Goal: Information Seeking & Learning: Learn about a topic

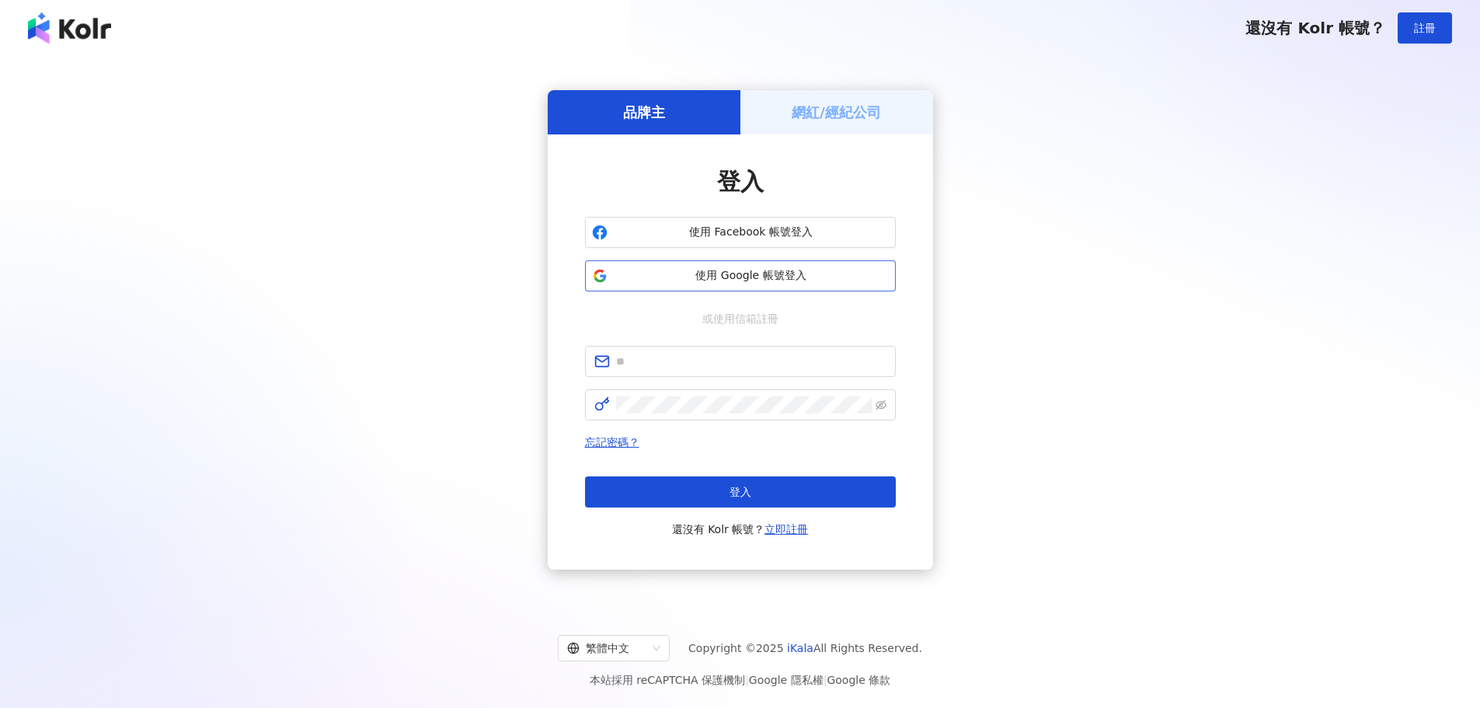
click at [683, 280] on span "使用 Google 帳號登入" at bounding box center [751, 276] width 275 height 16
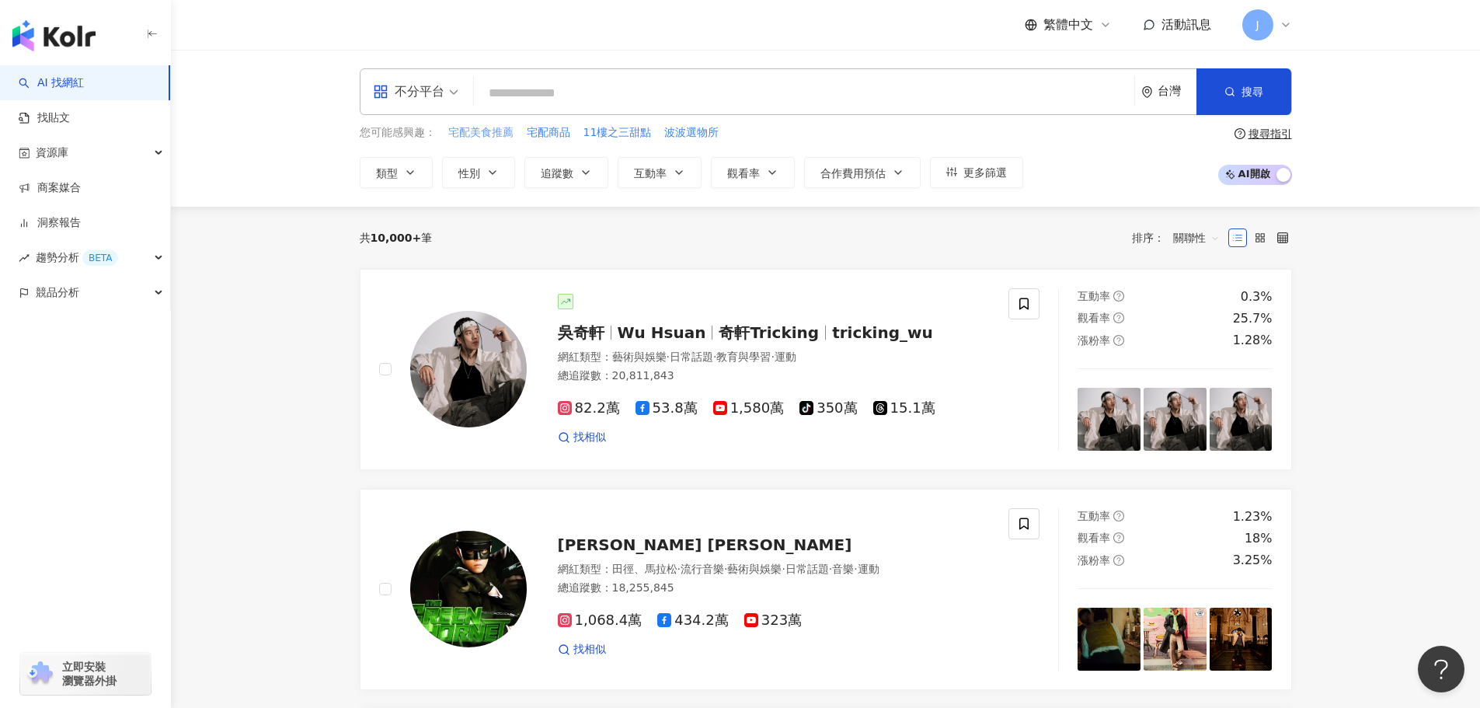
click at [488, 134] on span "宅配美食推薦" at bounding box center [480, 133] width 65 height 16
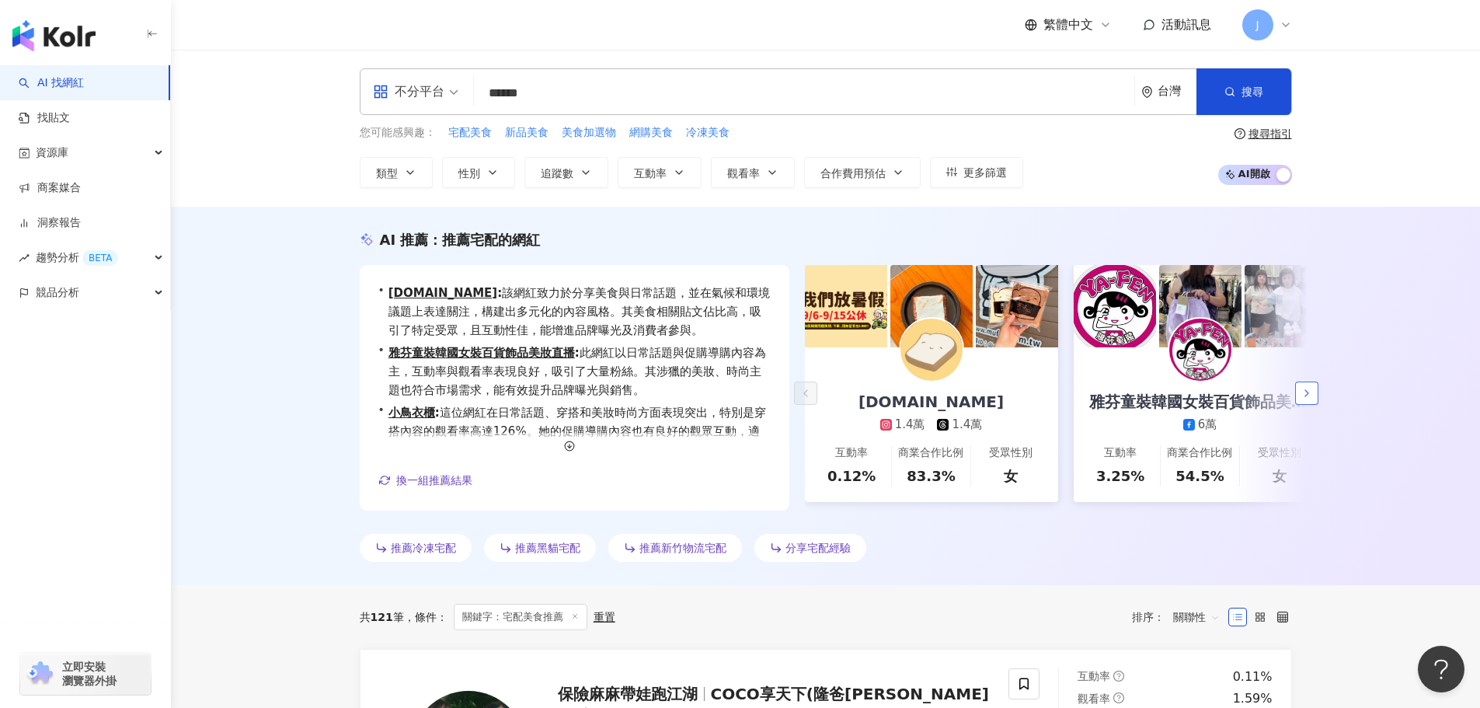
click at [1309, 387] on icon "button" at bounding box center [1306, 393] width 12 height 12
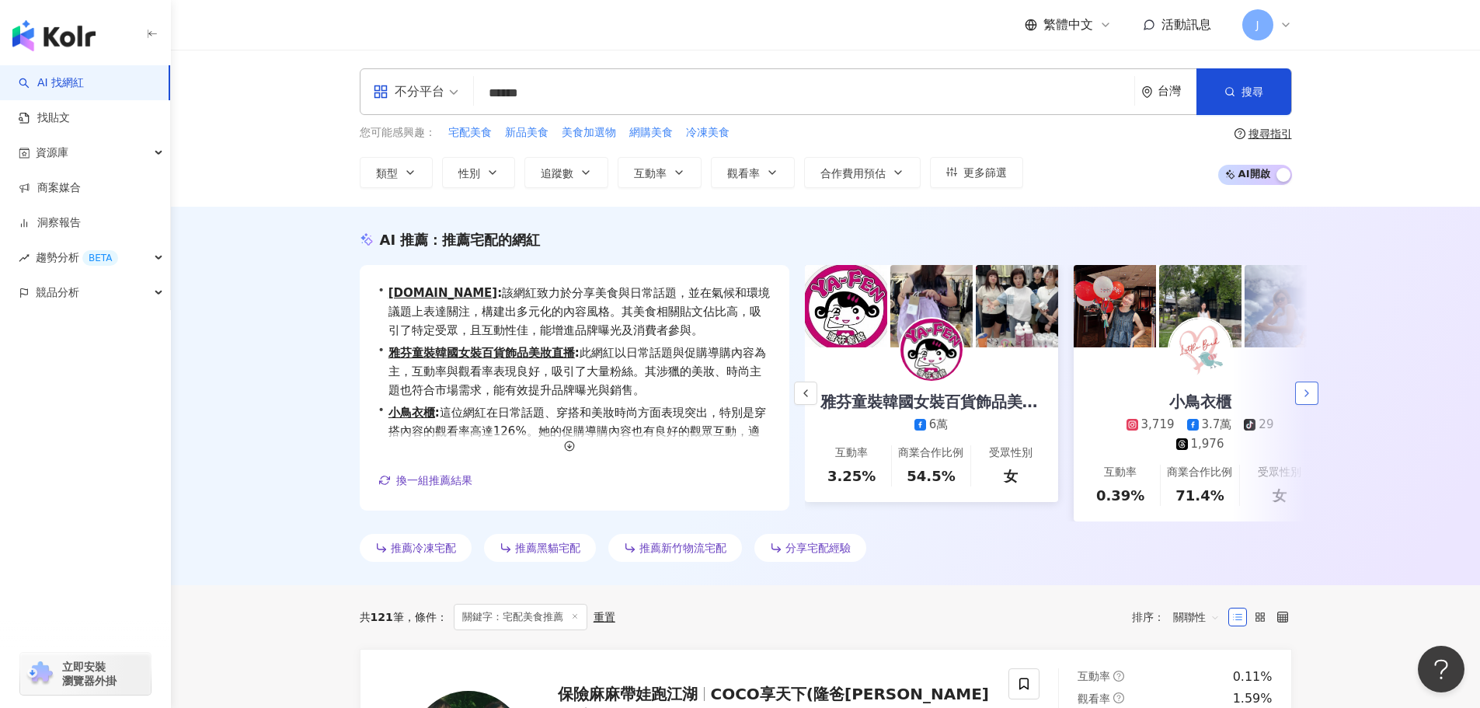
click at [1309, 387] on icon "button" at bounding box center [1306, 393] width 12 height 12
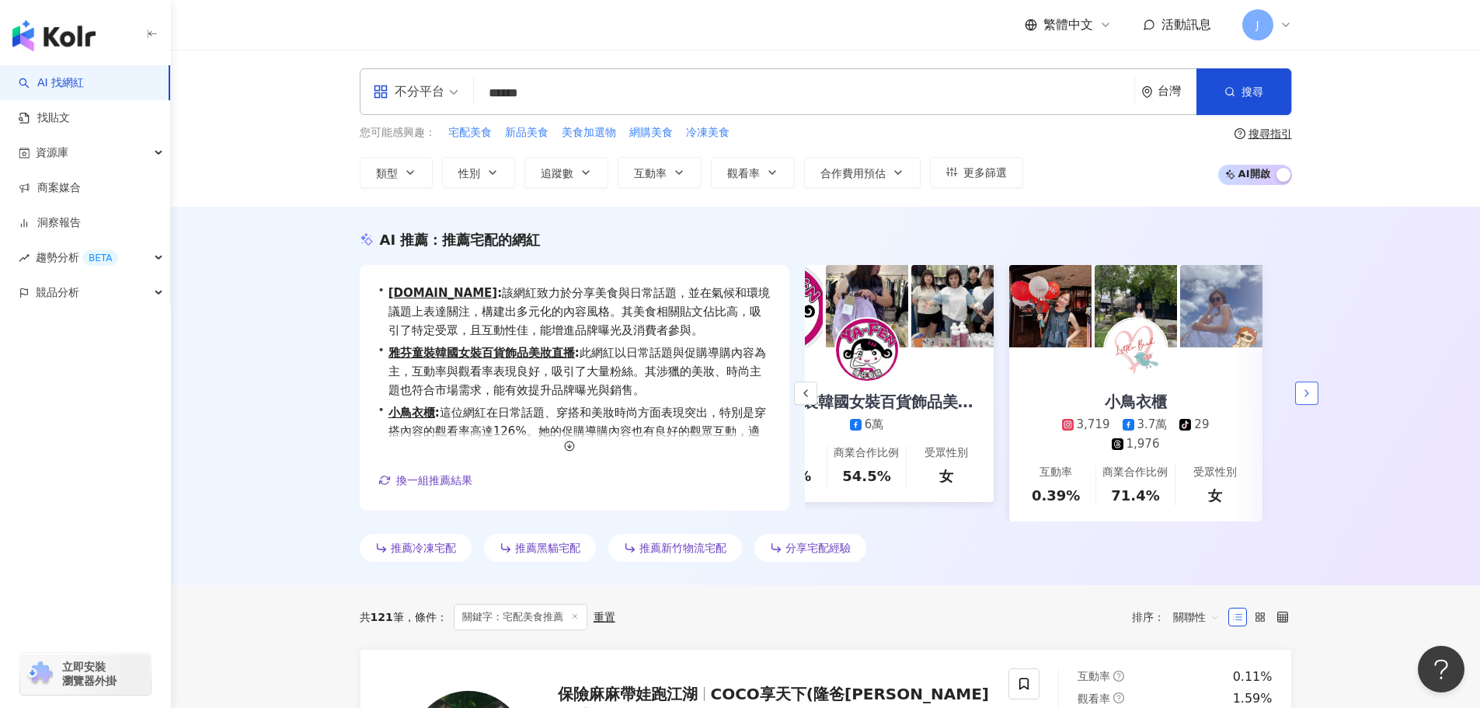
scroll to position [0, 335]
click at [655, 125] on span "網購美食" at bounding box center [651, 133] width 44 height 16
type input "****"
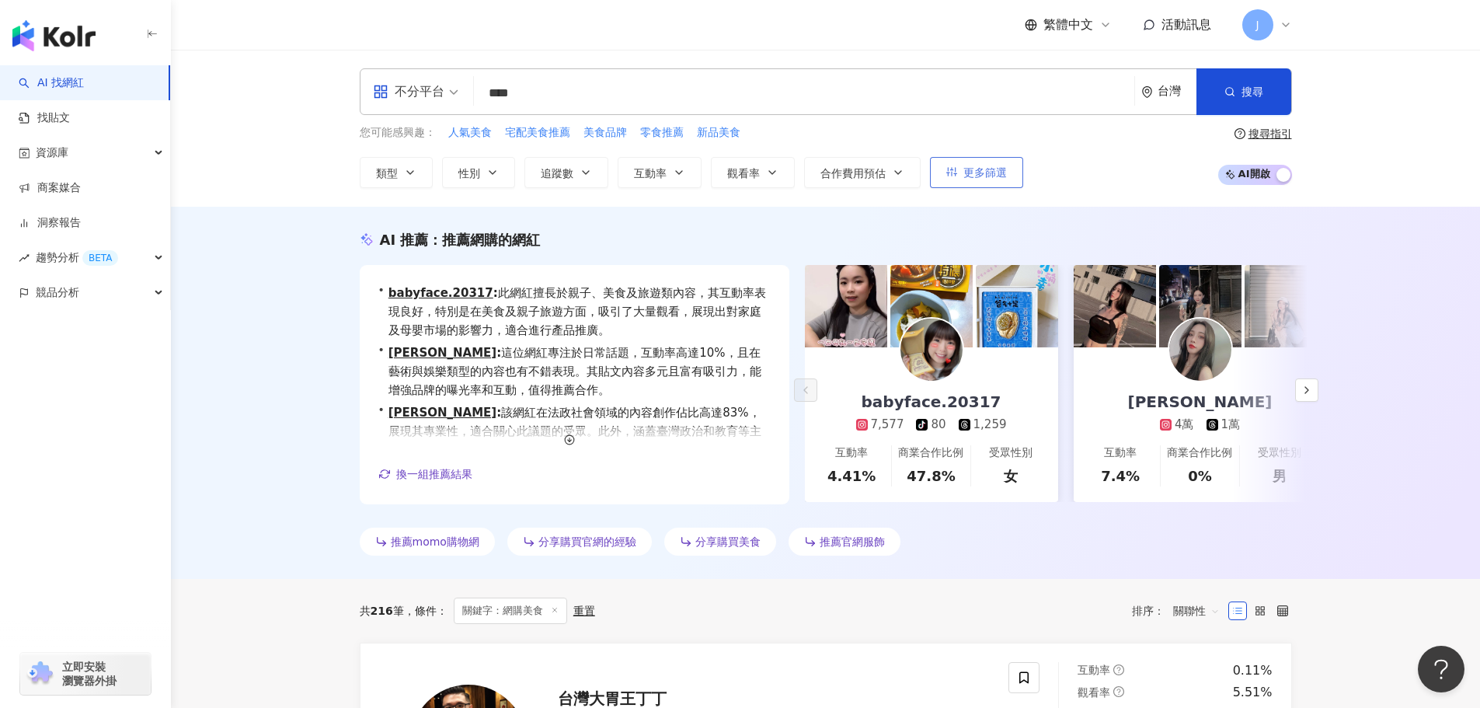
click at [981, 174] on span "更多篩選" at bounding box center [985, 172] width 44 height 12
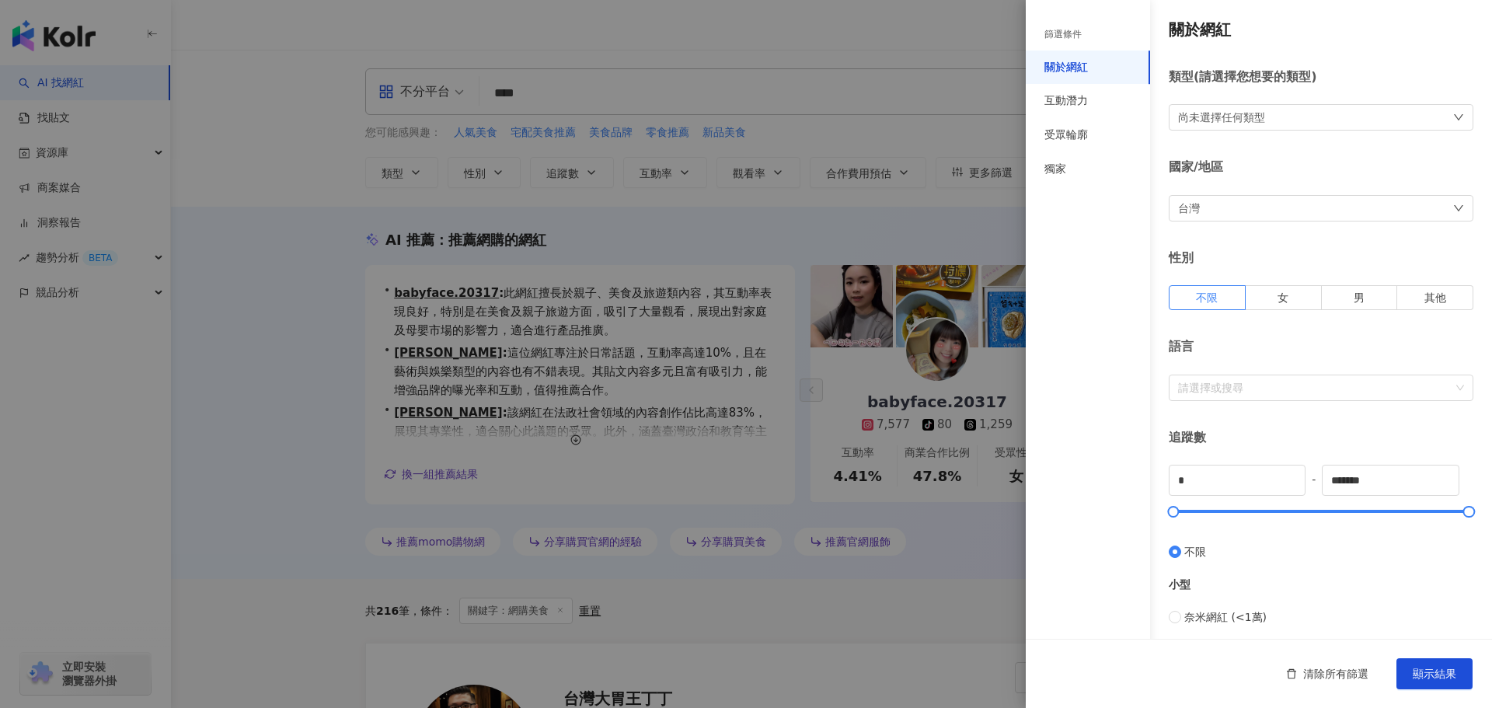
drag, startPoint x: 1080, startPoint y: 135, endPoint x: 1050, endPoint y: 252, distance: 121.0
click at [1050, 252] on div "篩選條件 關於網紅 互動潛力 受眾輪廓 獨家" at bounding box center [1087, 363] width 124 height 689
click at [1190, 483] on input "*" at bounding box center [1236, 480] width 135 height 30
type input "****"
click at [1372, 479] on input "*******" at bounding box center [1389, 480] width 135 height 30
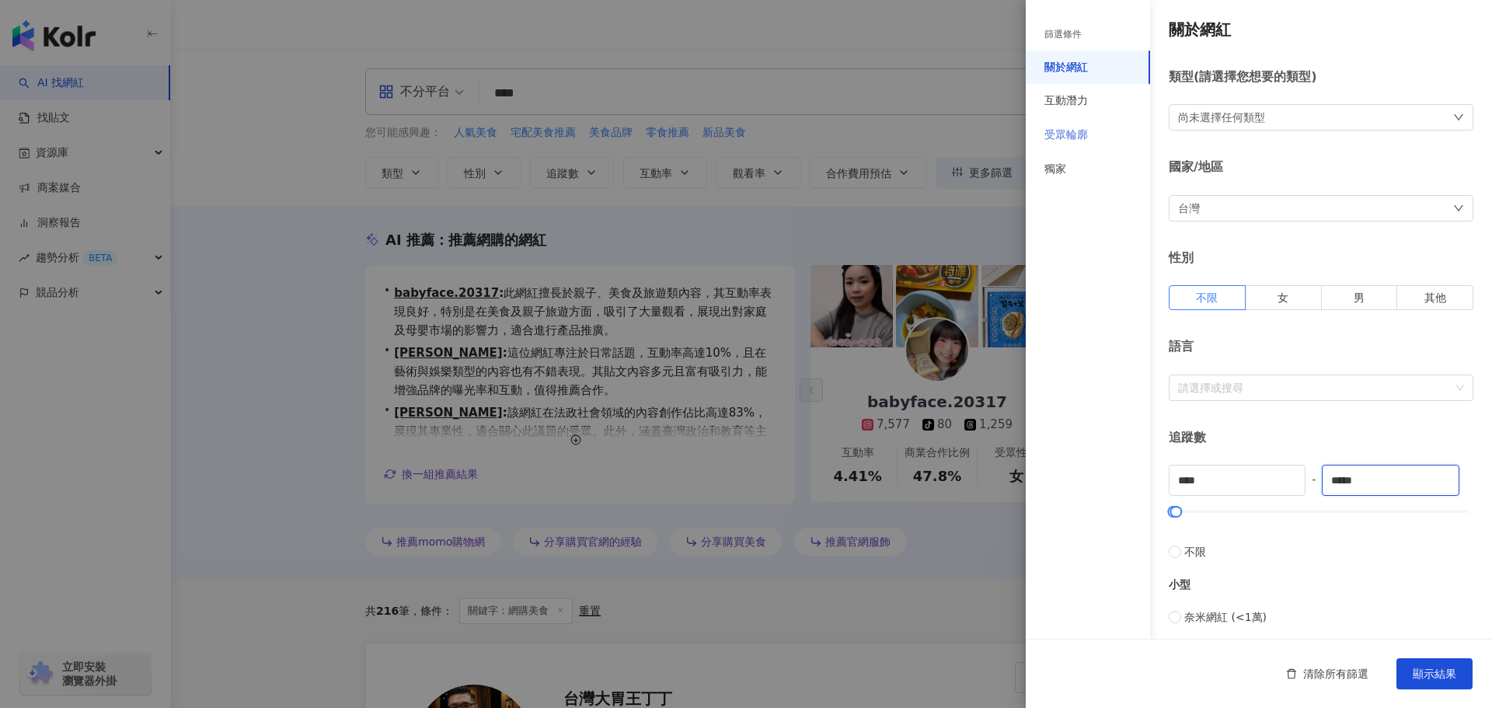
type input "*****"
click at [1070, 134] on div "受眾輪廓" at bounding box center [1066, 135] width 44 height 16
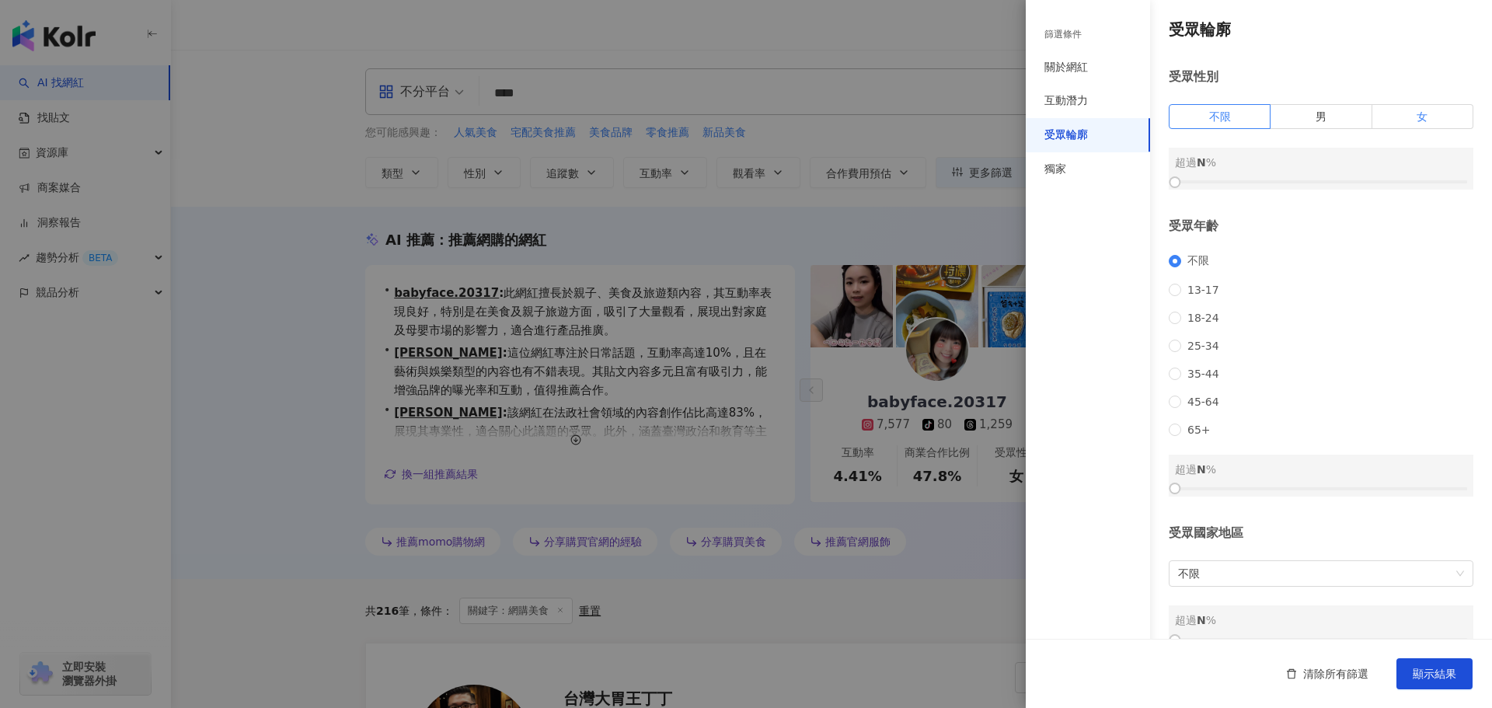
click at [1416, 120] on span "女" at bounding box center [1421, 116] width 11 height 12
click at [1176, 183] on div at bounding box center [1174, 182] width 9 height 9
drag, startPoint x: 1176, startPoint y: 183, endPoint x: 1316, endPoint y: 180, distance: 139.9
click at [1316, 180] on div at bounding box center [1320, 182] width 9 height 9
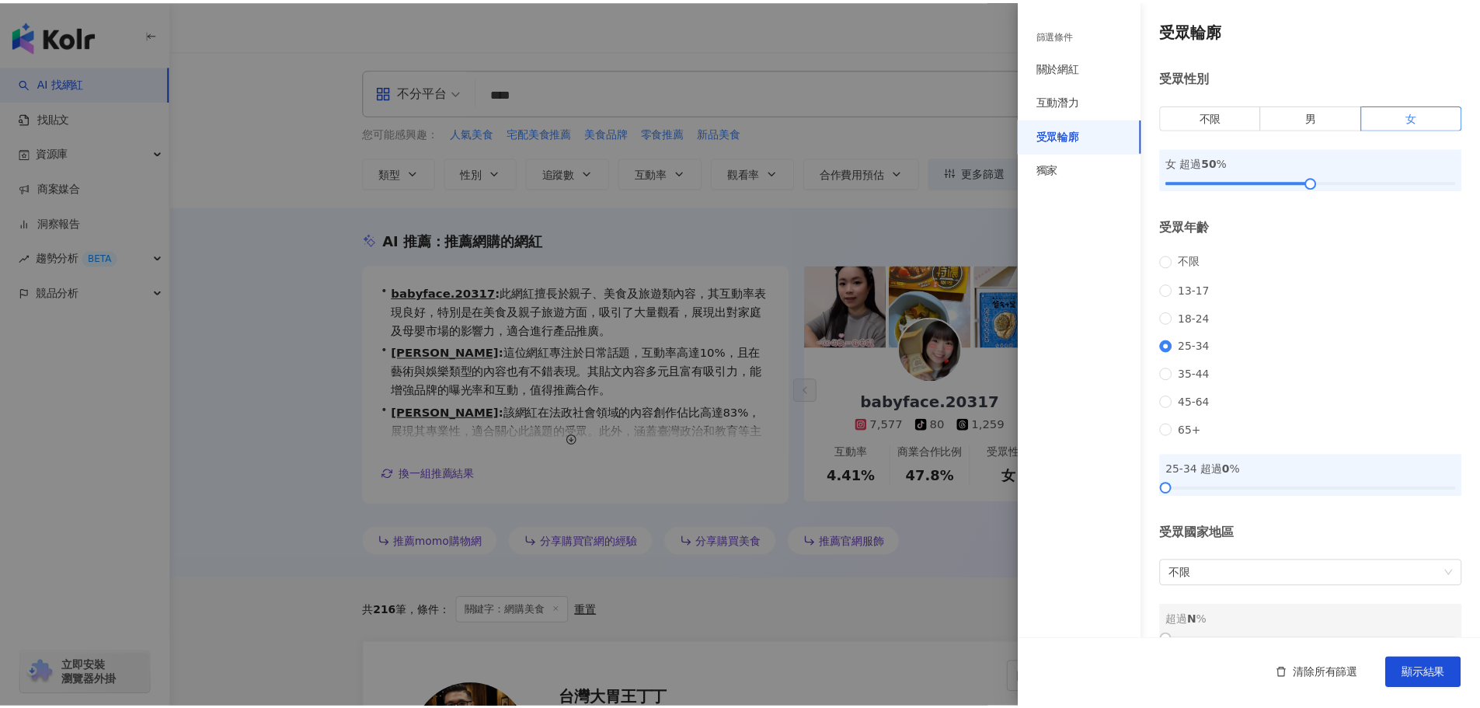
scroll to position [47, 0]
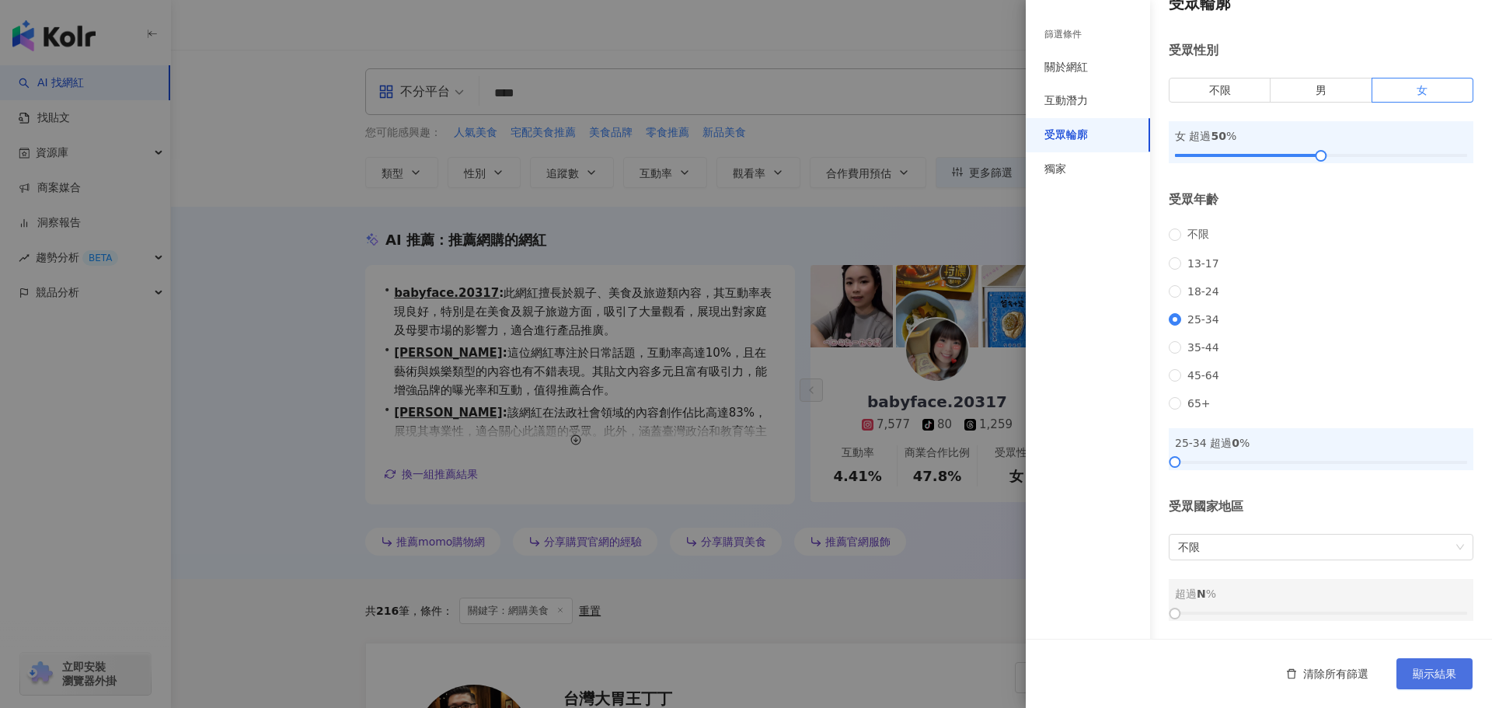
click at [1415, 669] on span "顯示結果" at bounding box center [1434, 673] width 44 height 12
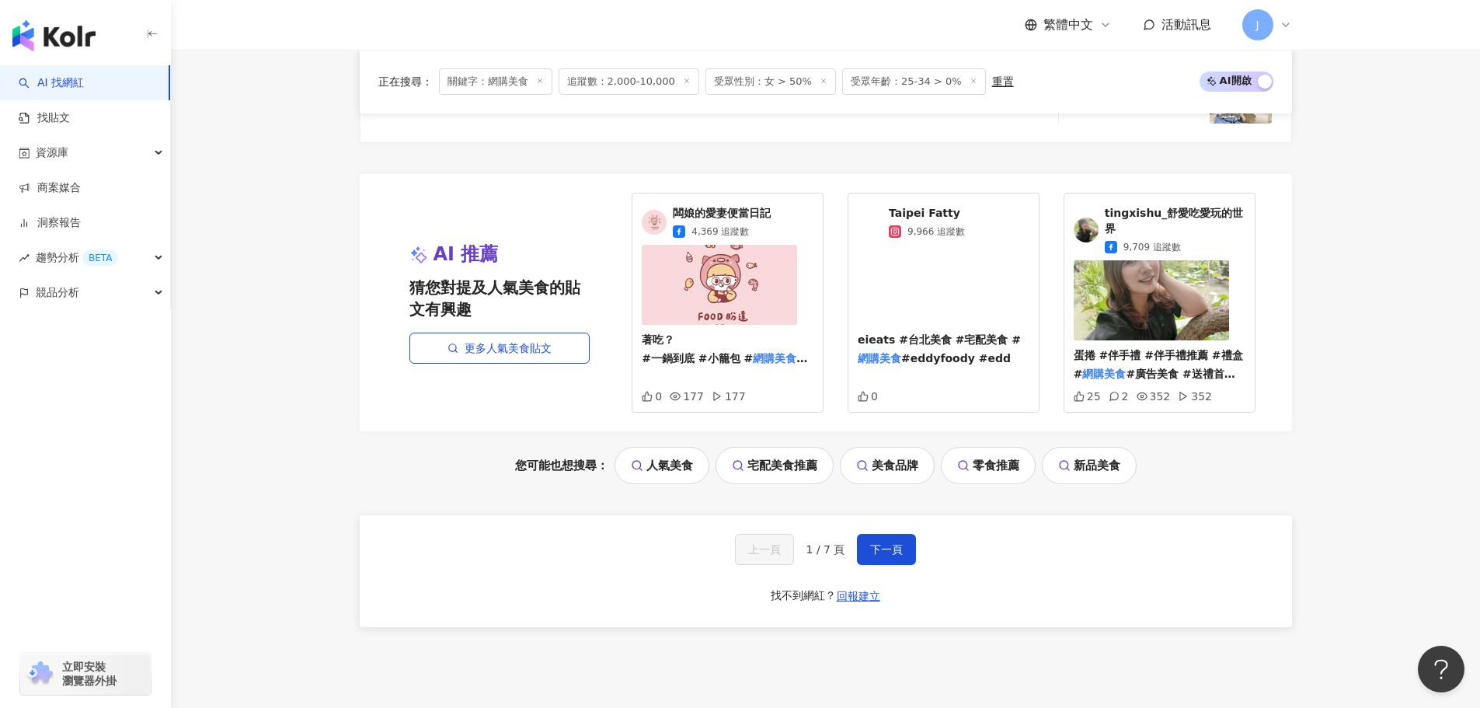
scroll to position [3123, 0]
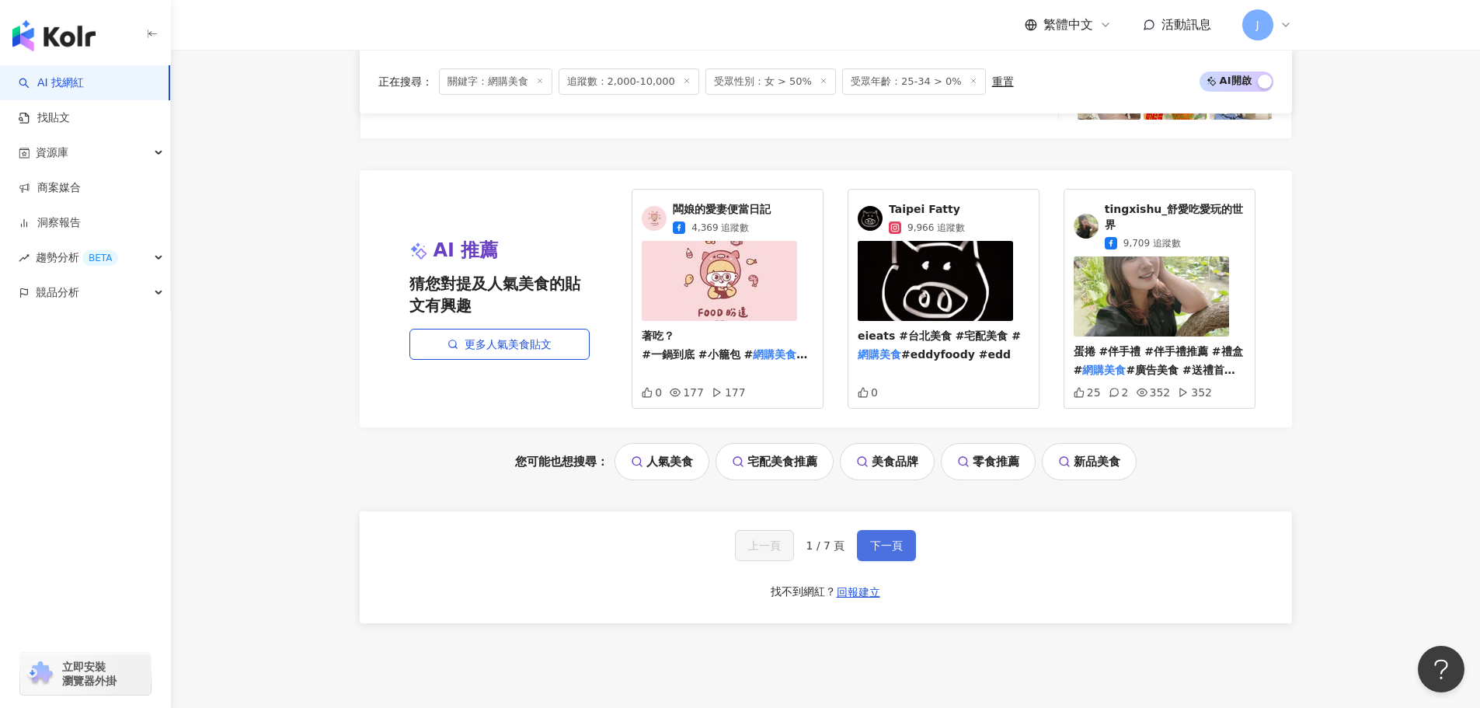
click at [886, 545] on span "下一頁" at bounding box center [886, 545] width 33 height 12
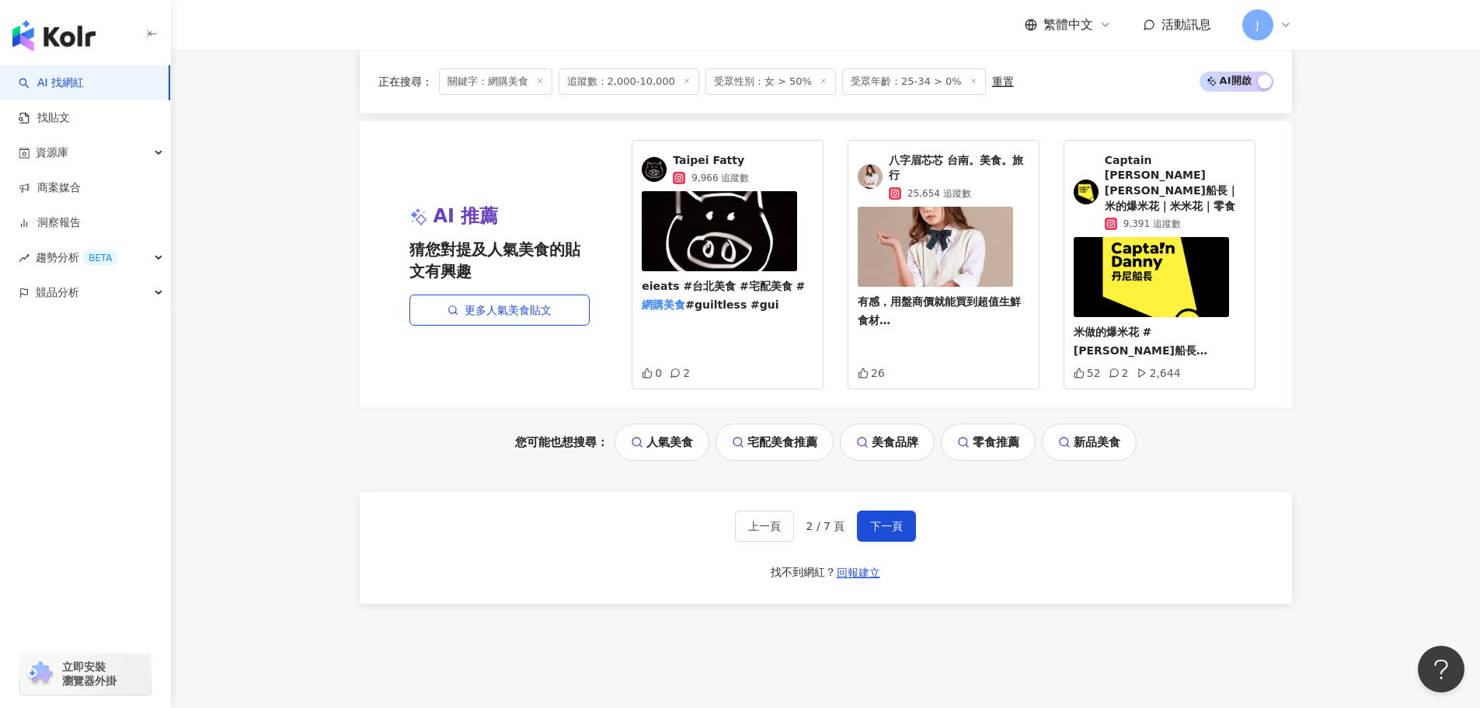
scroll to position [3282, 0]
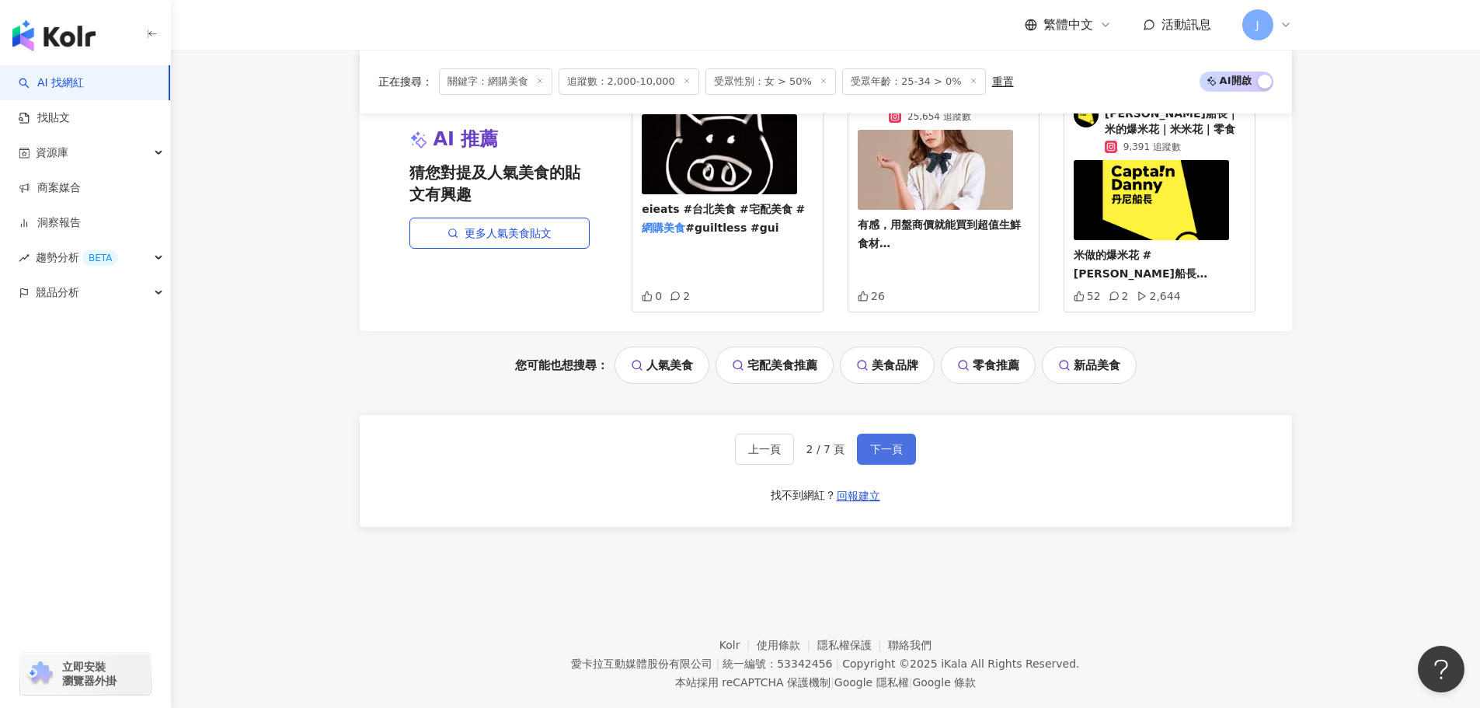
click at [888, 433] on button "下一頁" at bounding box center [886, 448] width 59 height 31
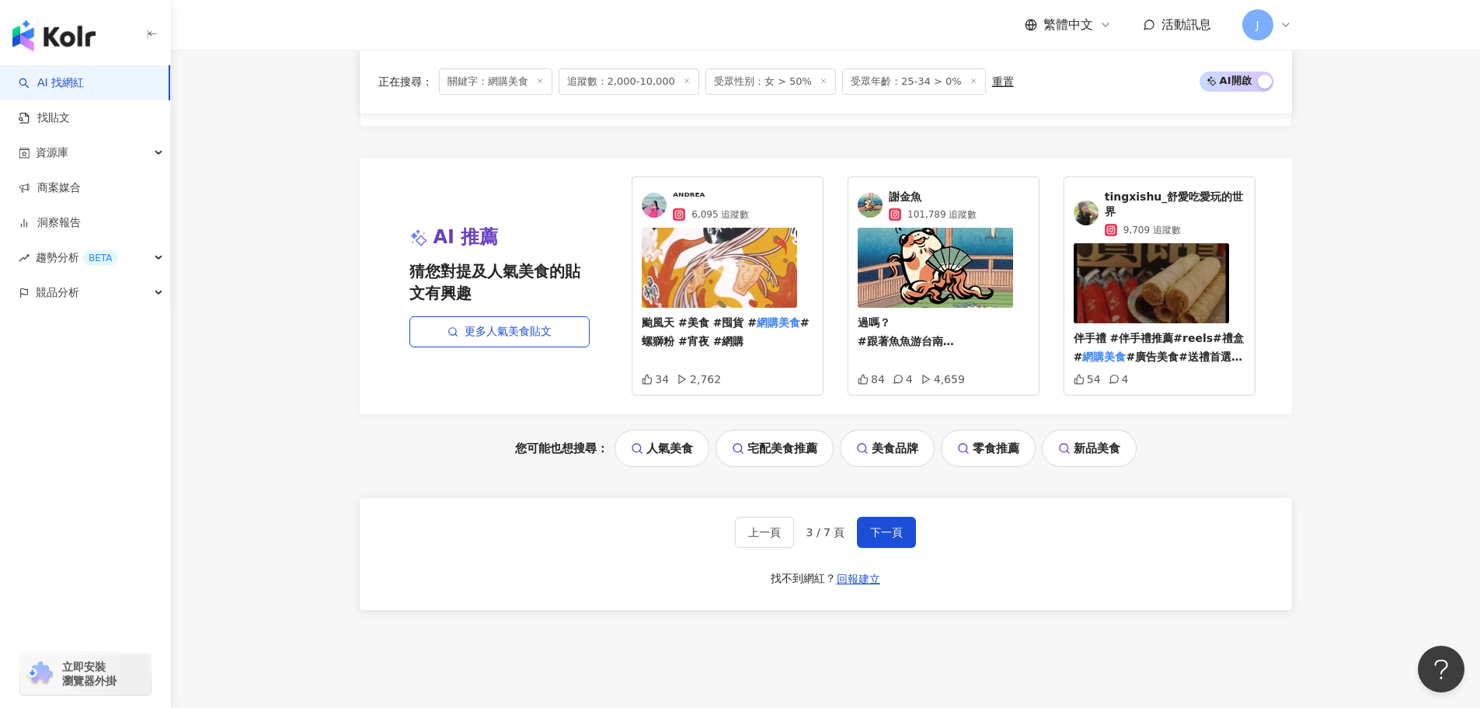
scroll to position [3197, 0]
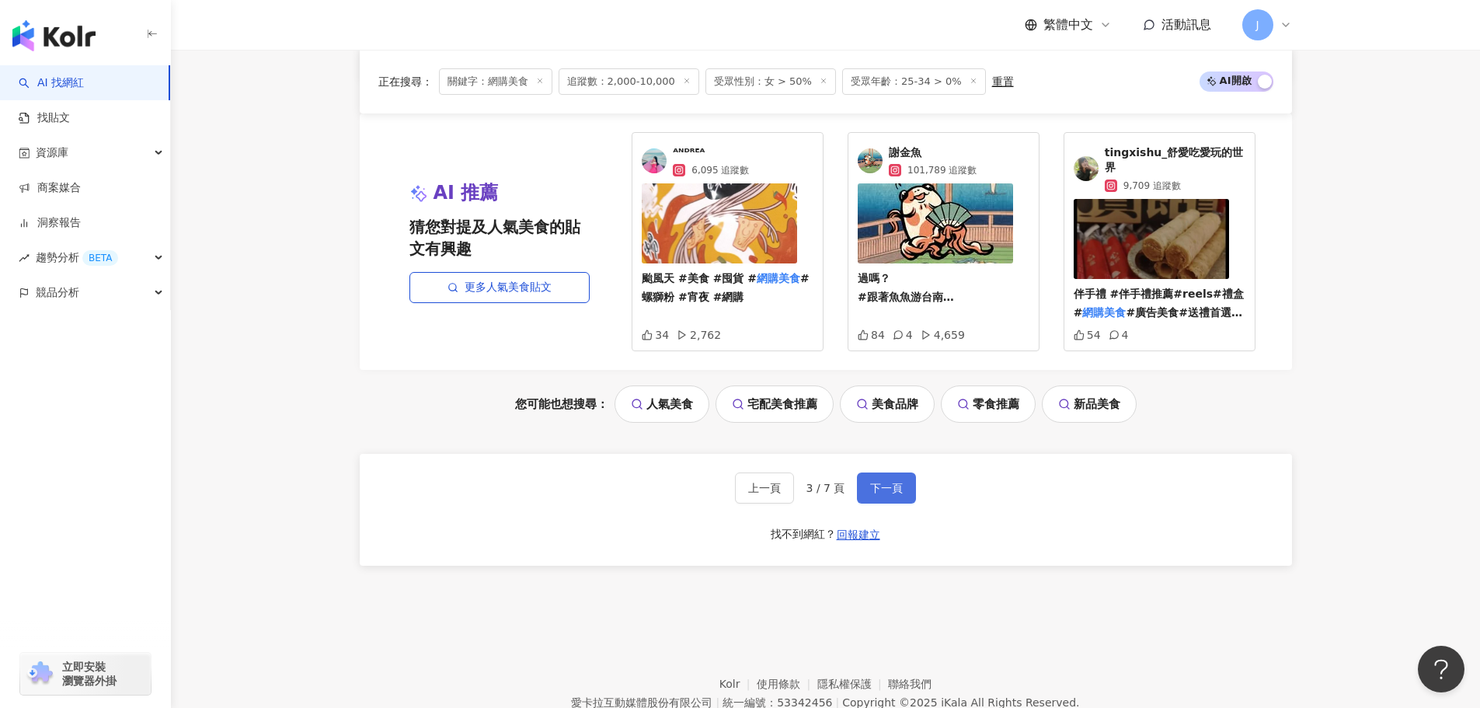
click at [876, 482] on span "下一頁" at bounding box center [886, 488] width 33 height 12
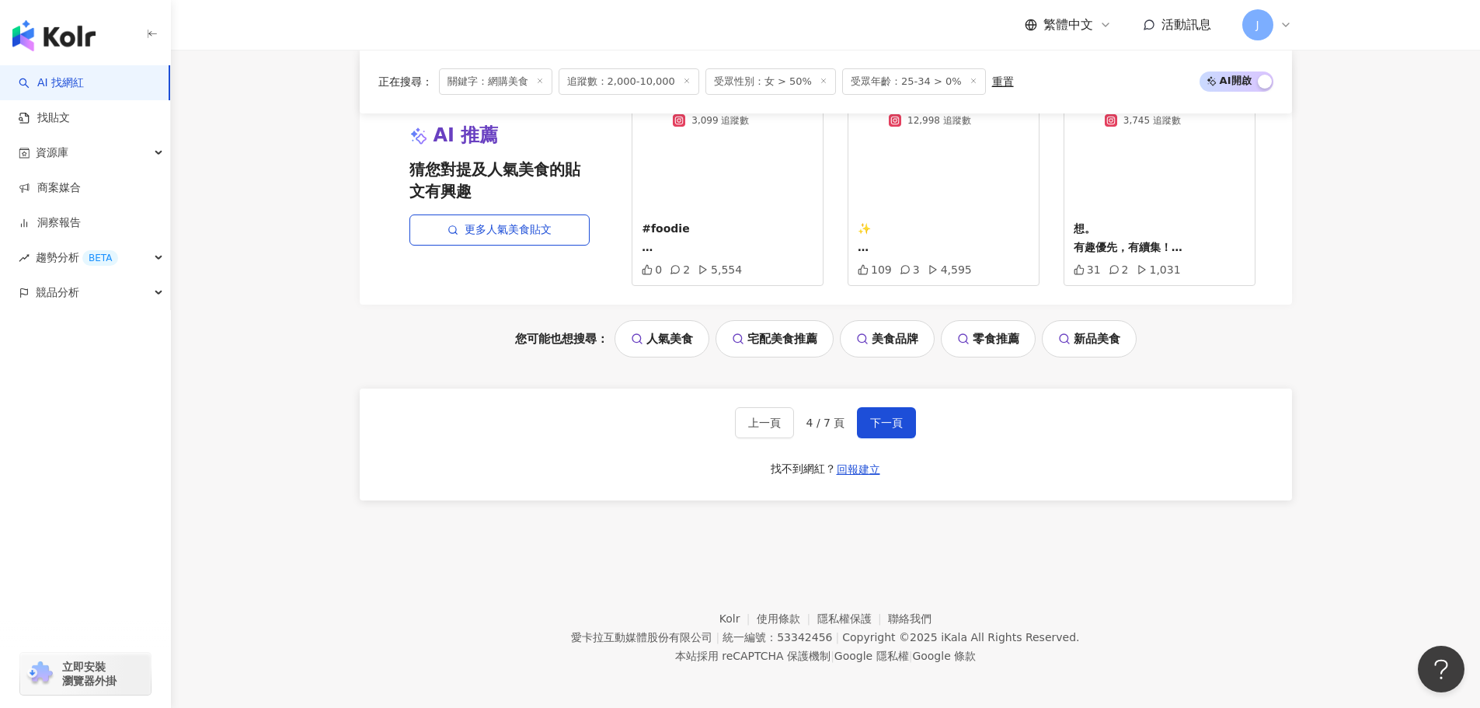
scroll to position [3234, 0]
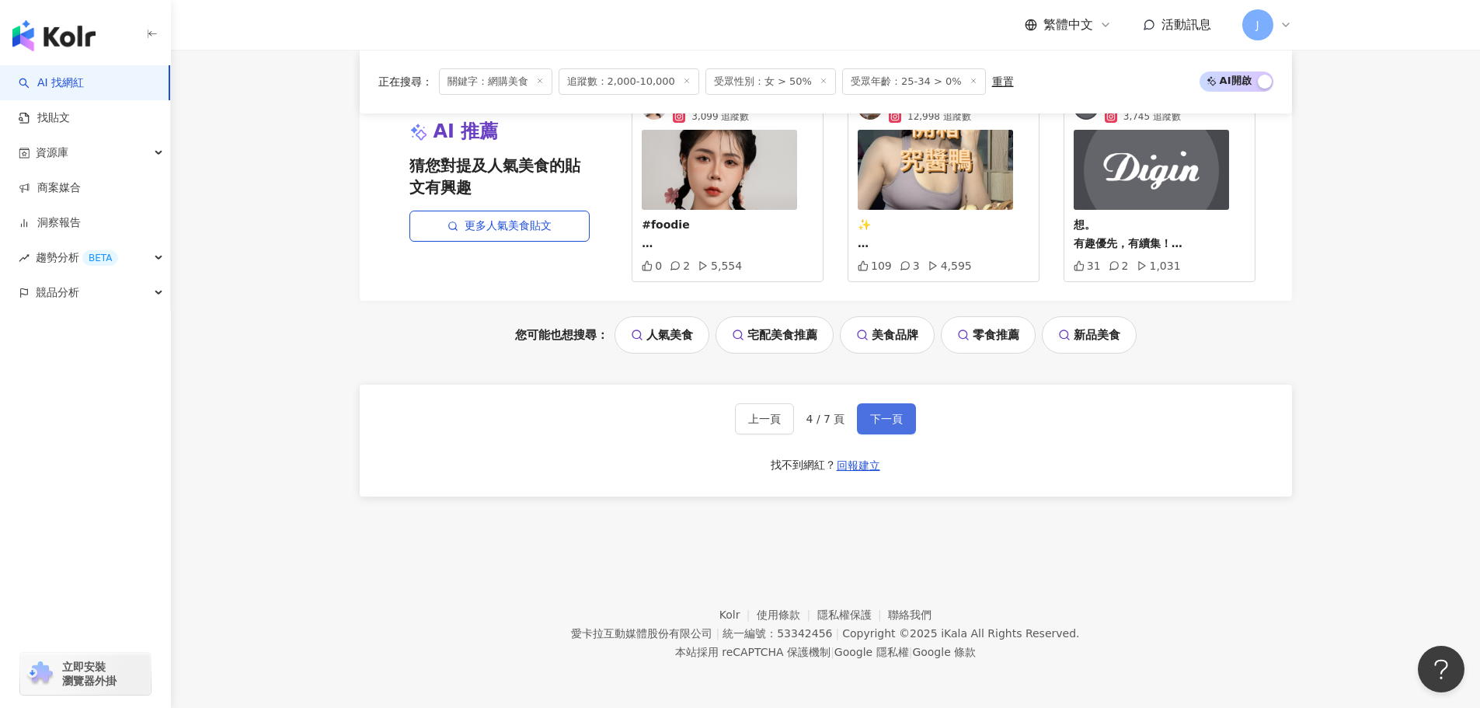
click at [880, 419] on span "下一頁" at bounding box center [886, 419] width 33 height 12
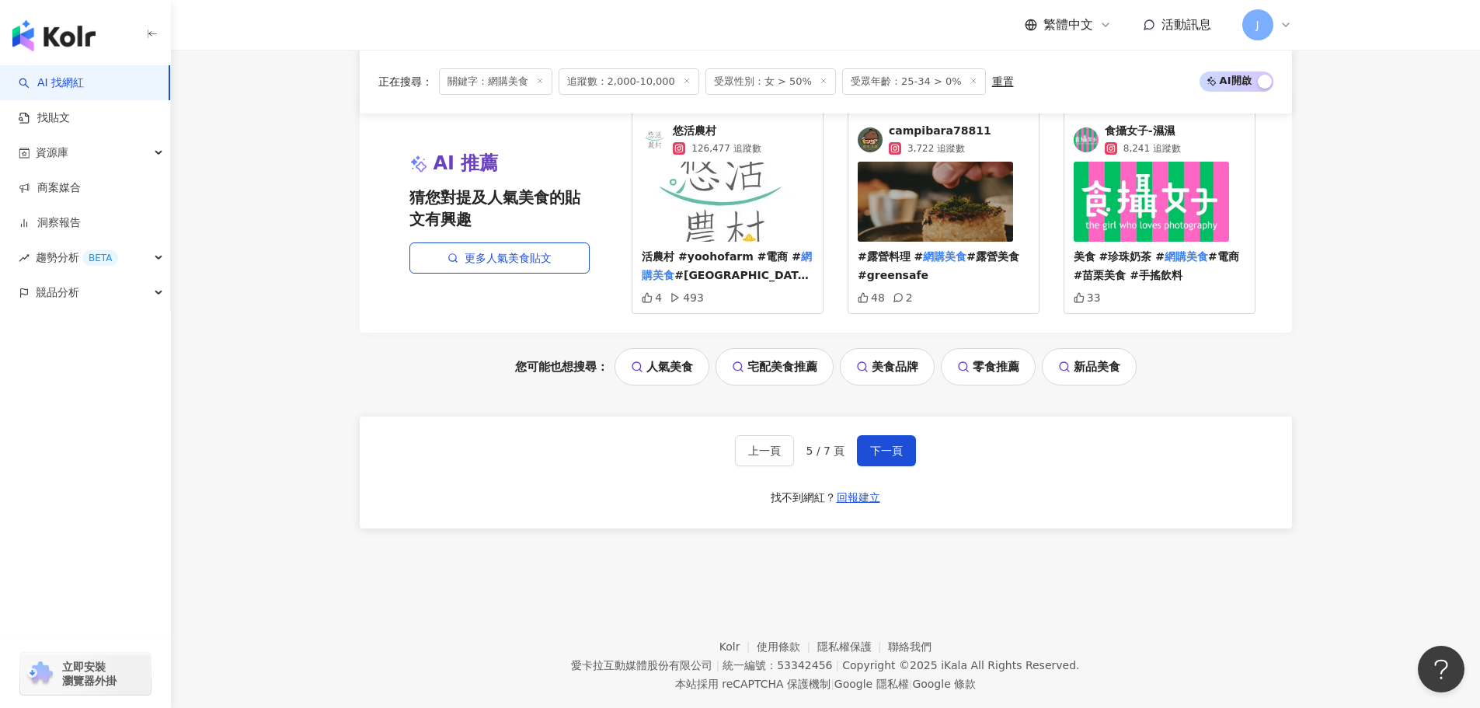
scroll to position [3236, 0]
click at [882, 451] on span "下一頁" at bounding box center [886, 450] width 33 height 12
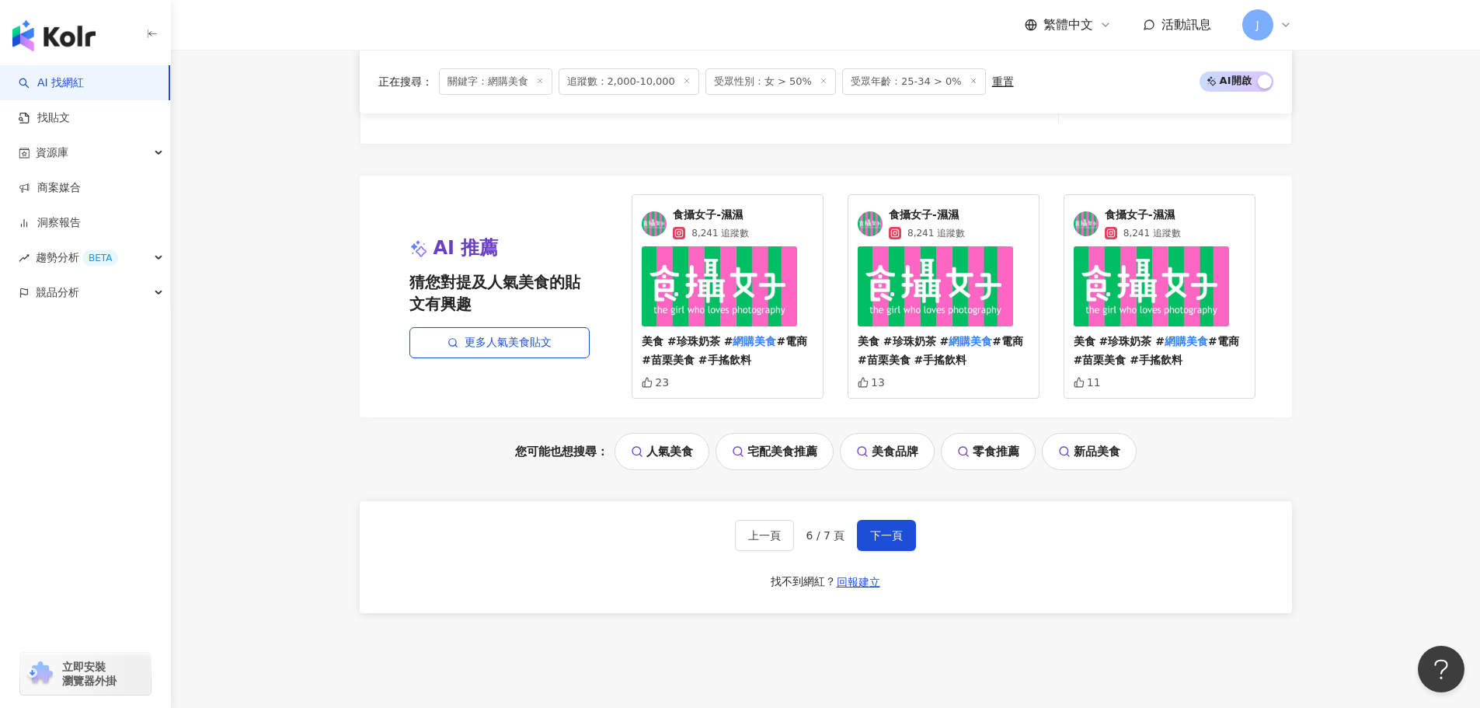
scroll to position [3118, 0]
click at [882, 535] on span "下一頁" at bounding box center [886, 534] width 33 height 12
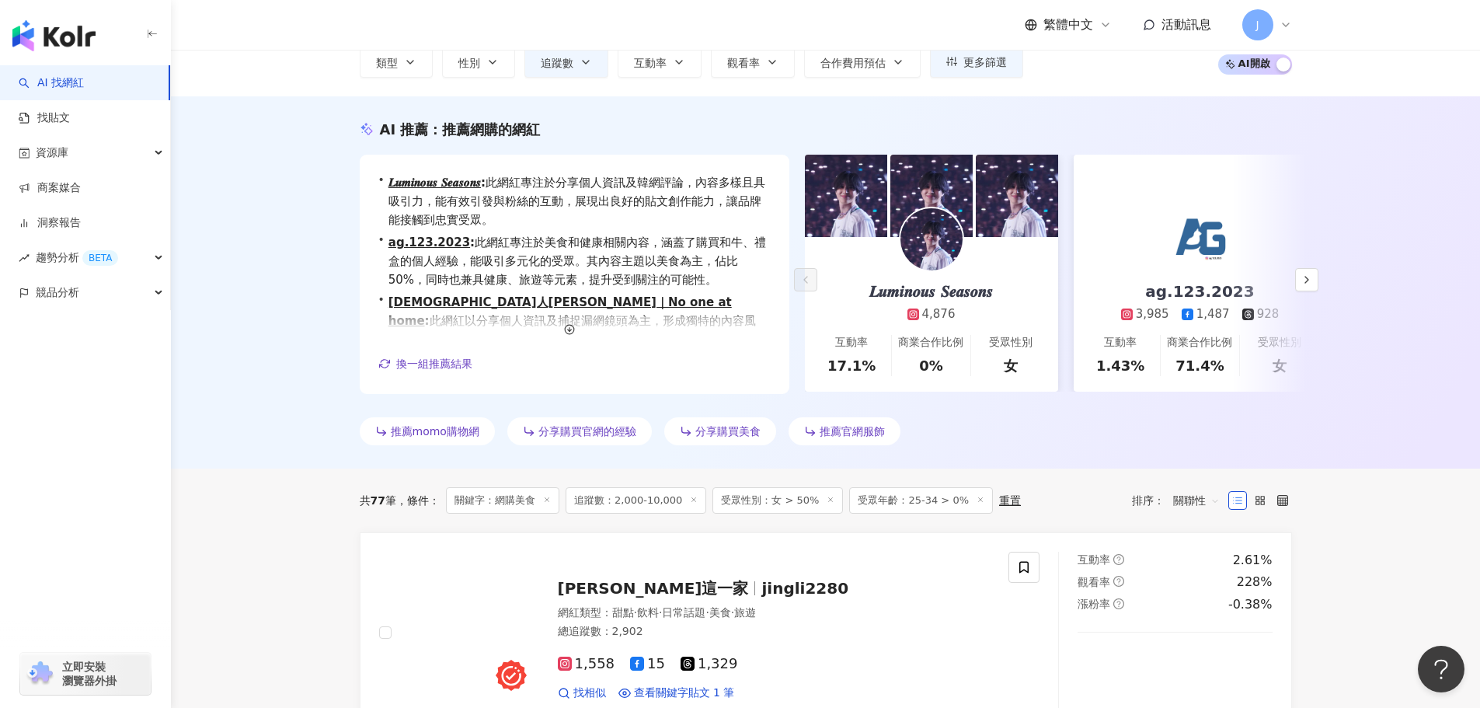
scroll to position [0, 0]
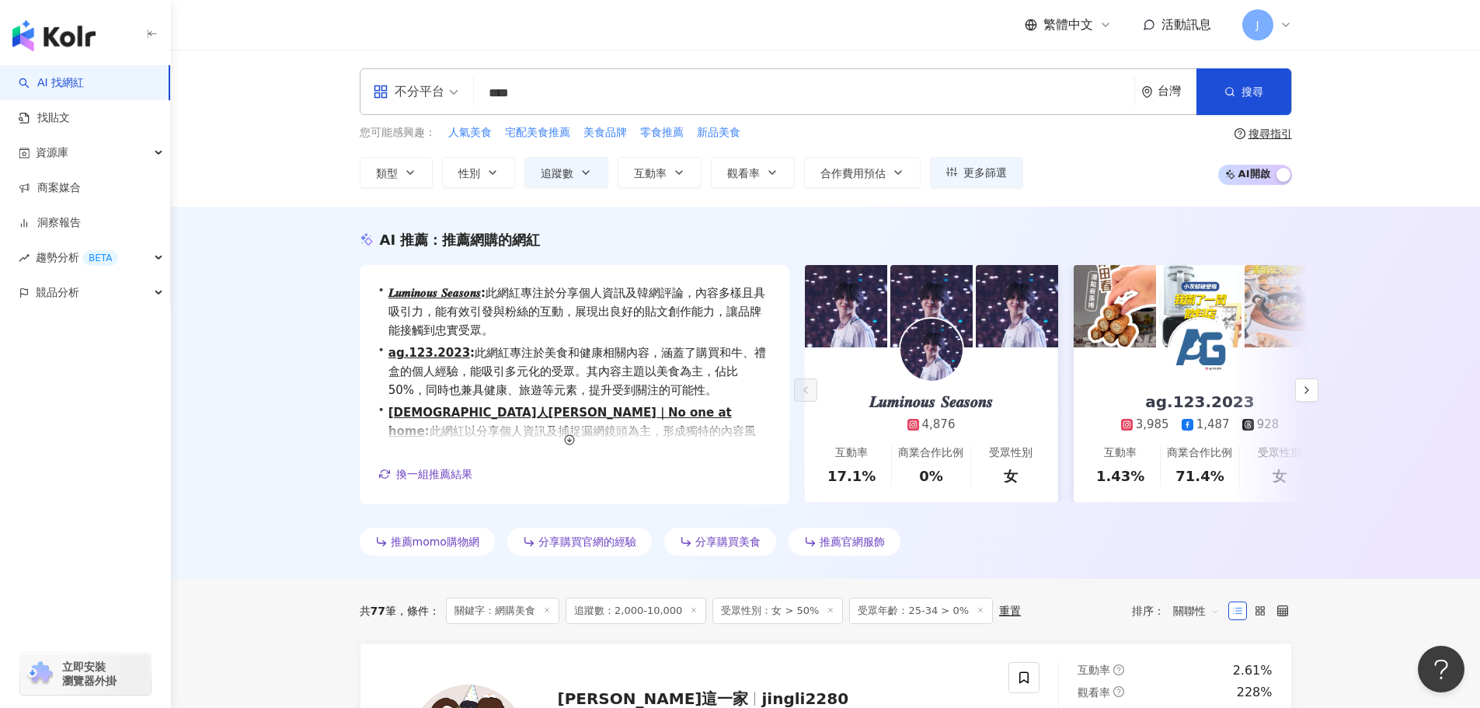
click at [533, 95] on input "****" at bounding box center [804, 93] width 648 height 30
type input "*"
type input "****"
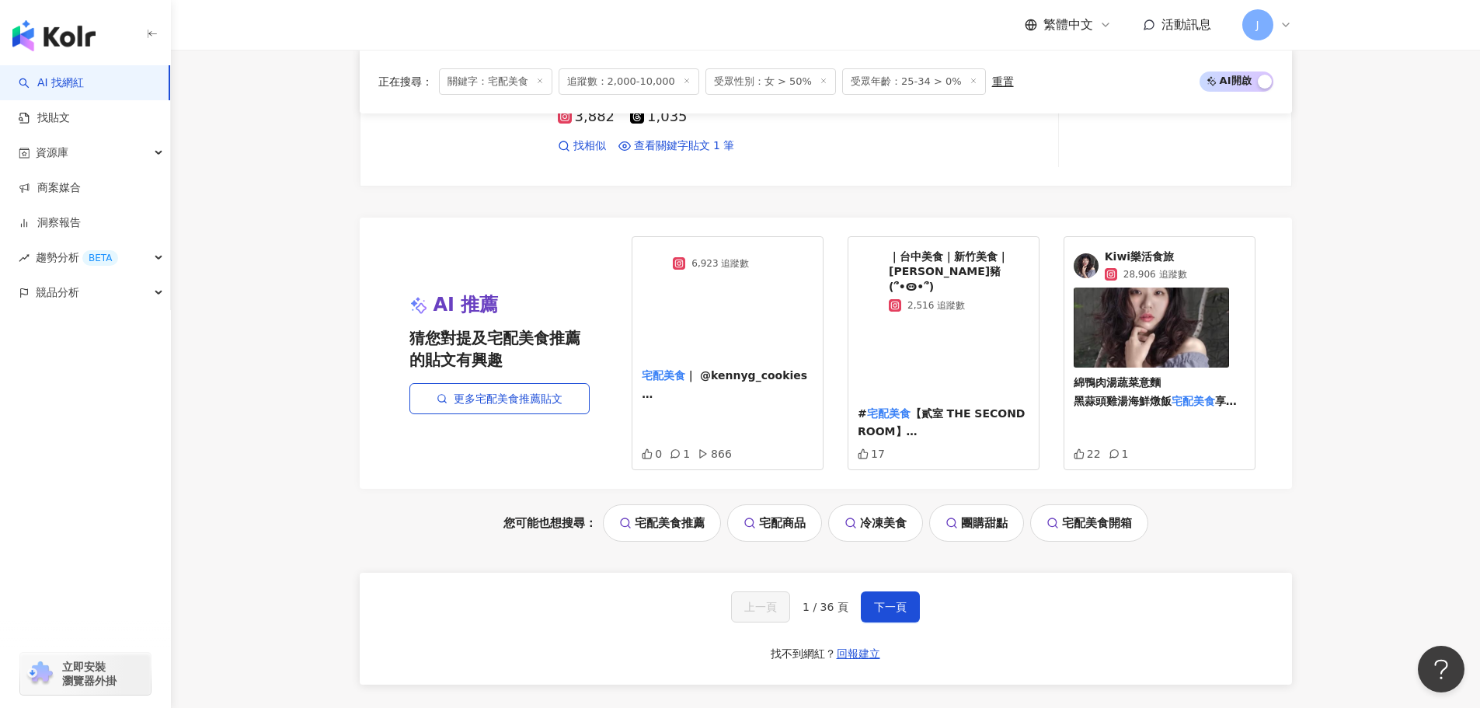
scroll to position [2910, 0]
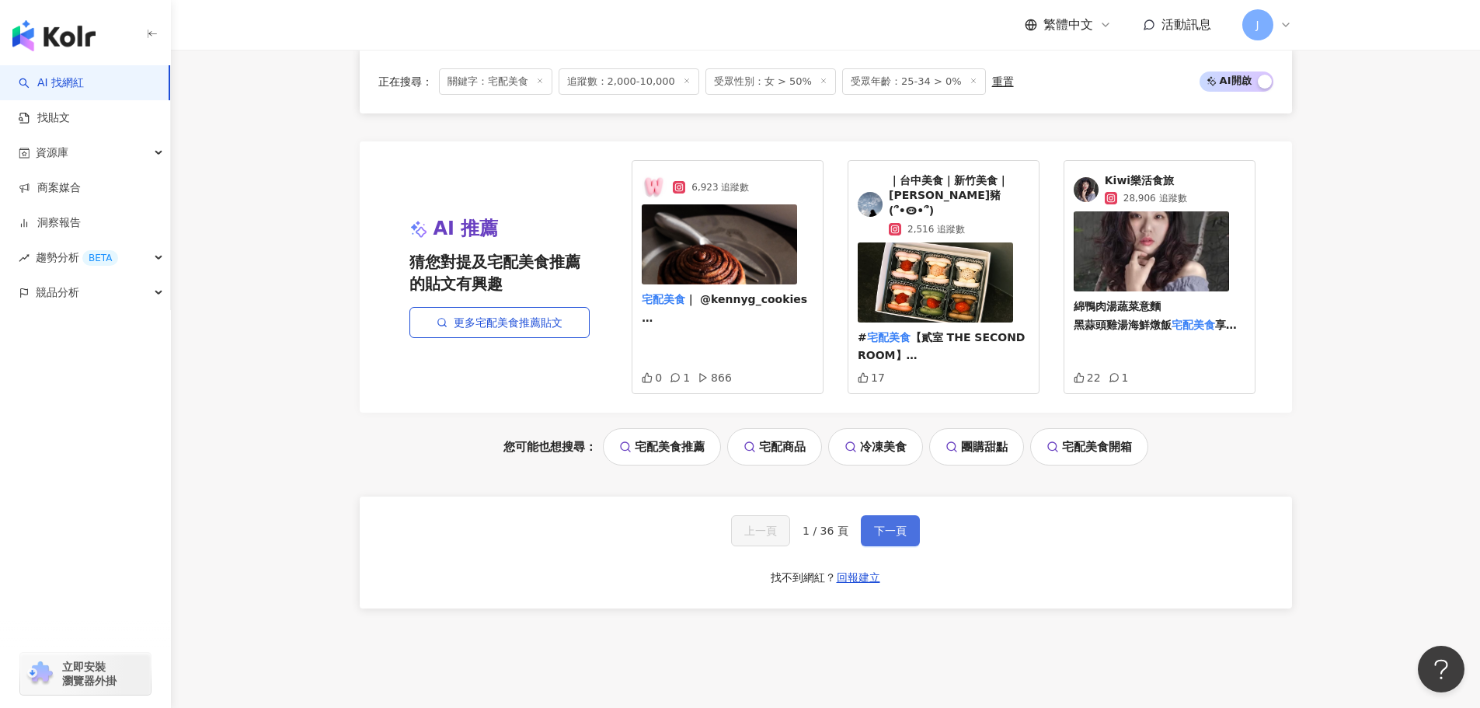
click at [896, 524] on span "下一頁" at bounding box center [890, 530] width 33 height 12
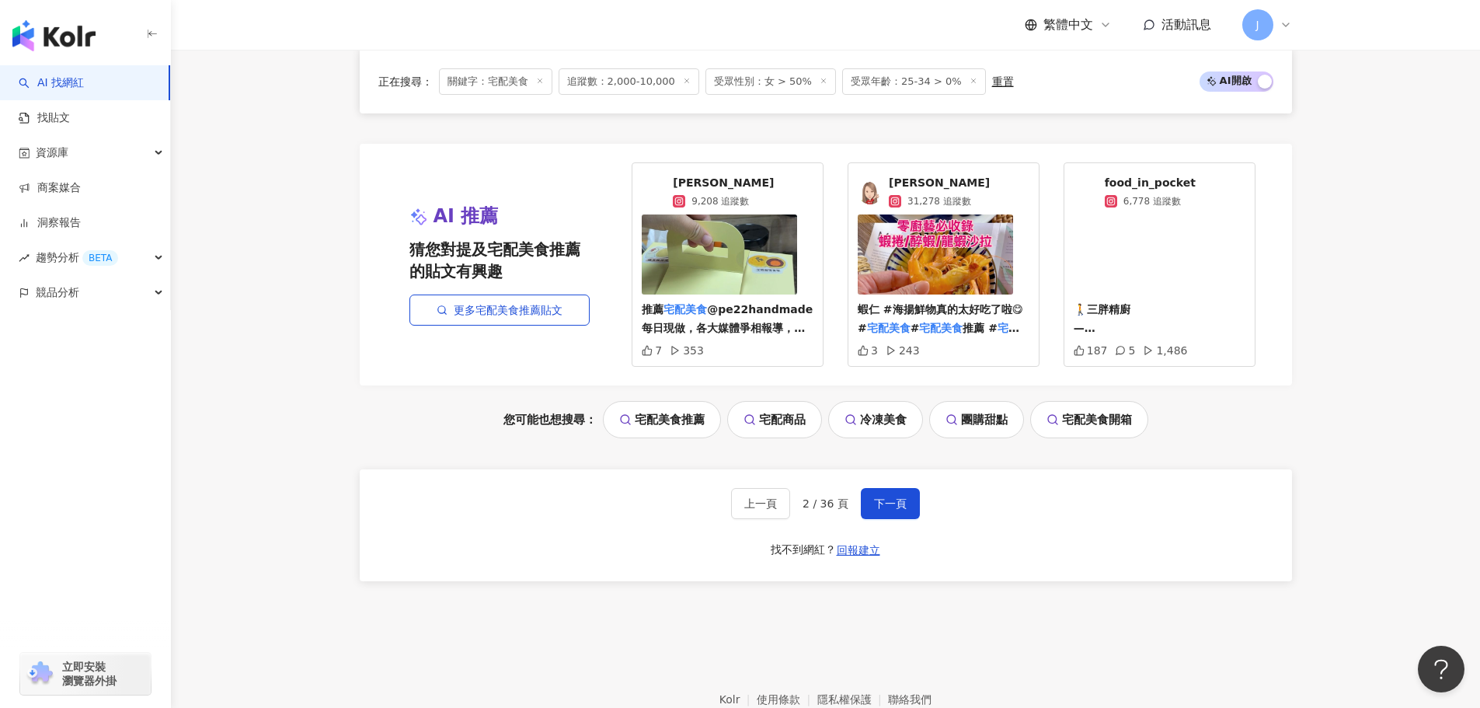
scroll to position [2847, 0]
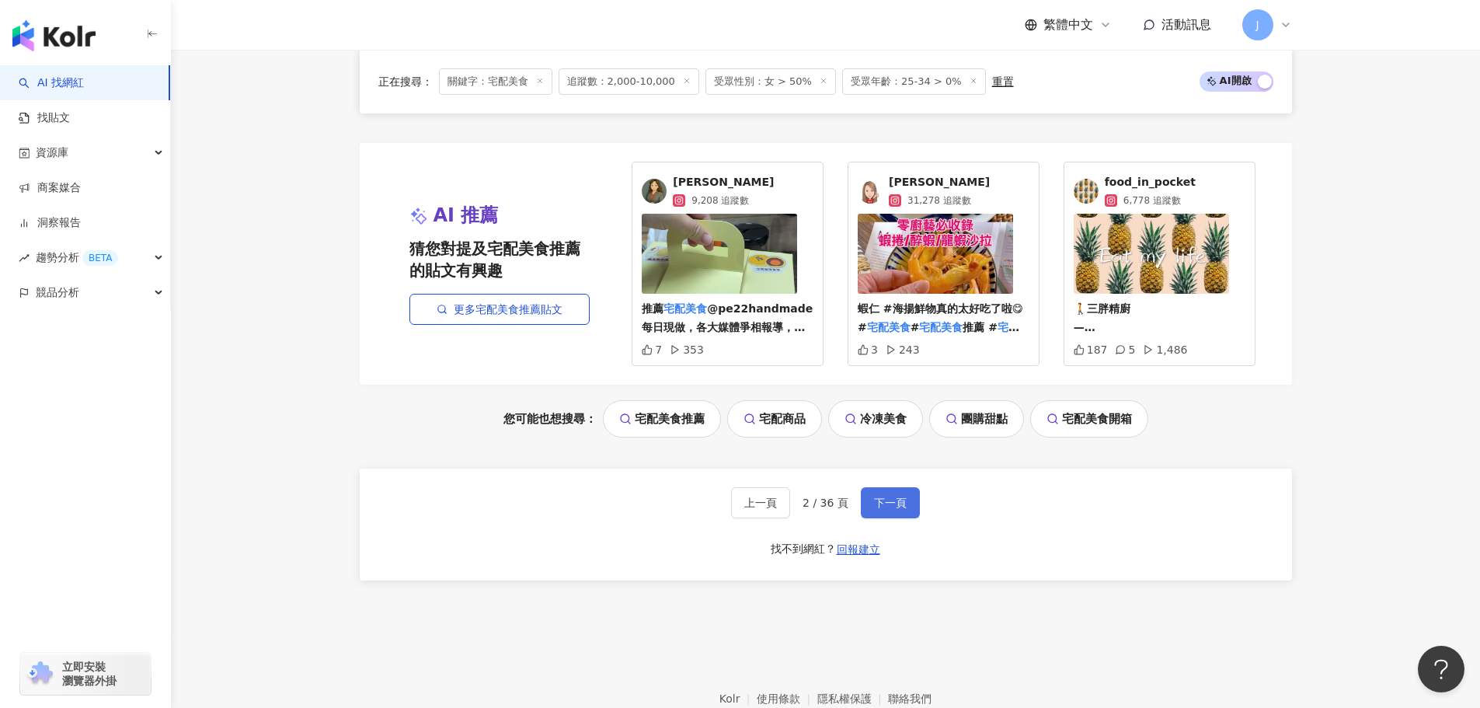
click at [889, 503] on span "下一頁" at bounding box center [890, 502] width 33 height 12
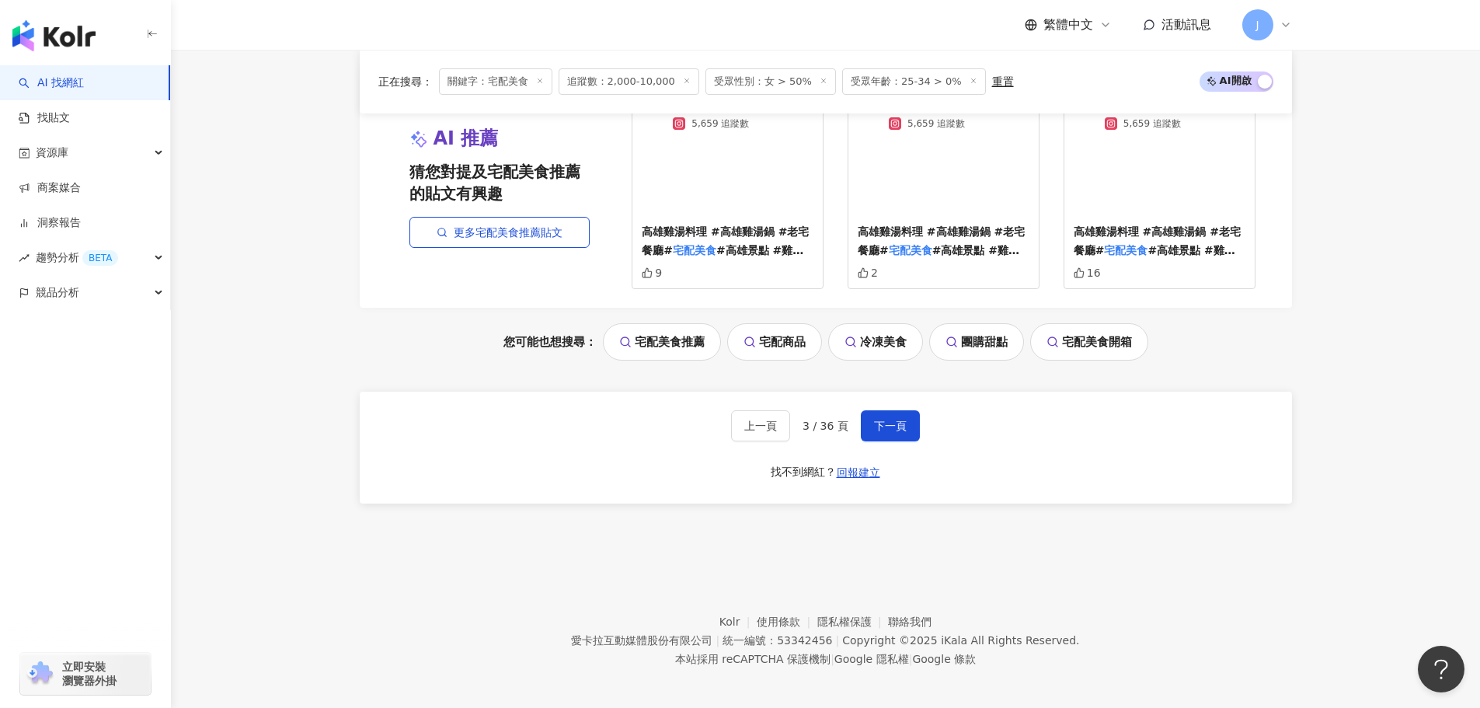
scroll to position [2925, 0]
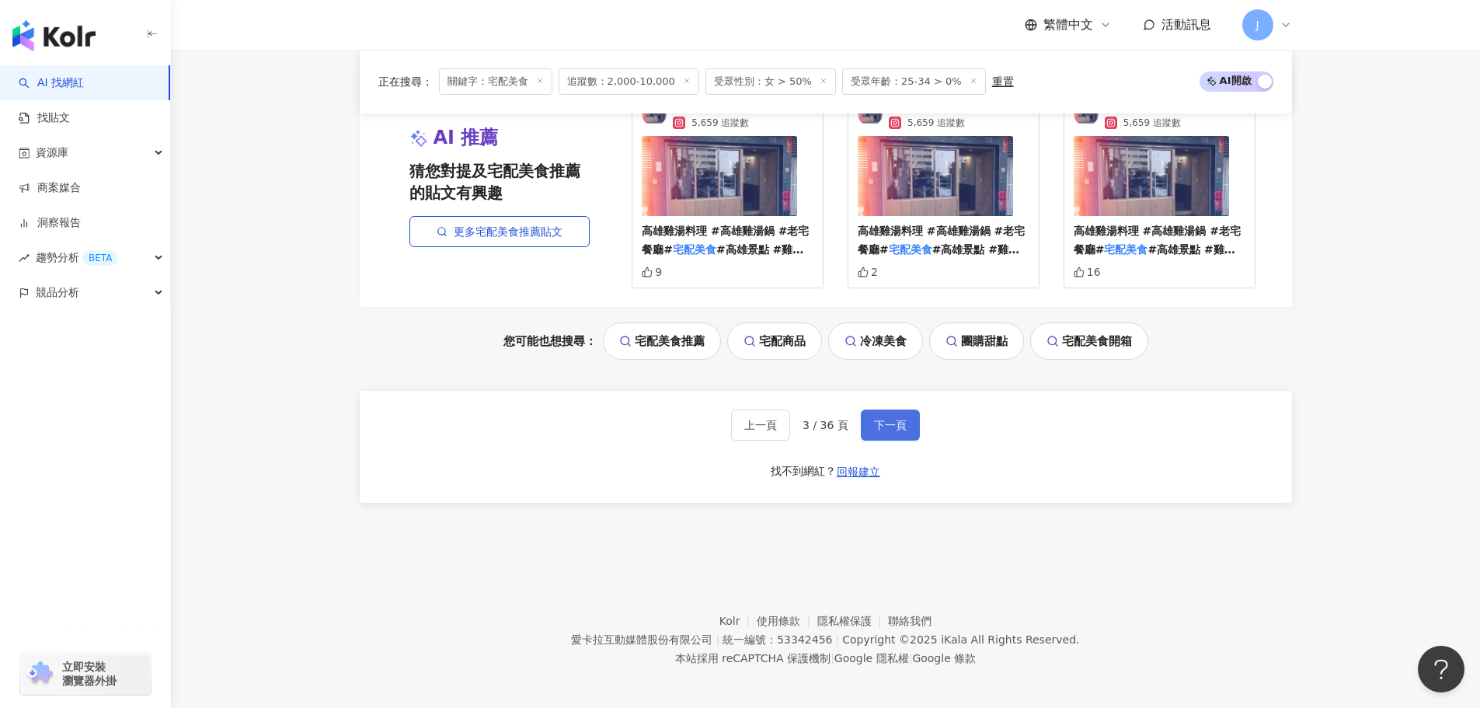
click at [888, 429] on span "下一頁" at bounding box center [890, 425] width 33 height 12
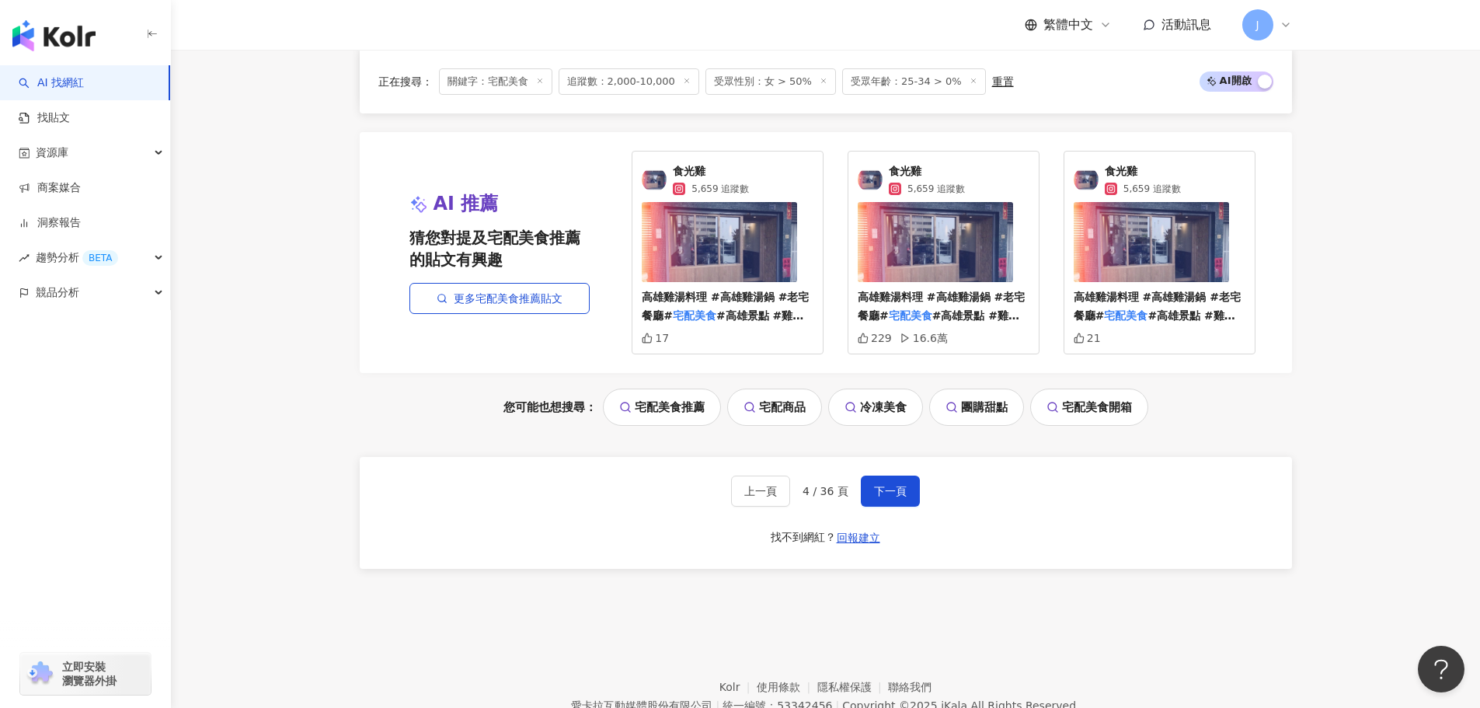
scroll to position [2931, 0]
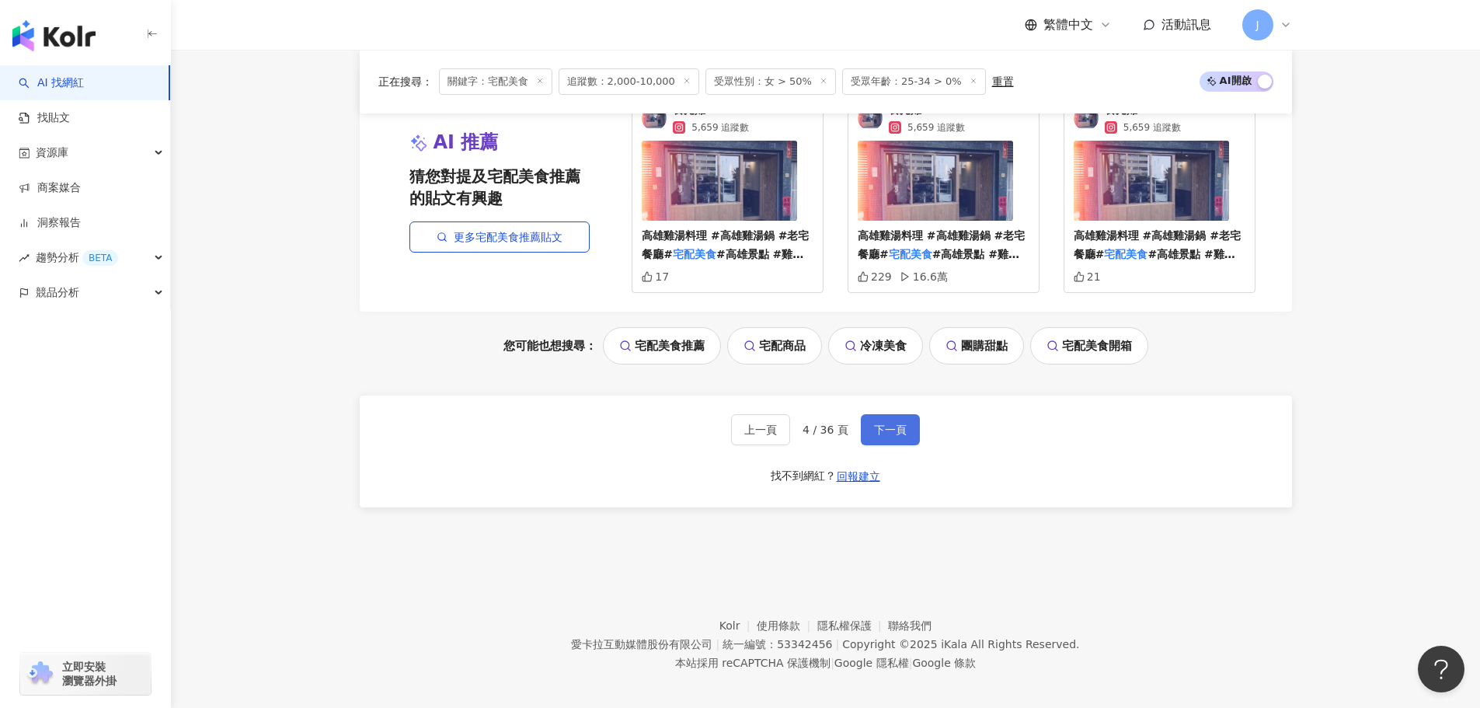
click at [876, 423] on span "下一頁" at bounding box center [890, 429] width 33 height 12
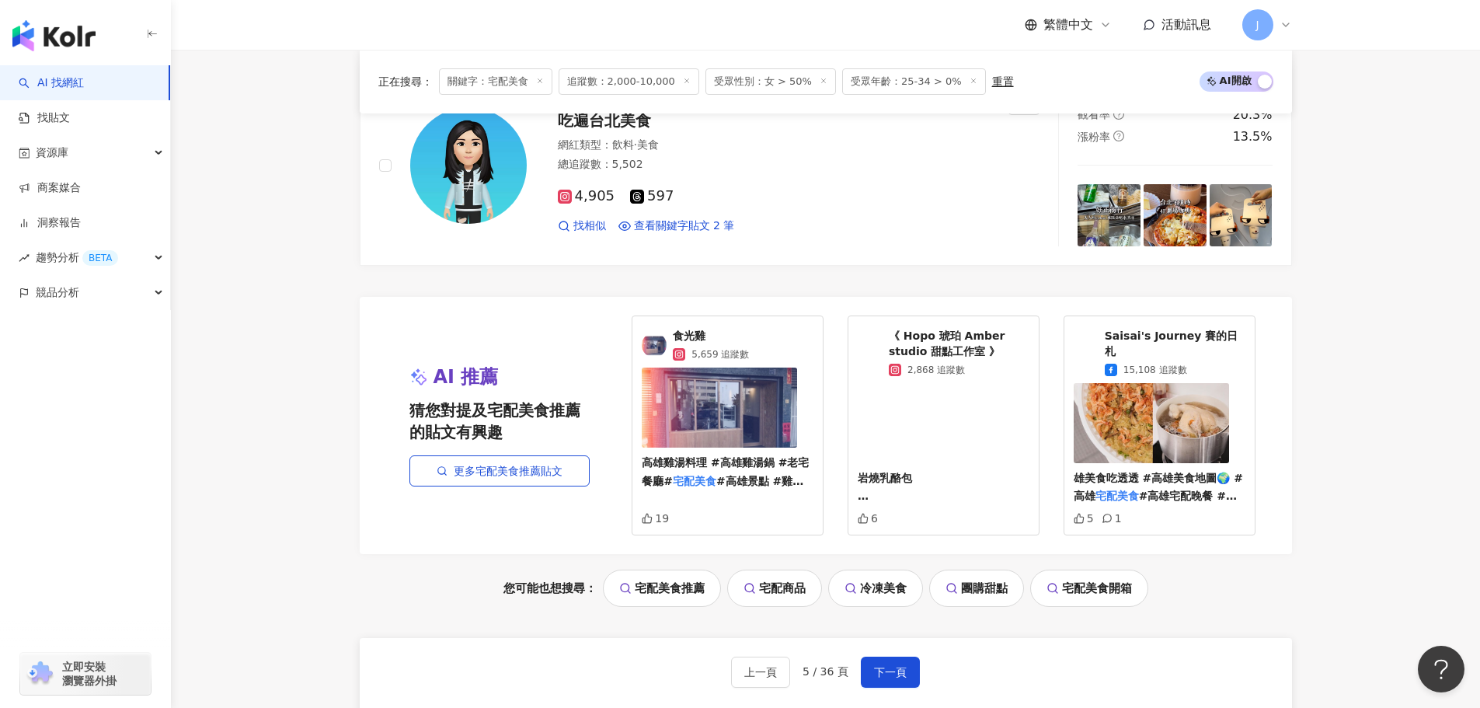
scroll to position [2735, 0]
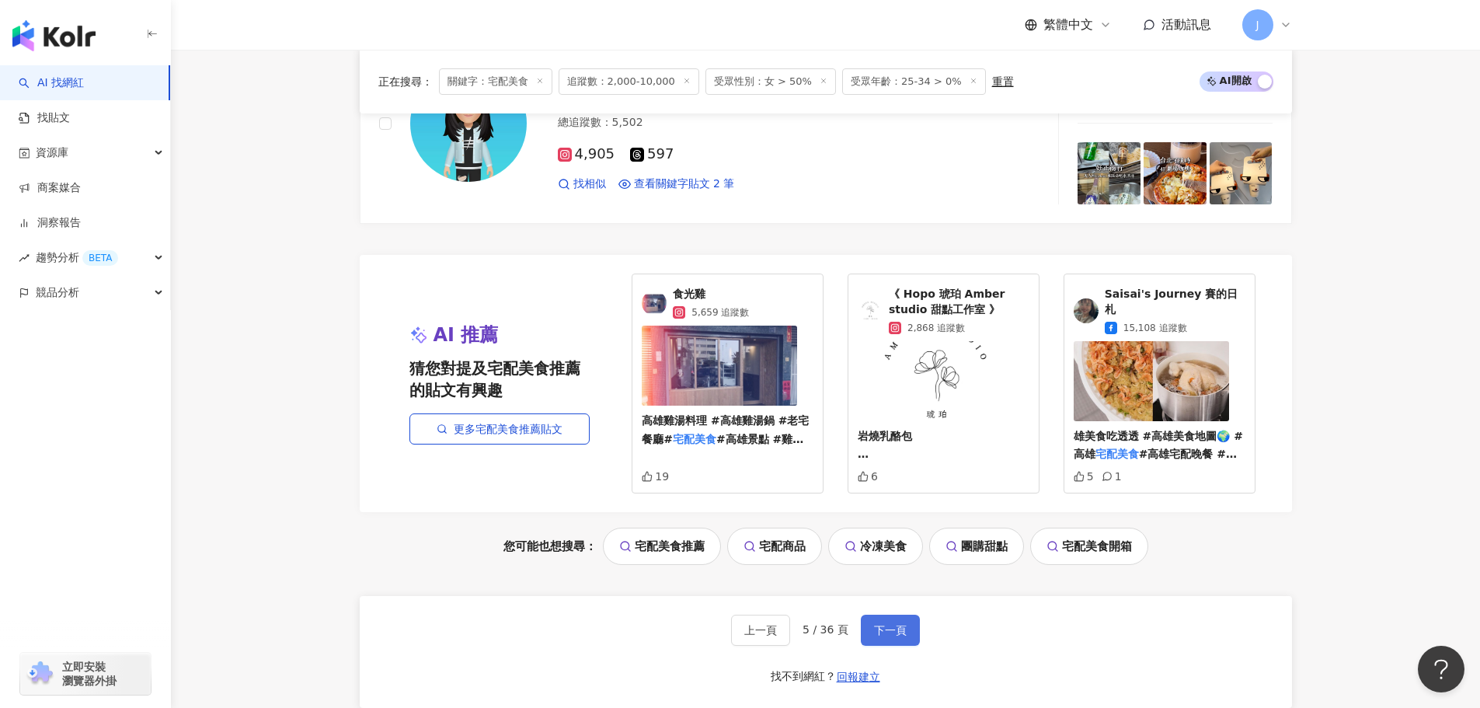
click at [899, 630] on span "下一頁" at bounding box center [890, 630] width 33 height 12
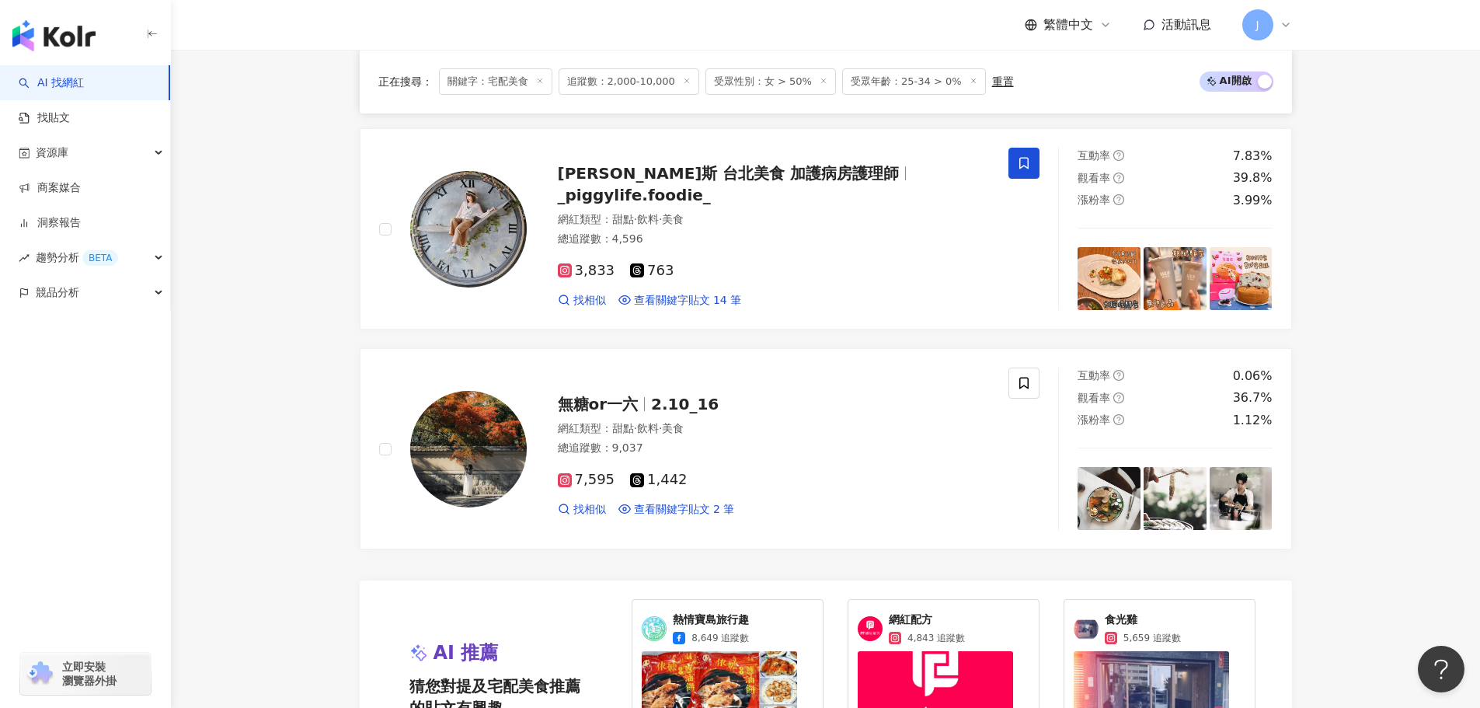
scroll to position [2941, 0]
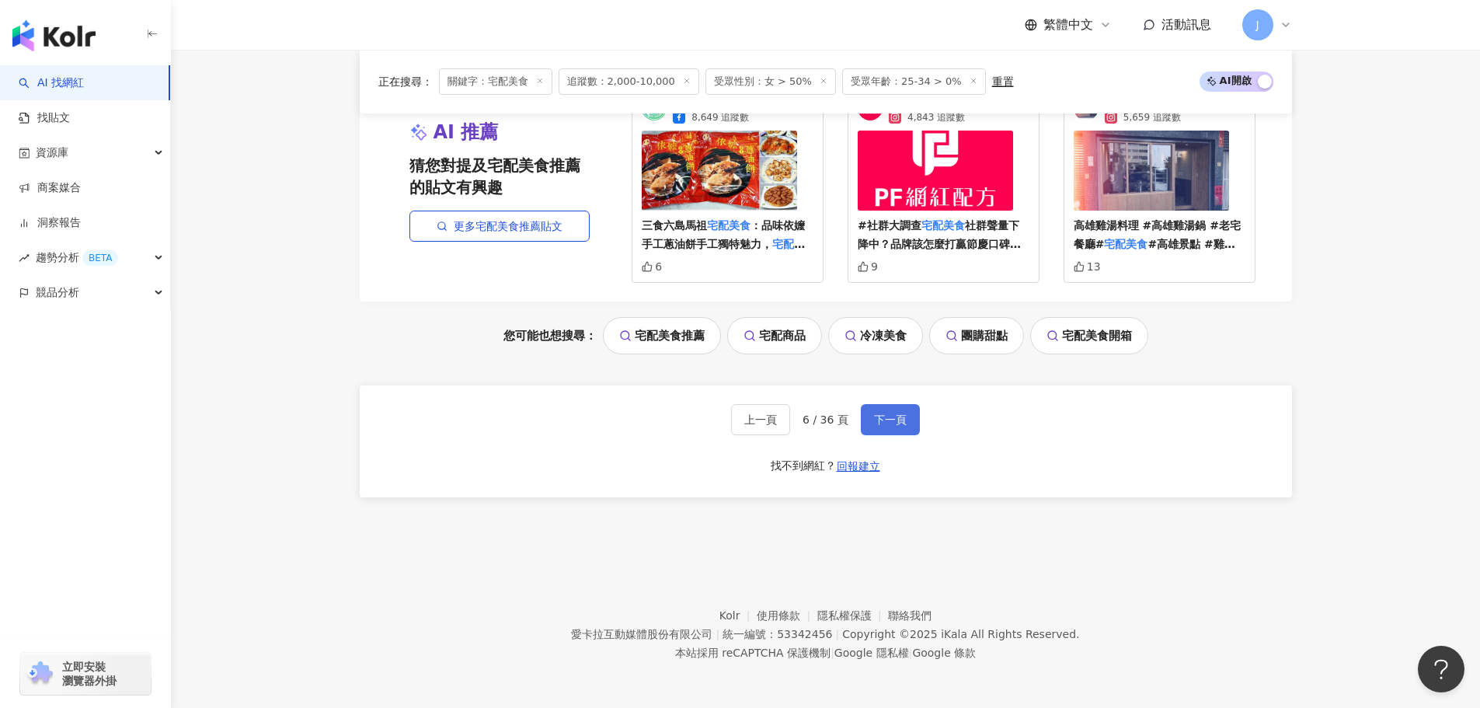
click at [893, 420] on span "下一頁" at bounding box center [890, 419] width 33 height 12
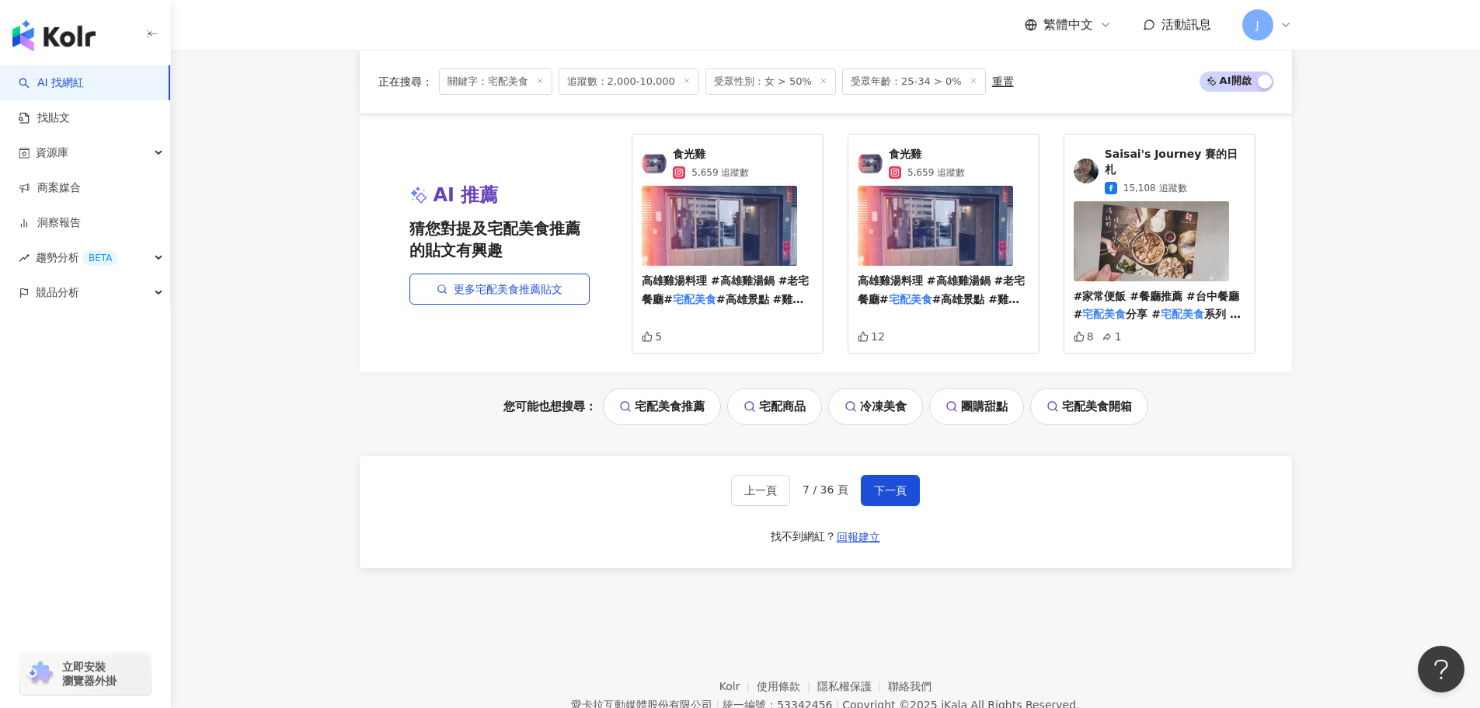
scroll to position [2880, 0]
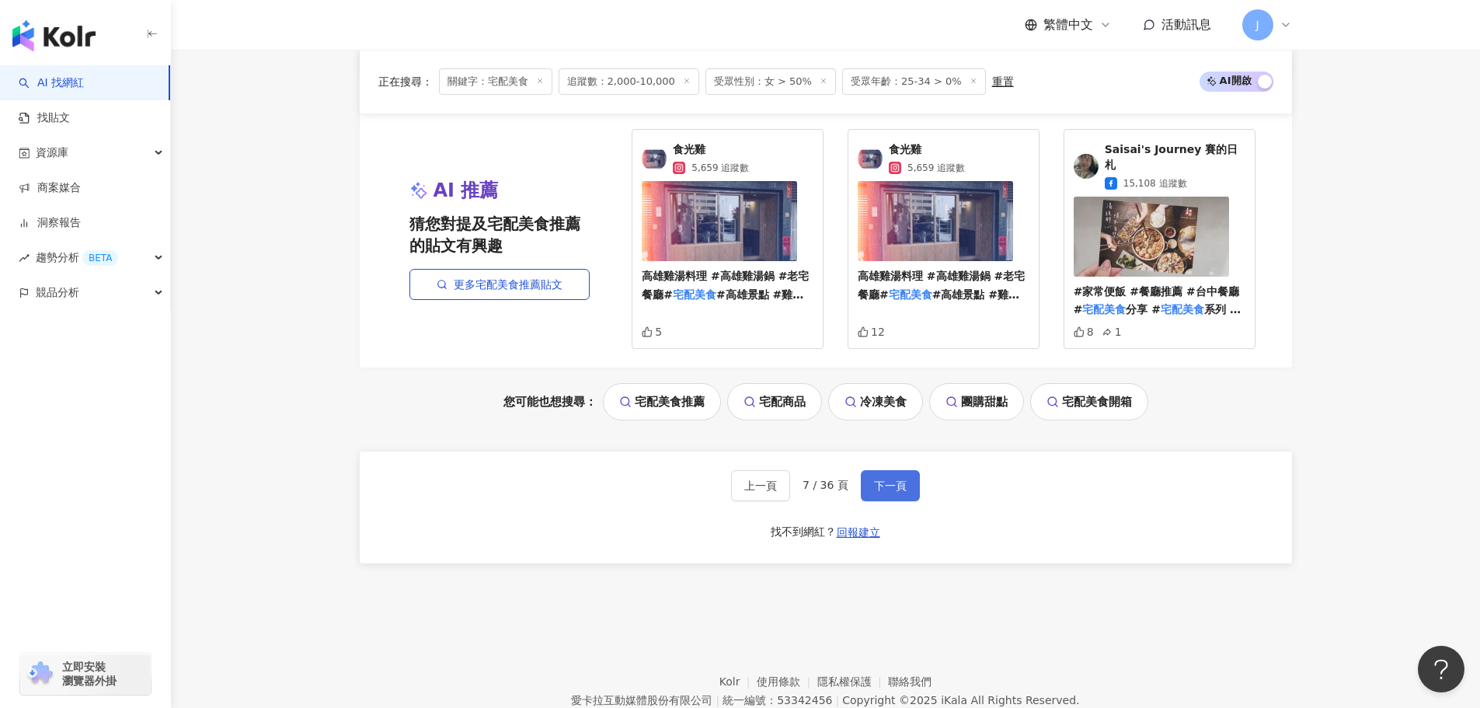
click at [893, 479] on span "下一頁" at bounding box center [890, 485] width 33 height 12
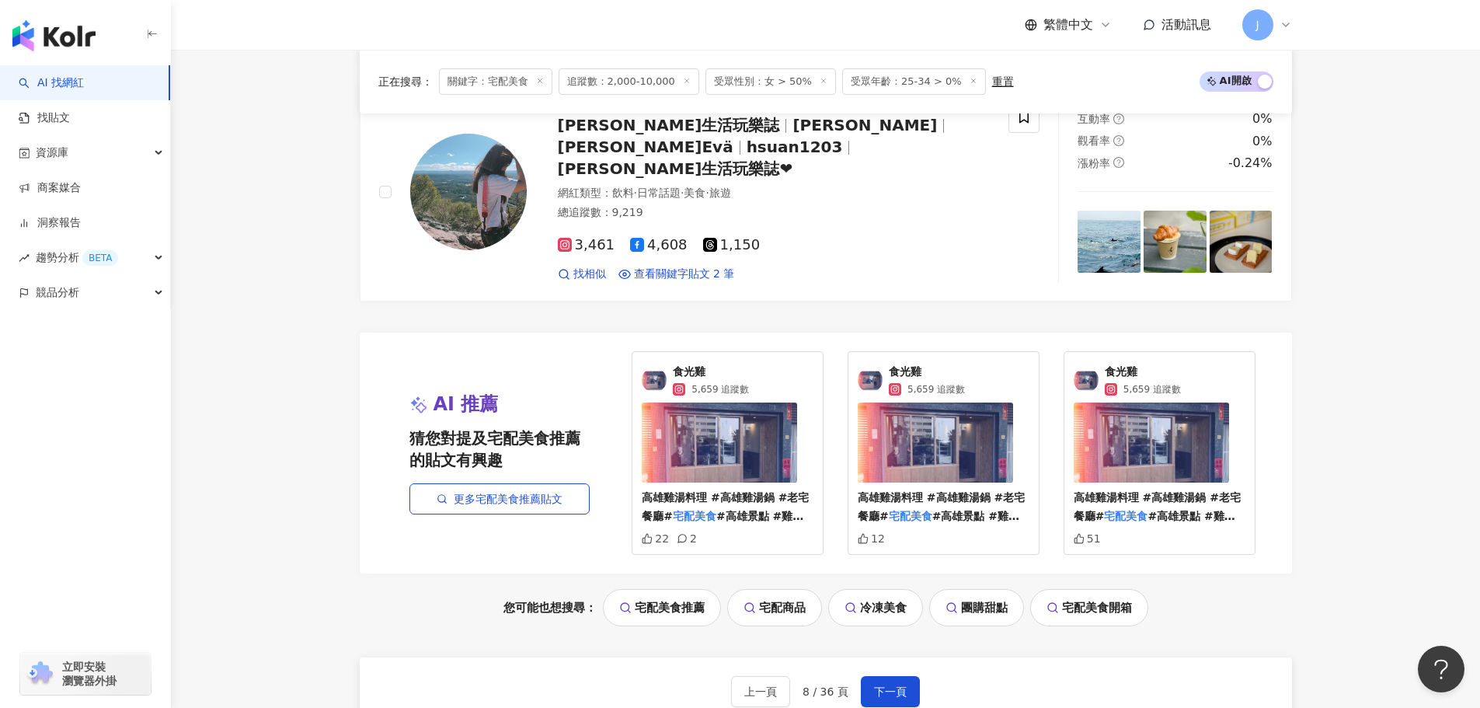
scroll to position [2792, 0]
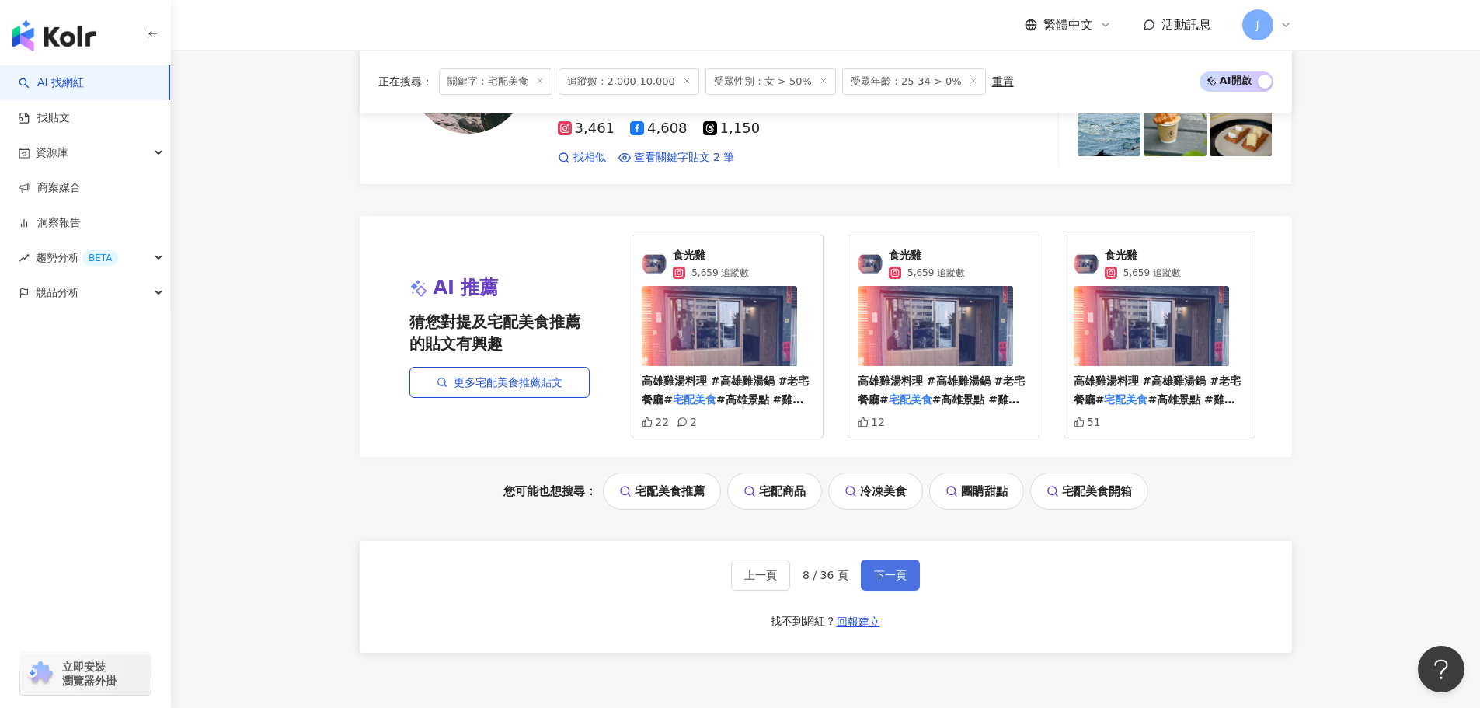
click at [892, 569] on span "下一頁" at bounding box center [890, 575] width 33 height 12
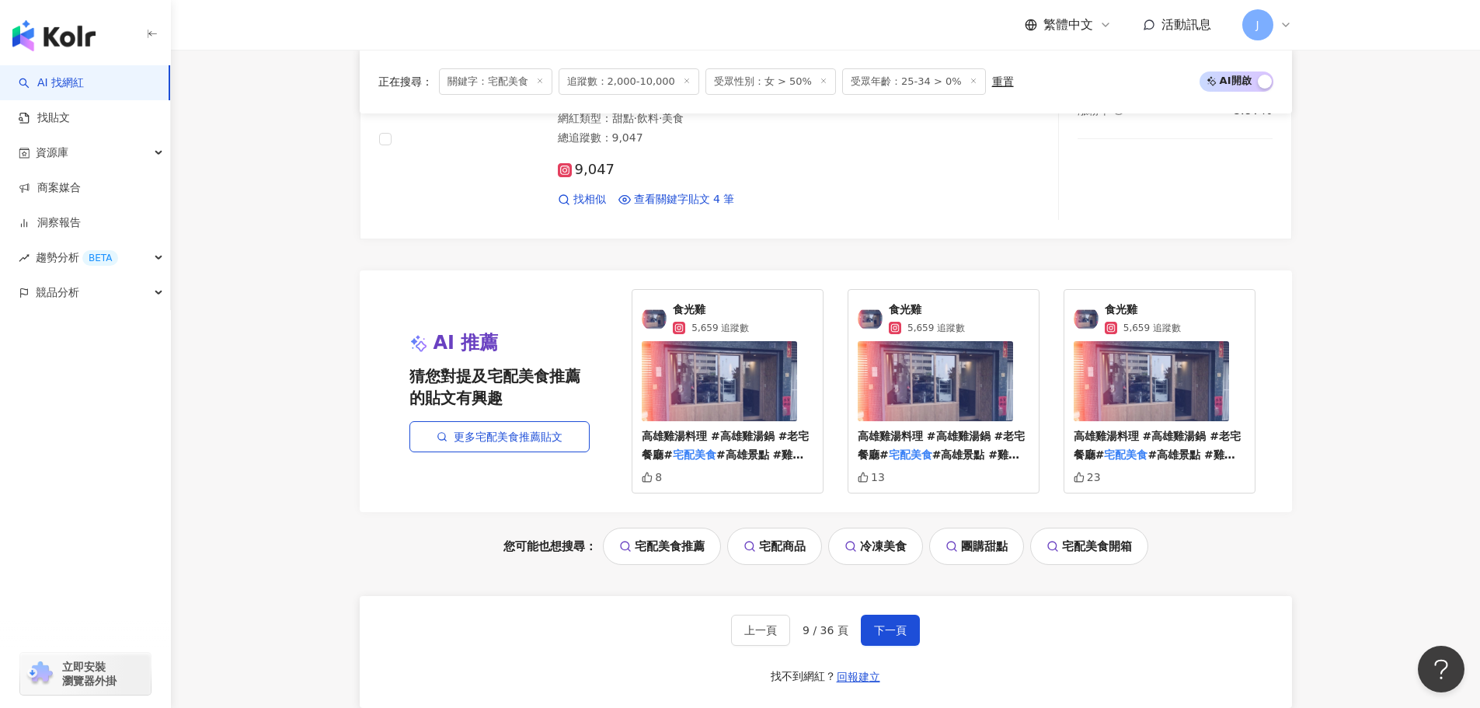
scroll to position [2790, 0]
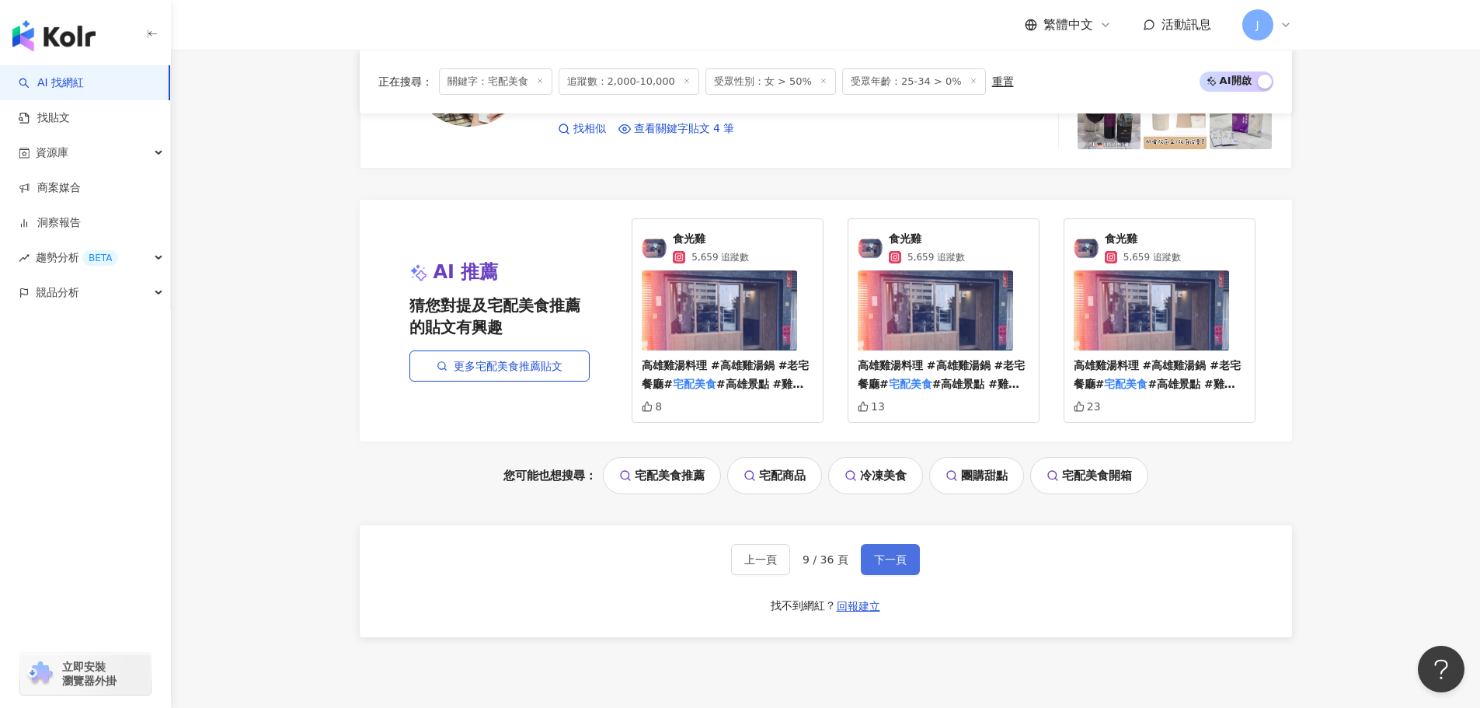
click at [895, 561] on span "下一頁" at bounding box center [890, 559] width 33 height 12
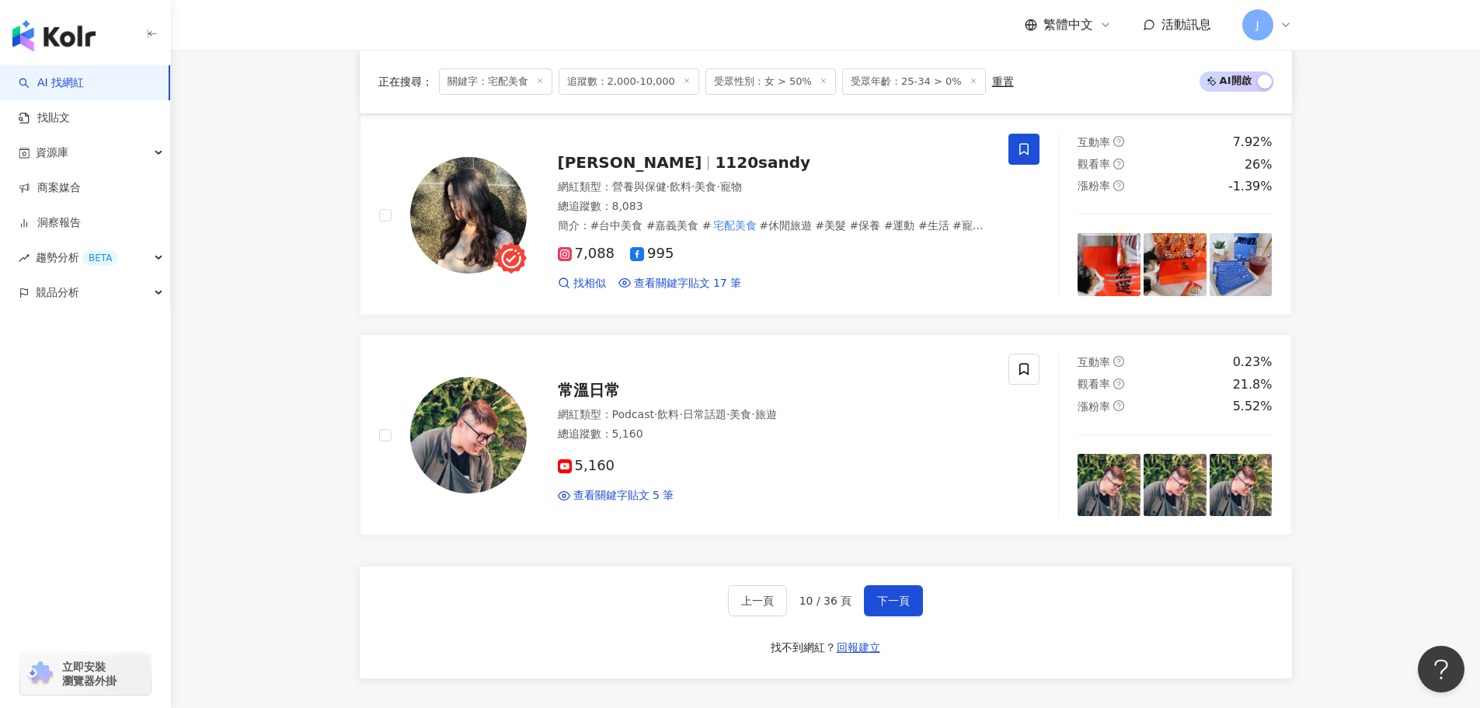
scroll to position [2435, 0]
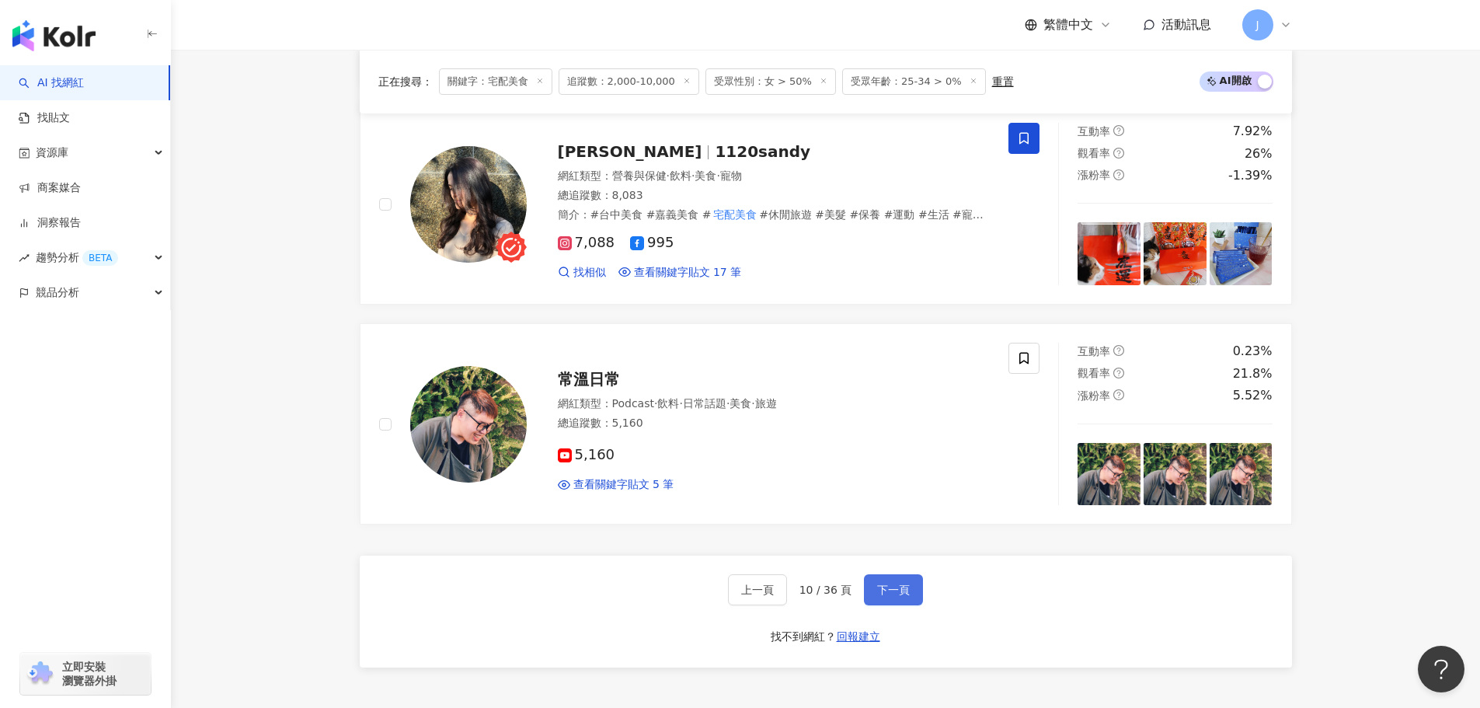
click at [898, 596] on span "下一頁" at bounding box center [893, 589] width 33 height 12
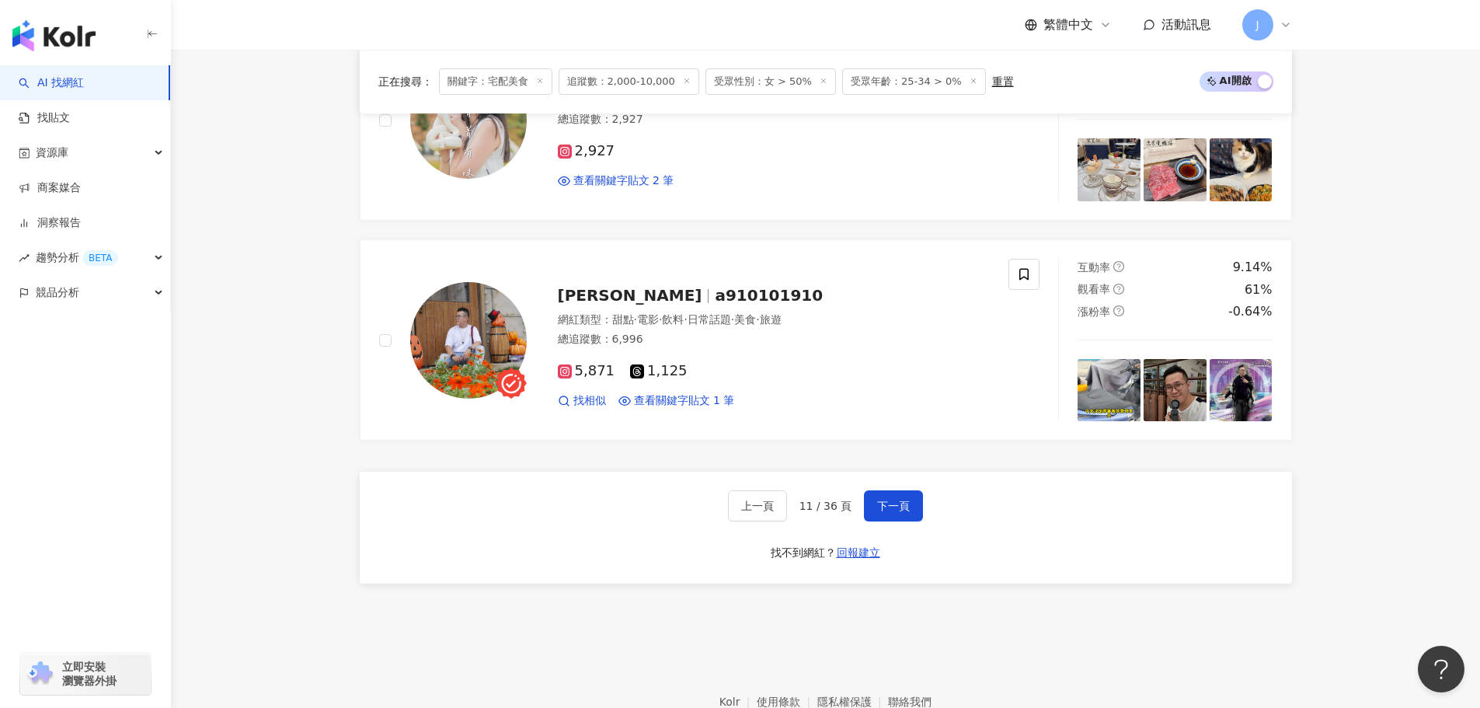
scroll to position [2606, 0]
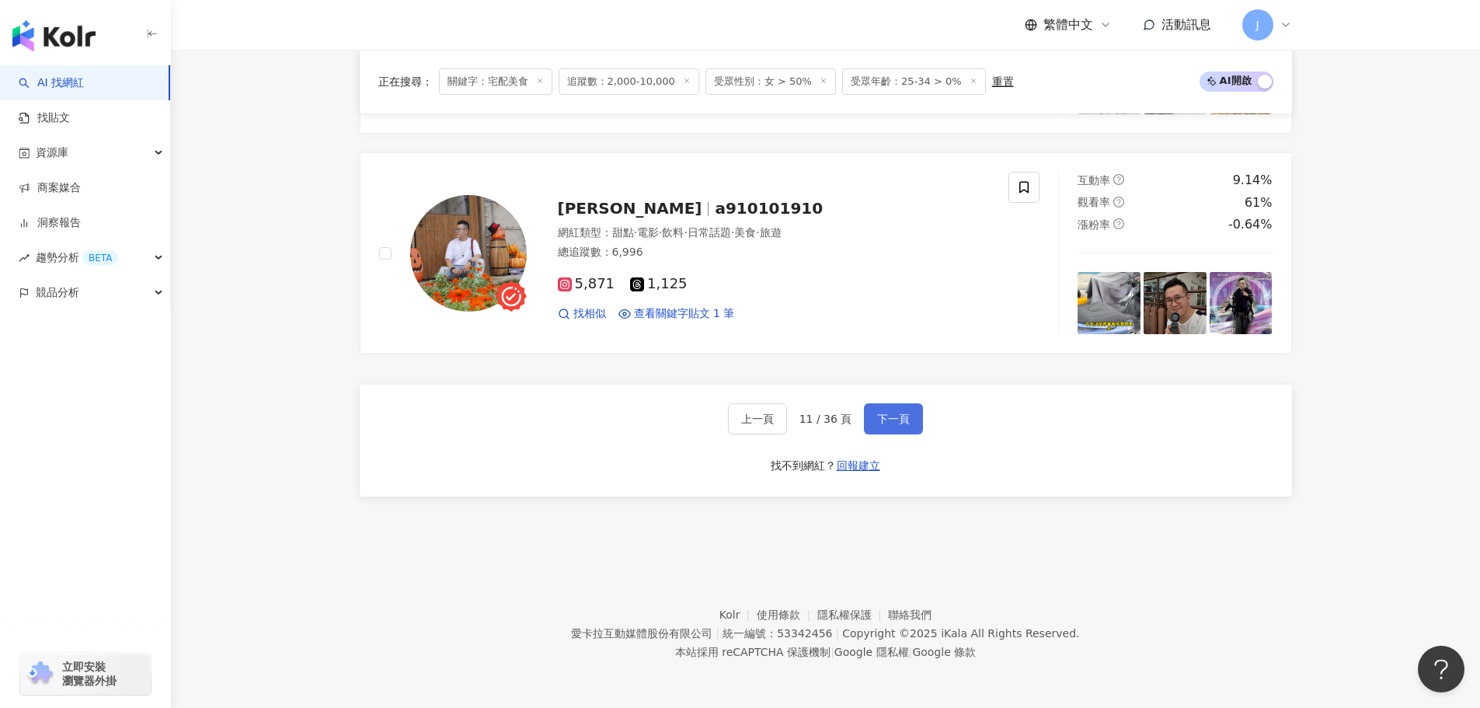
click at [882, 422] on span "下一頁" at bounding box center [893, 419] width 33 height 12
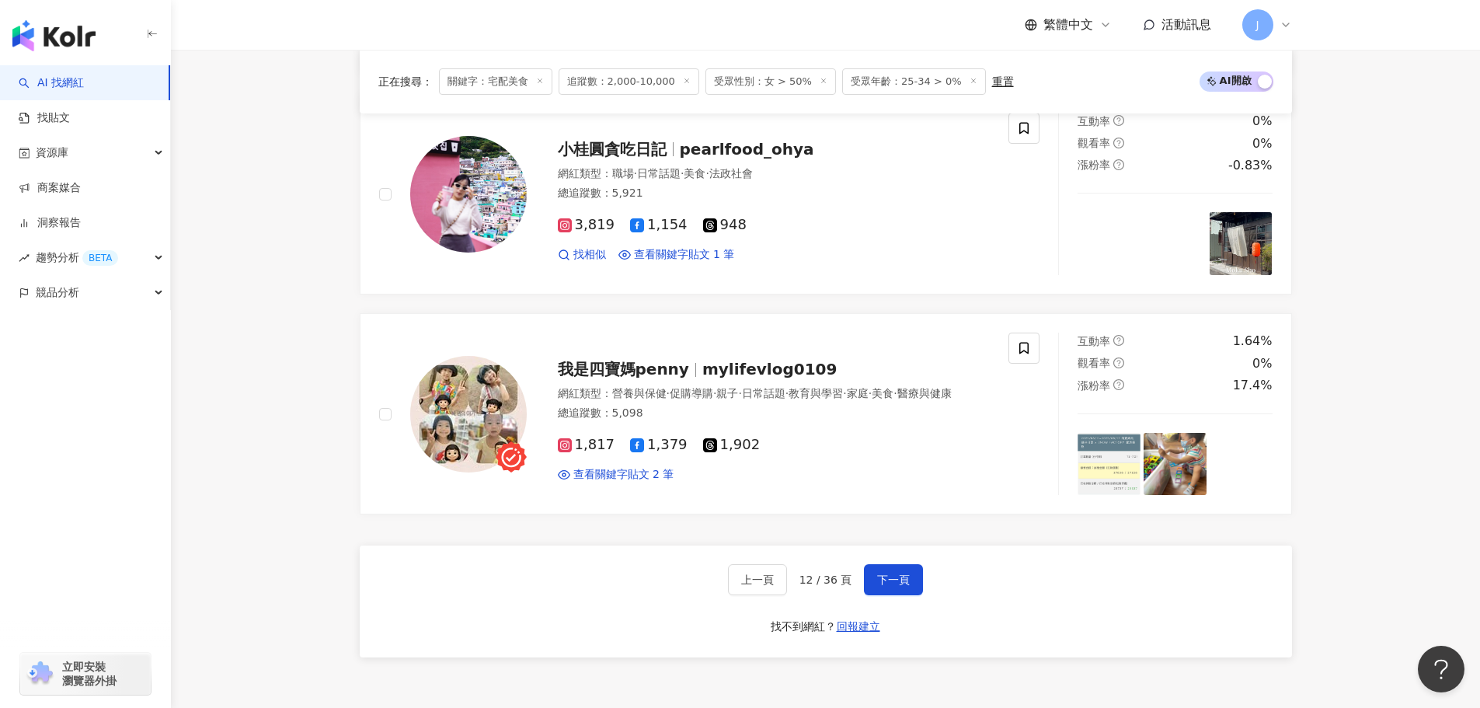
scroll to position [2573, 0]
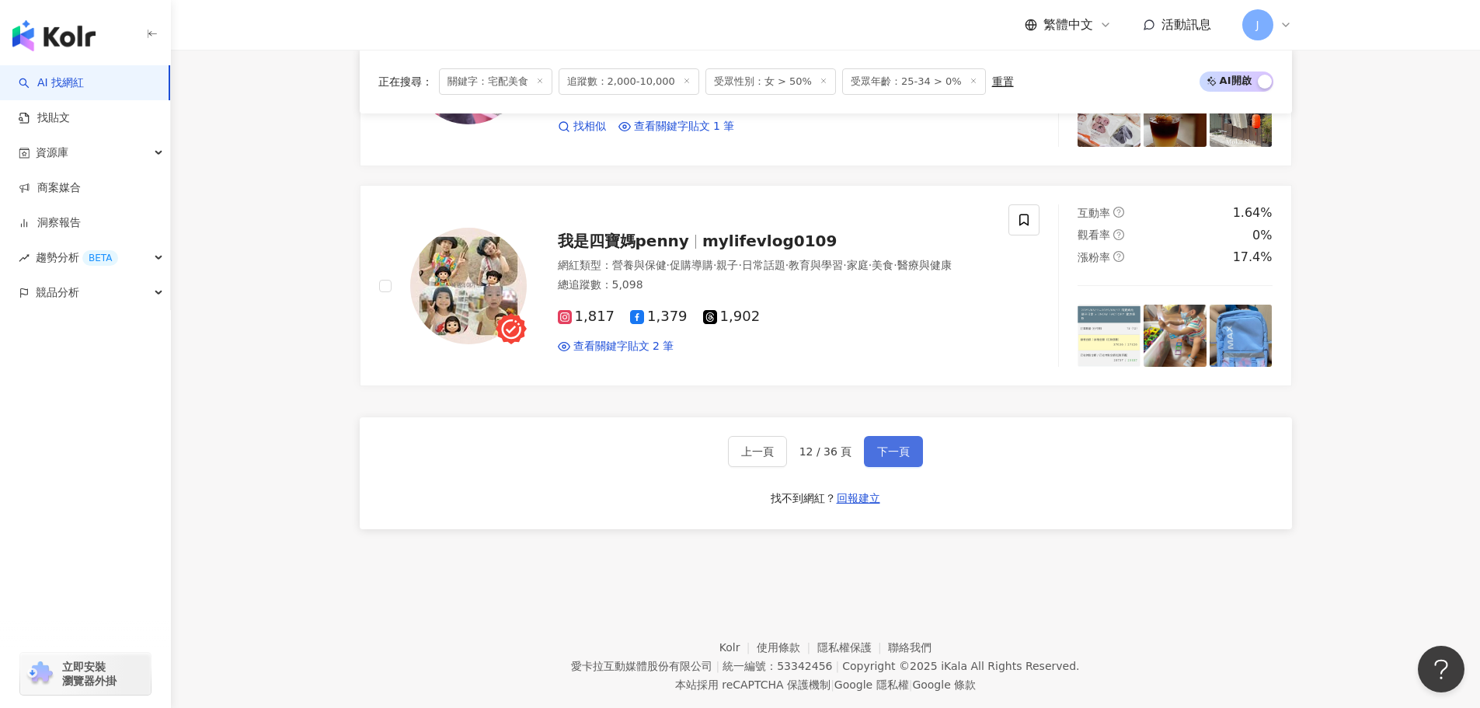
click at [899, 457] on span "下一頁" at bounding box center [893, 451] width 33 height 12
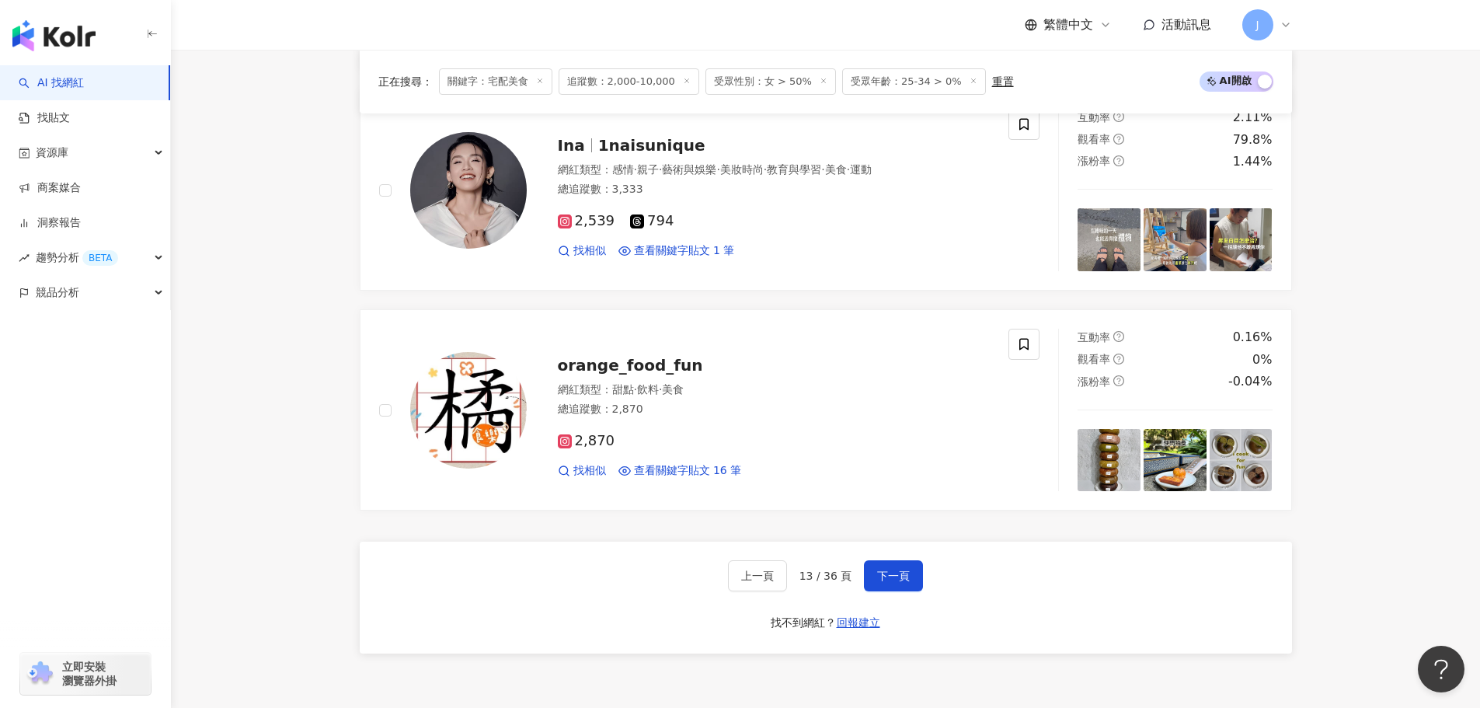
scroll to position [2456, 0]
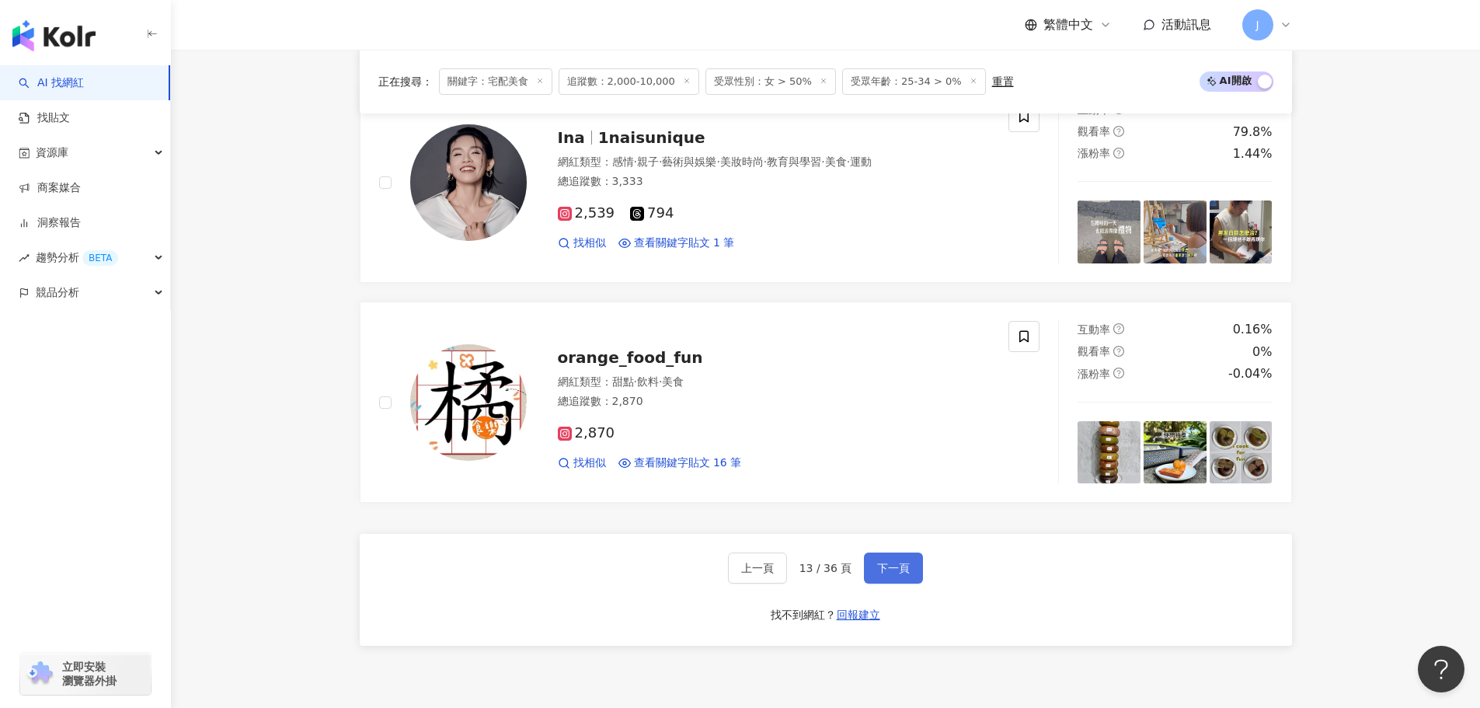
click at [879, 563] on span "下一頁" at bounding box center [893, 568] width 33 height 12
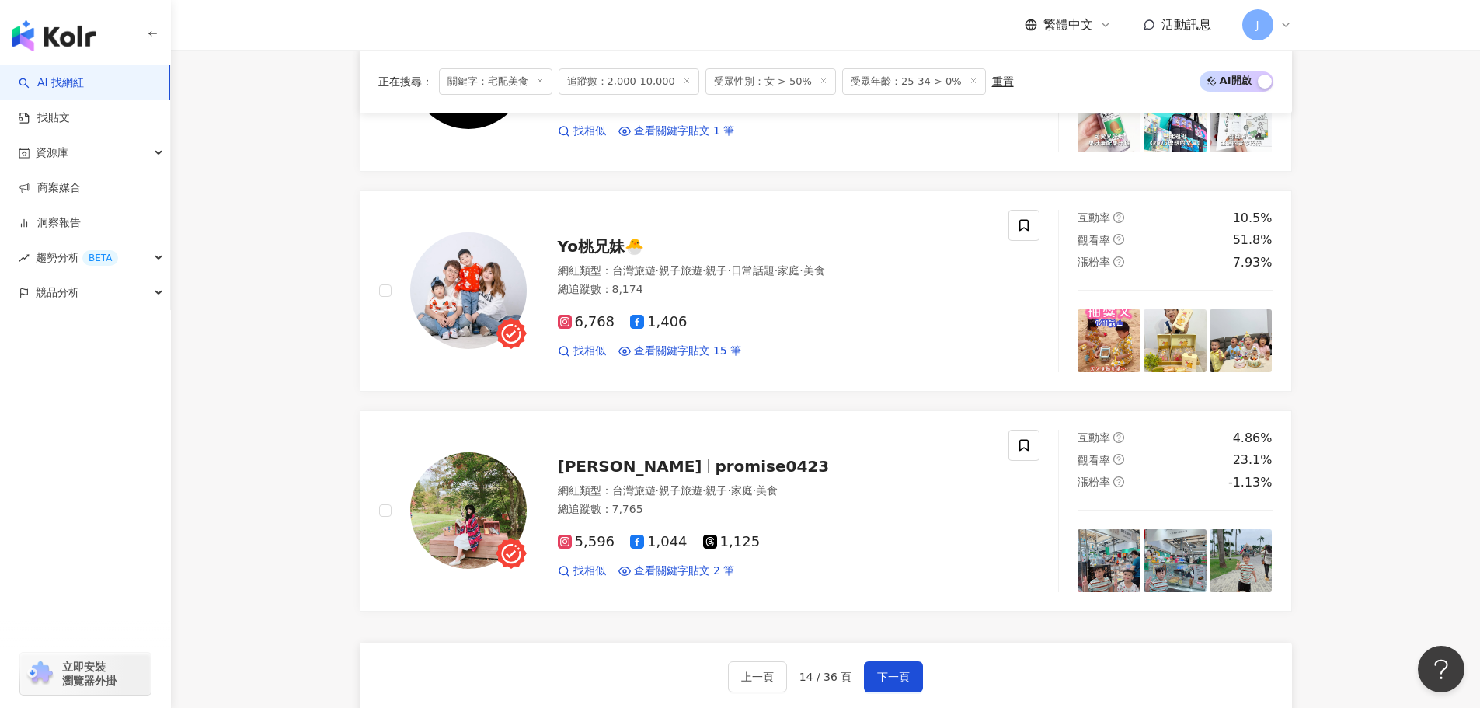
scroll to position [2639, 0]
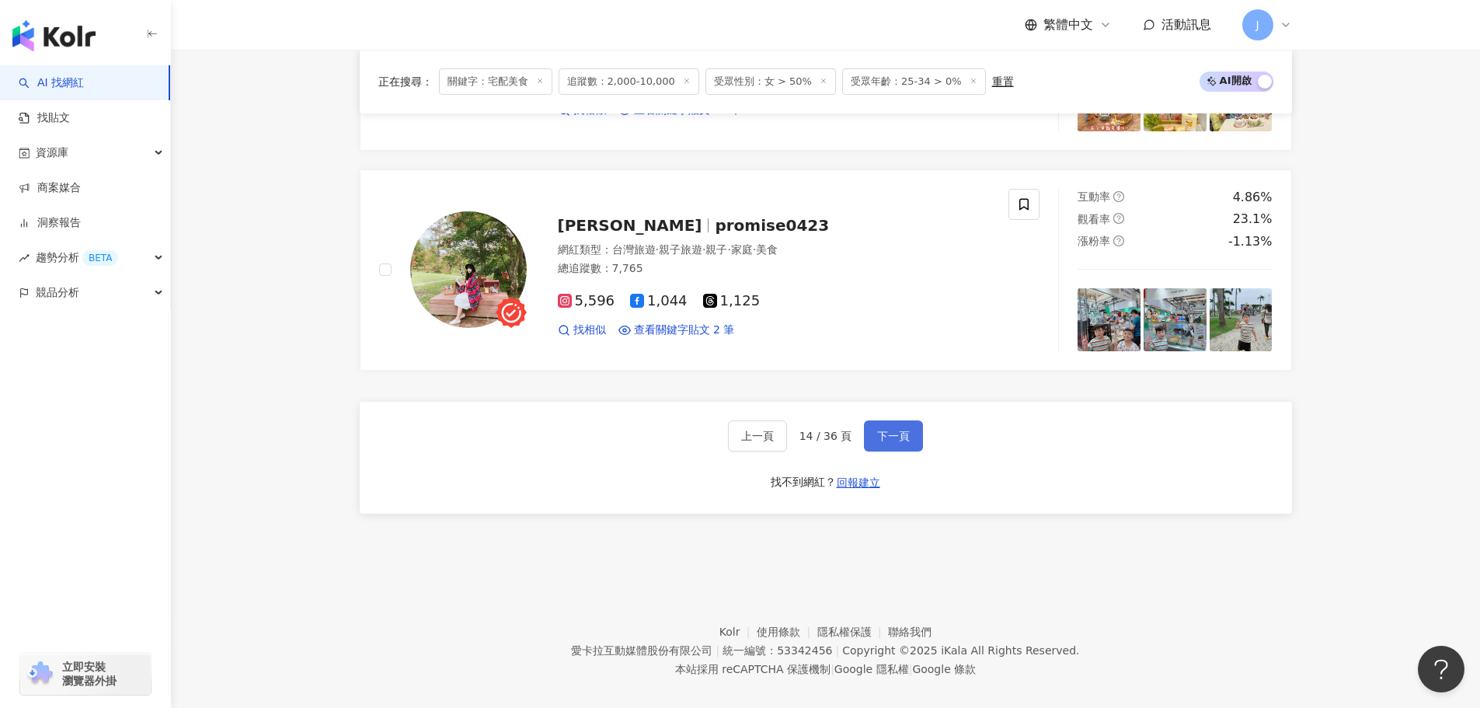
click at [882, 430] on span "下一頁" at bounding box center [893, 436] width 33 height 12
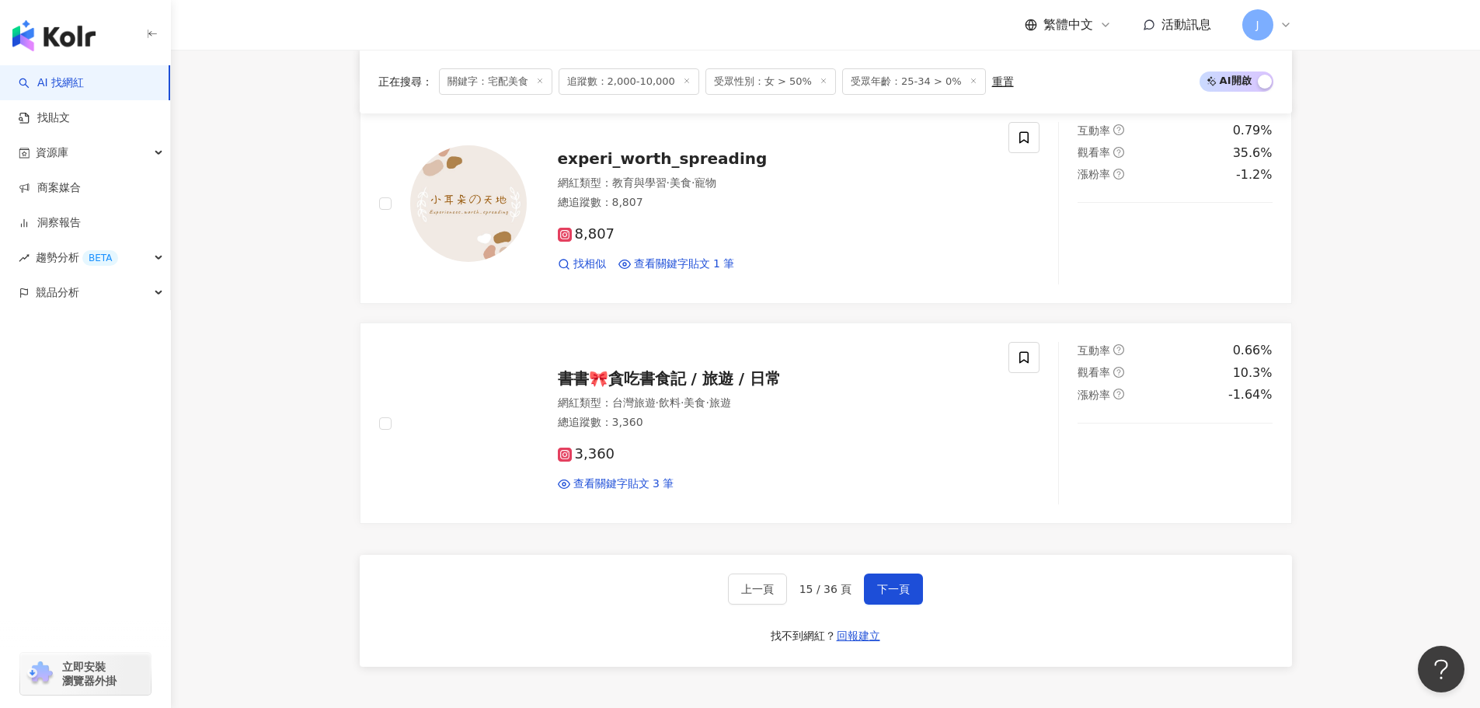
scroll to position [2606, 0]
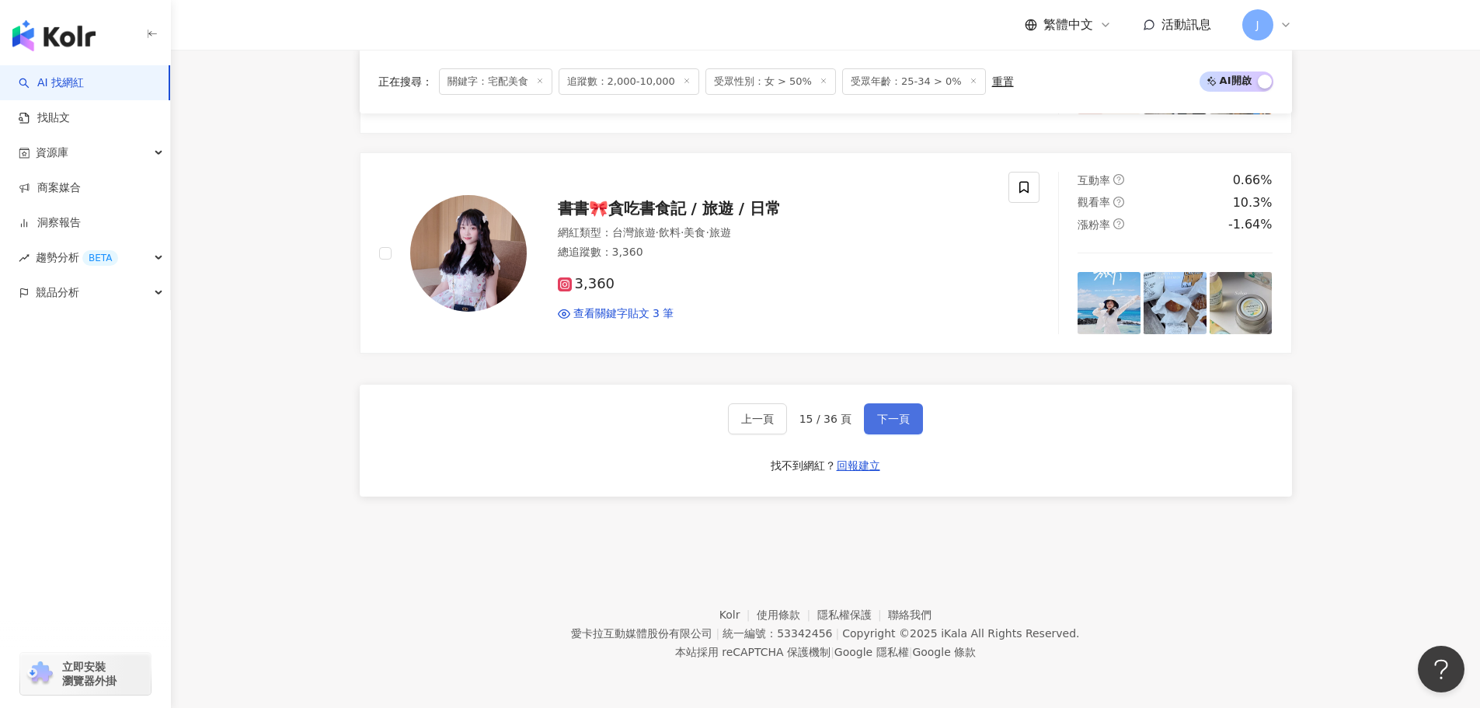
click at [893, 415] on span "下一頁" at bounding box center [893, 419] width 33 height 12
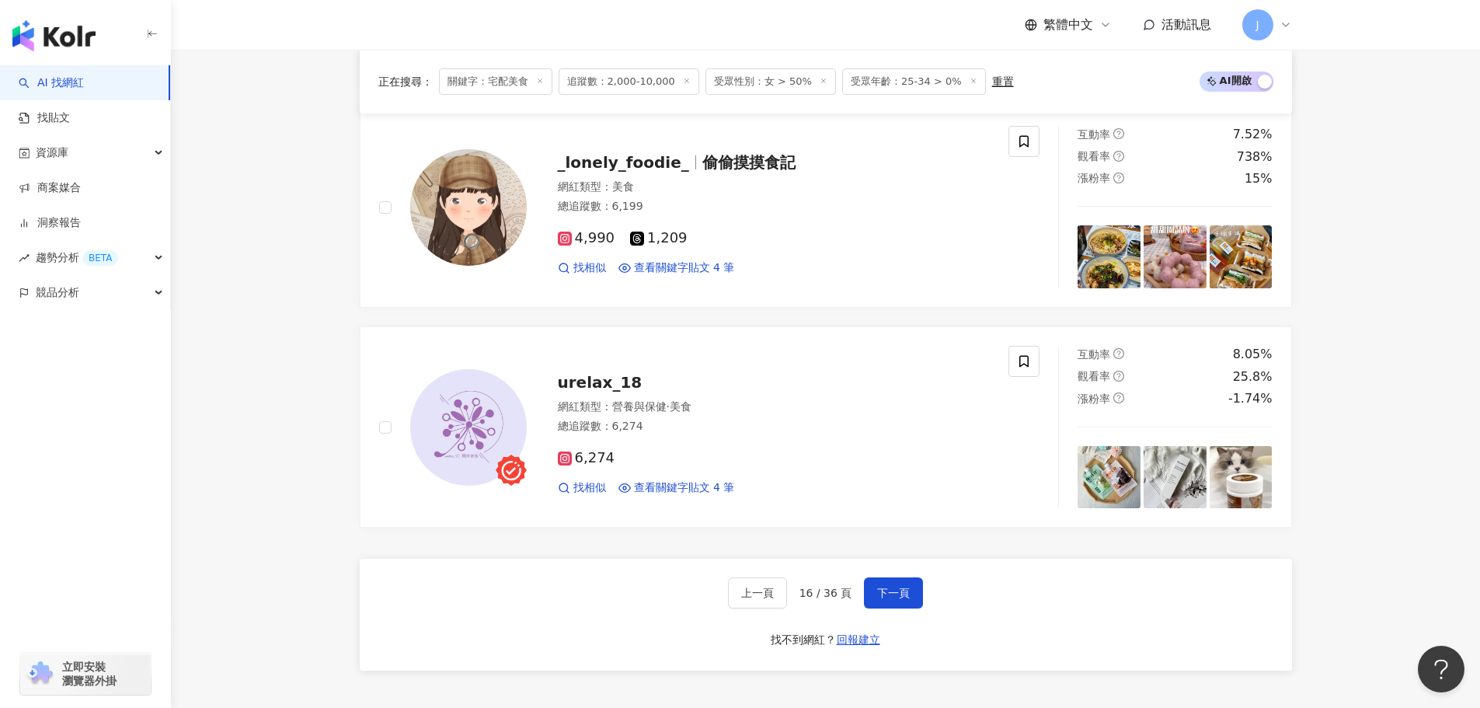
scroll to position [2462, 0]
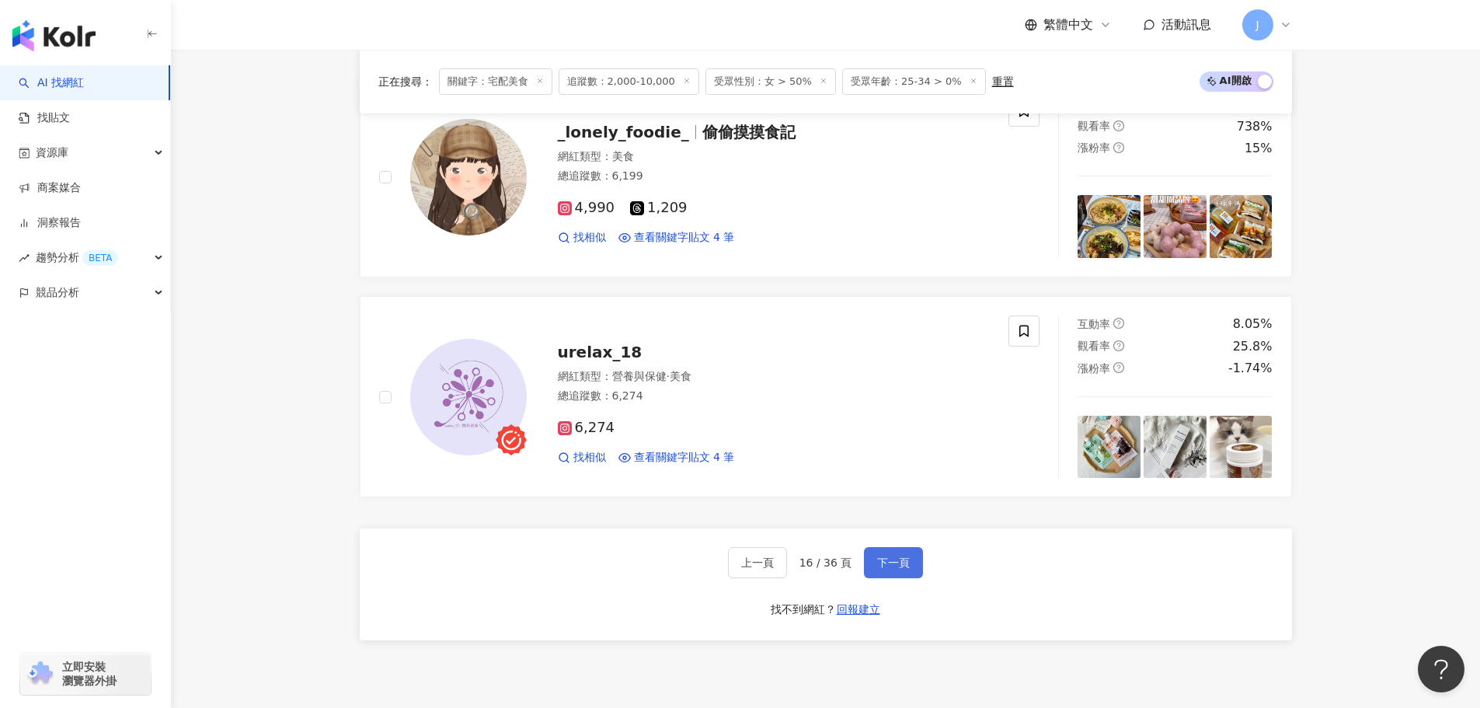
click at [907, 559] on button "下一頁" at bounding box center [893, 562] width 59 height 31
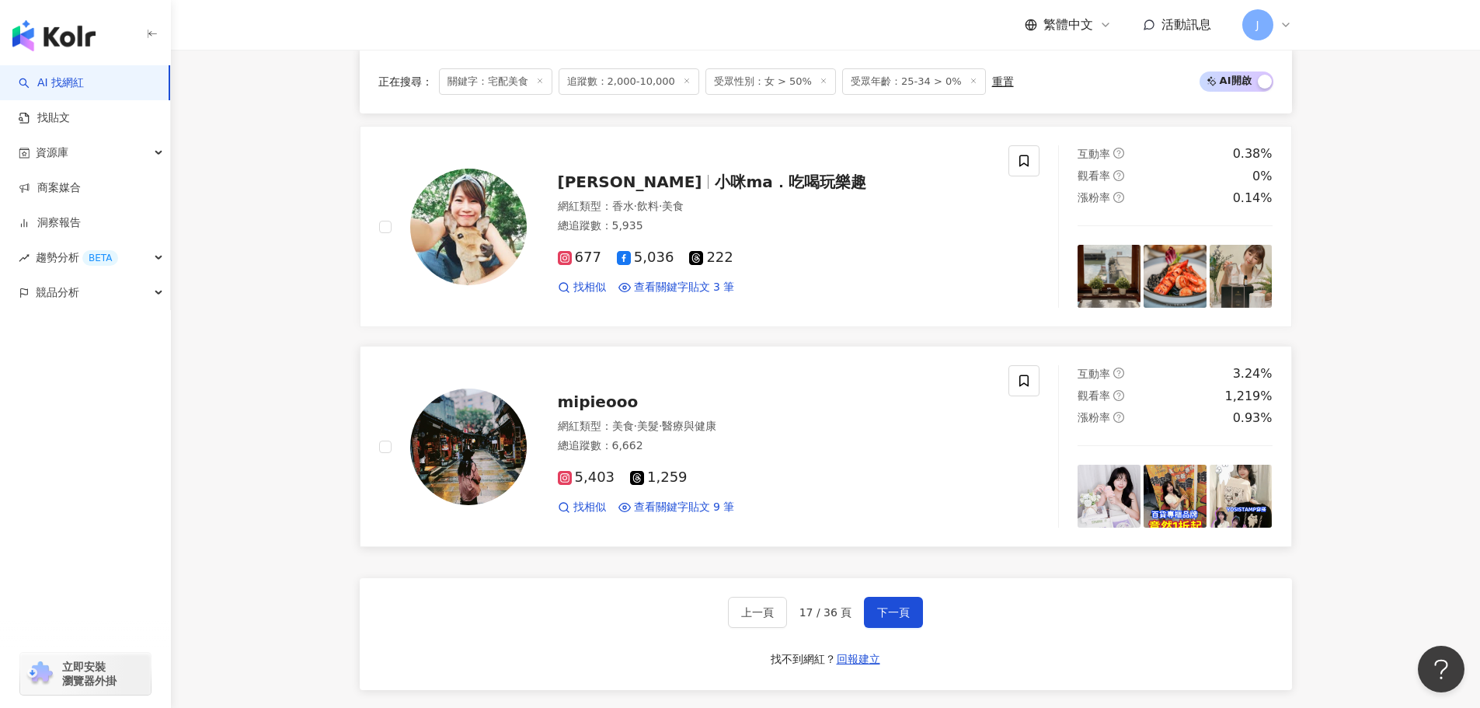
scroll to position [2449, 0]
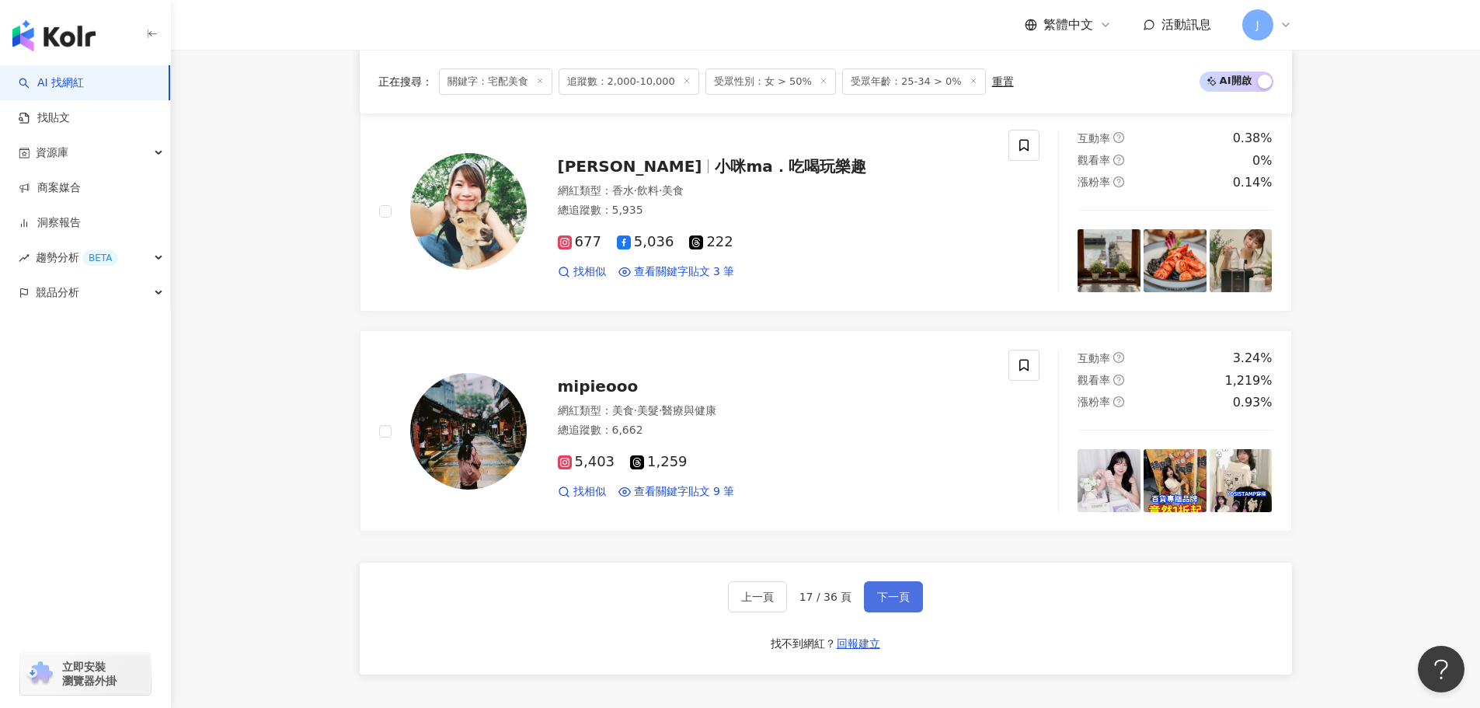
click at [879, 590] on span "下一頁" at bounding box center [893, 596] width 33 height 12
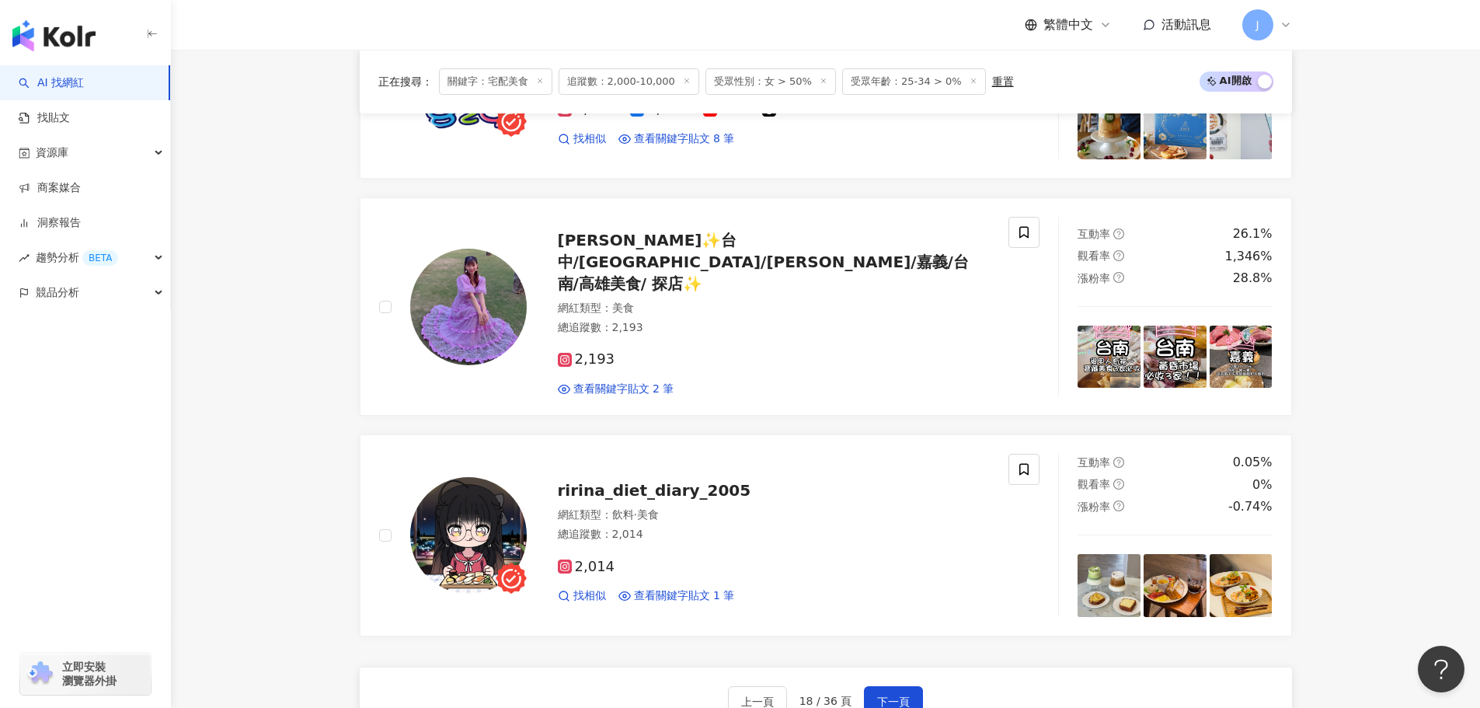
scroll to position [2405, 0]
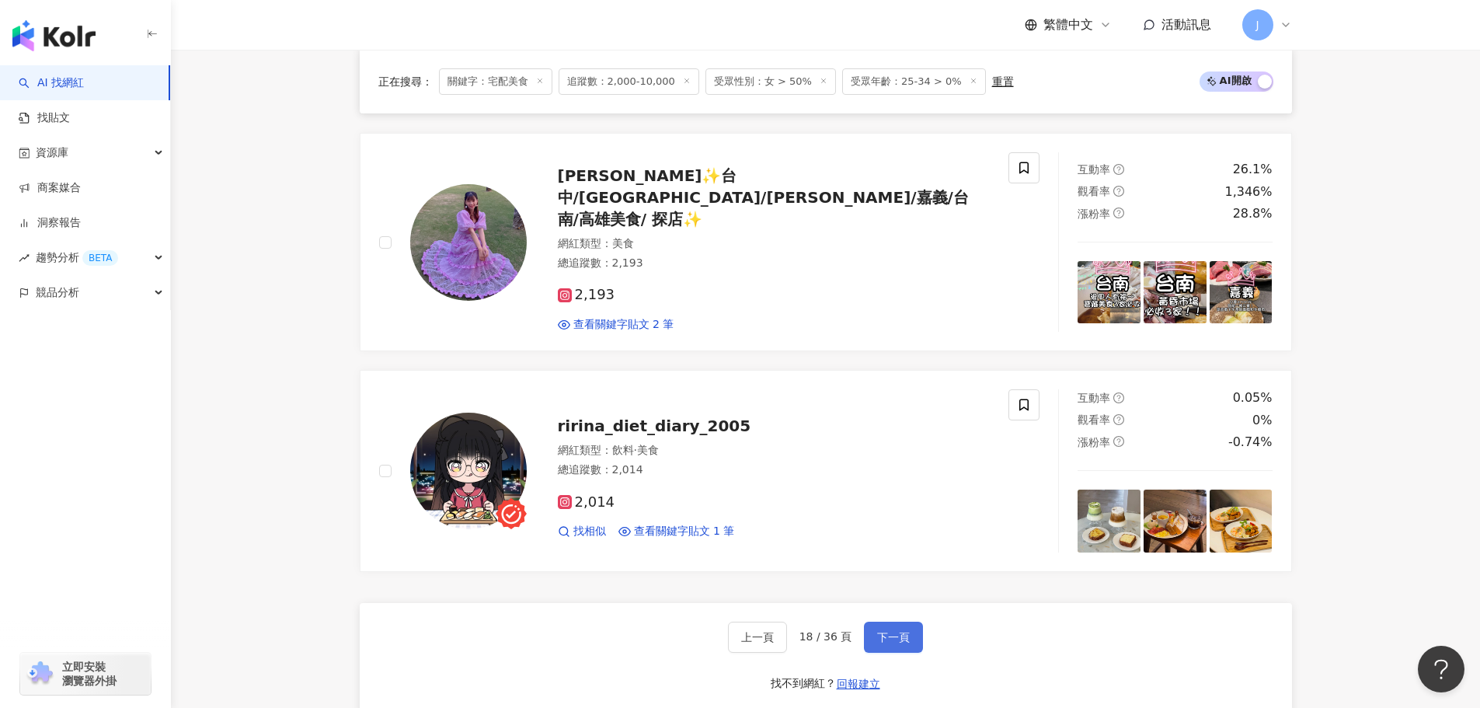
click at [893, 631] on span "下一頁" at bounding box center [893, 637] width 33 height 12
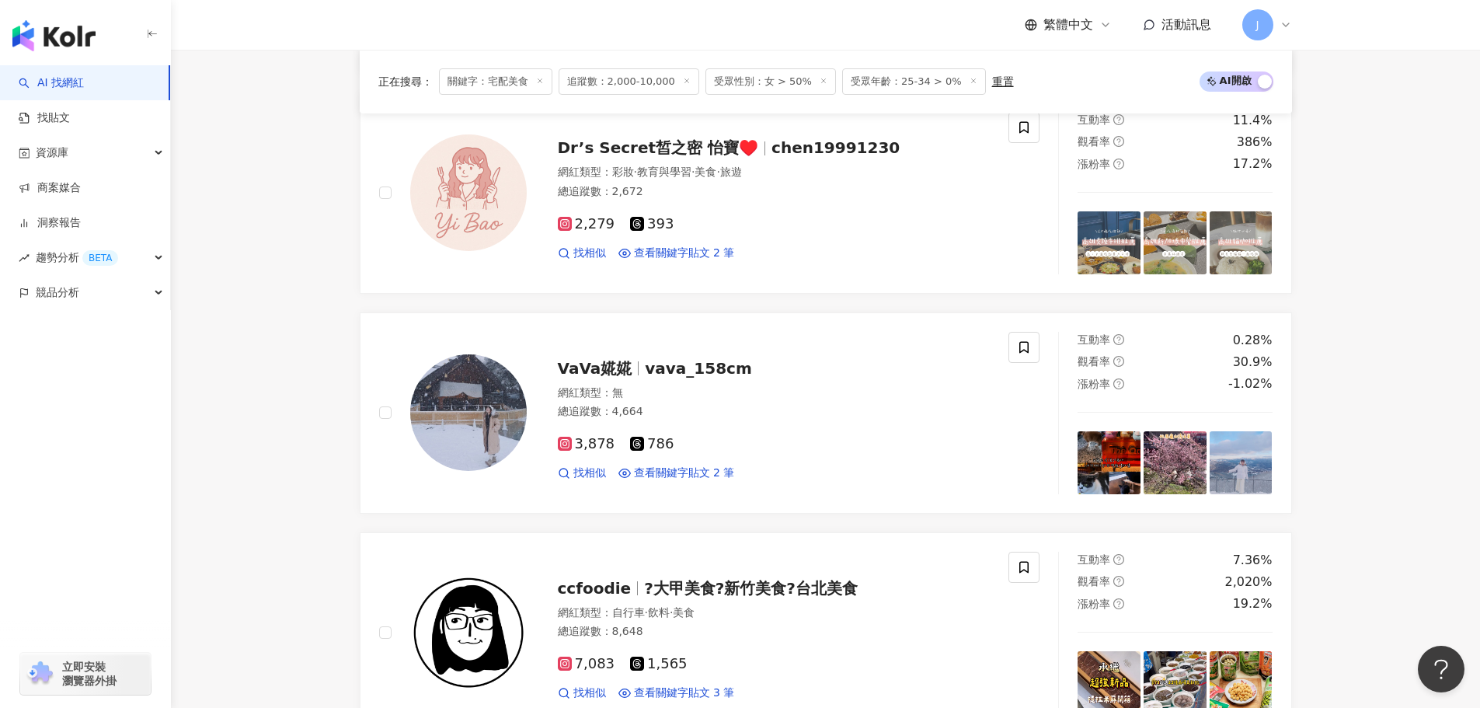
scroll to position [1613, 0]
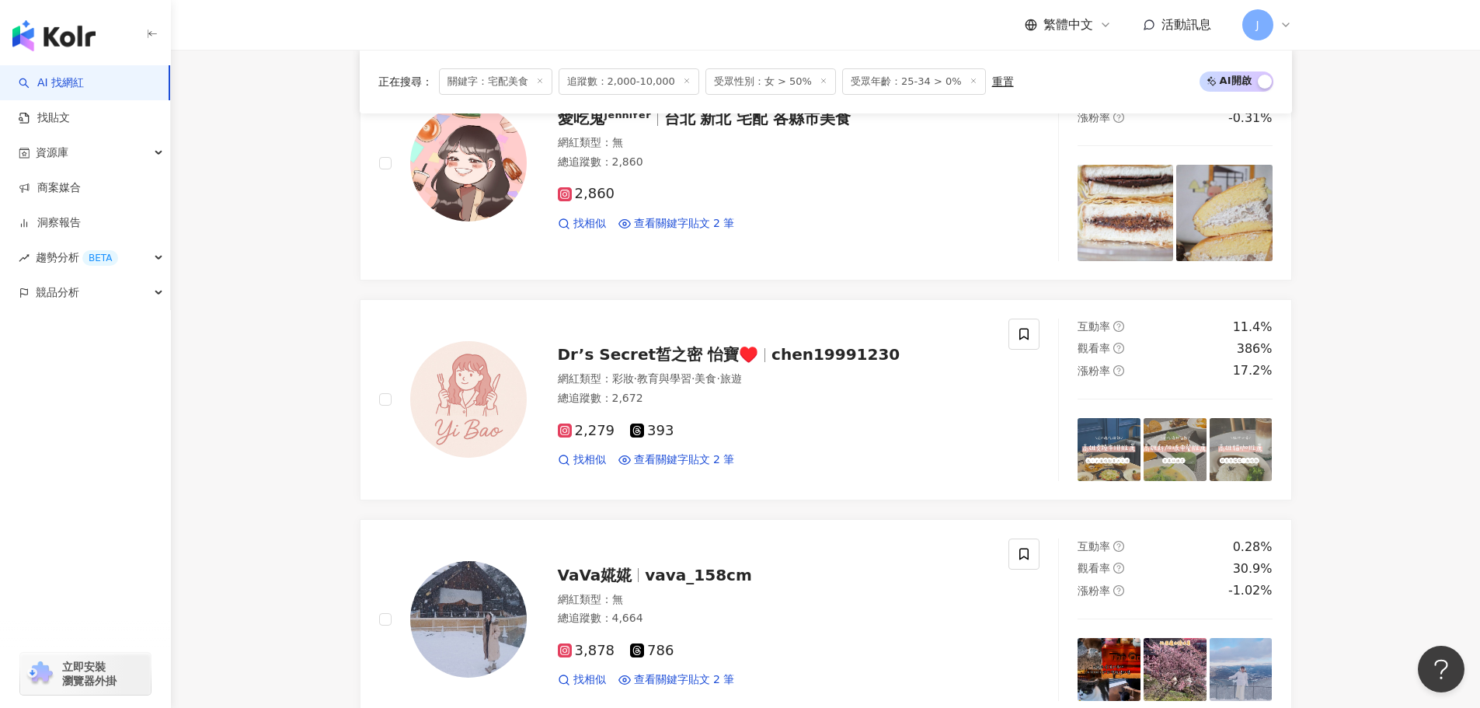
click at [909, 81] on span "受眾年齡：25-34 > 0%" at bounding box center [914, 81] width 144 height 26
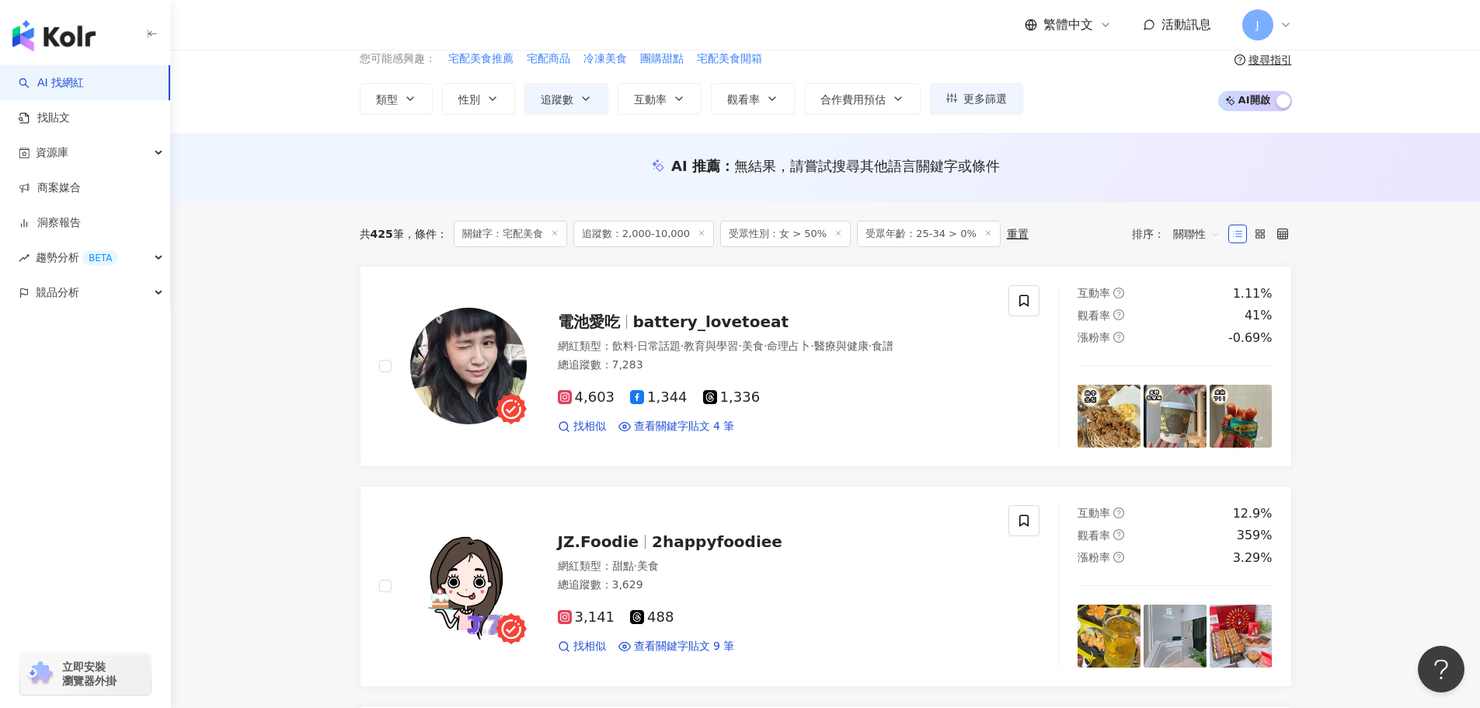
scroll to position [0, 0]
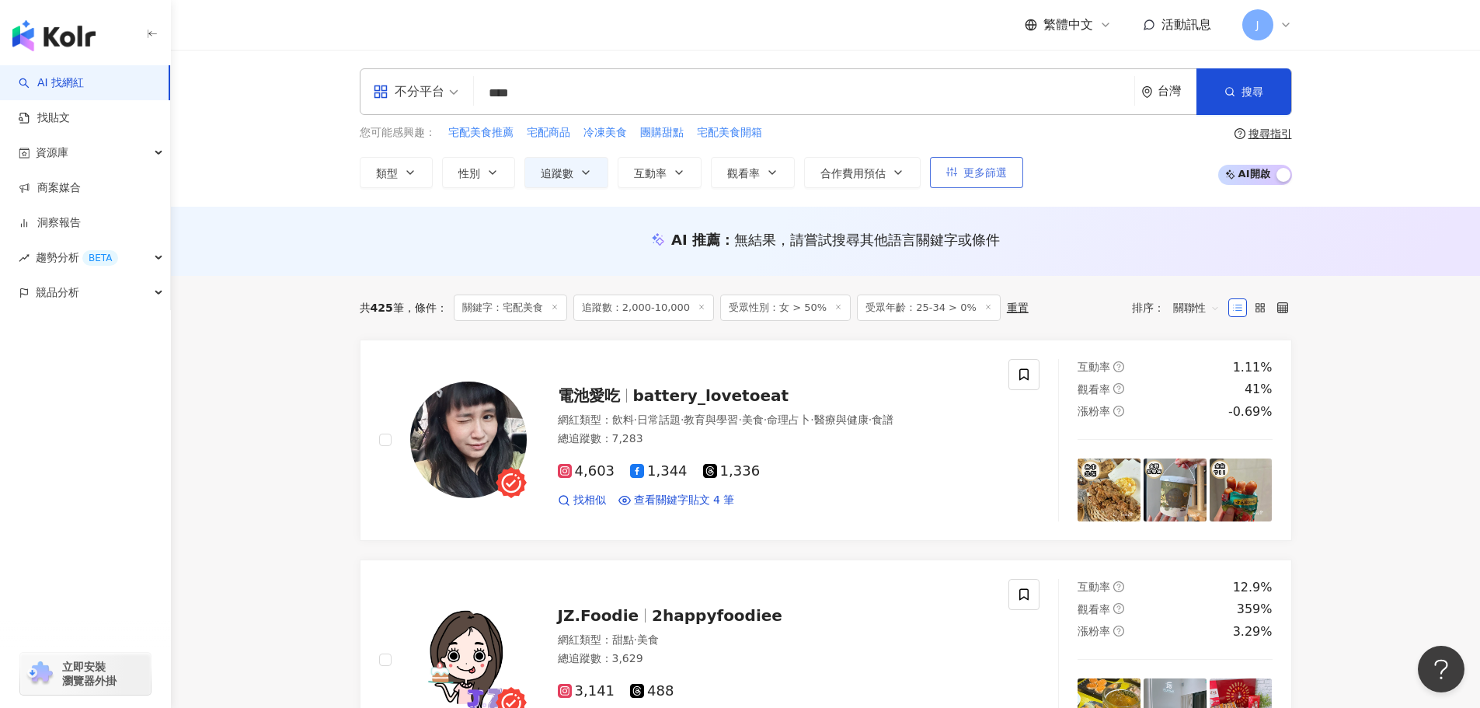
click at [1010, 175] on button "更多篩選" at bounding box center [976, 172] width 93 height 31
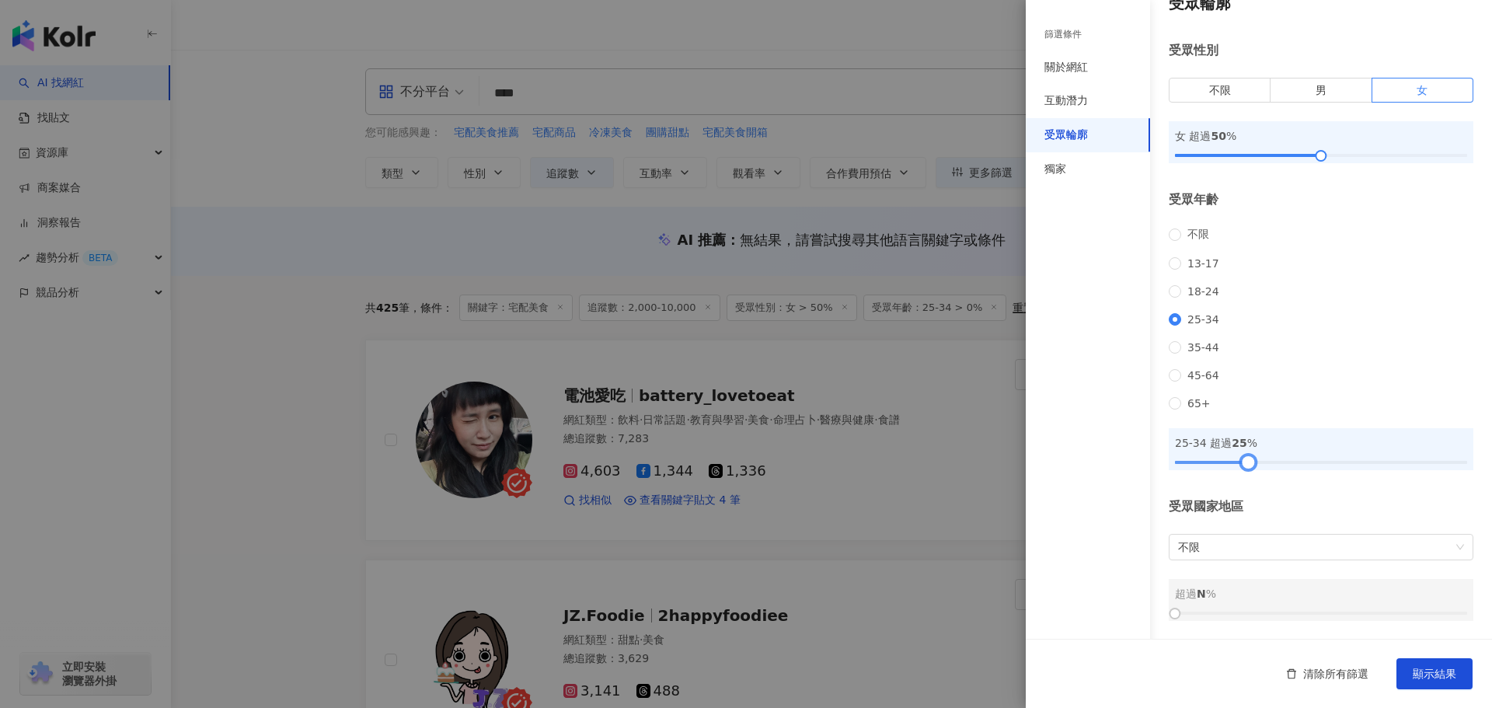
drag, startPoint x: 1175, startPoint y: 465, endPoint x: 1244, endPoint y: 458, distance: 69.6
click at [1244, 458] on div at bounding box center [1247, 462] width 9 height 9
click at [1413, 665] on button "顯示結果" at bounding box center [1434, 673] width 76 height 31
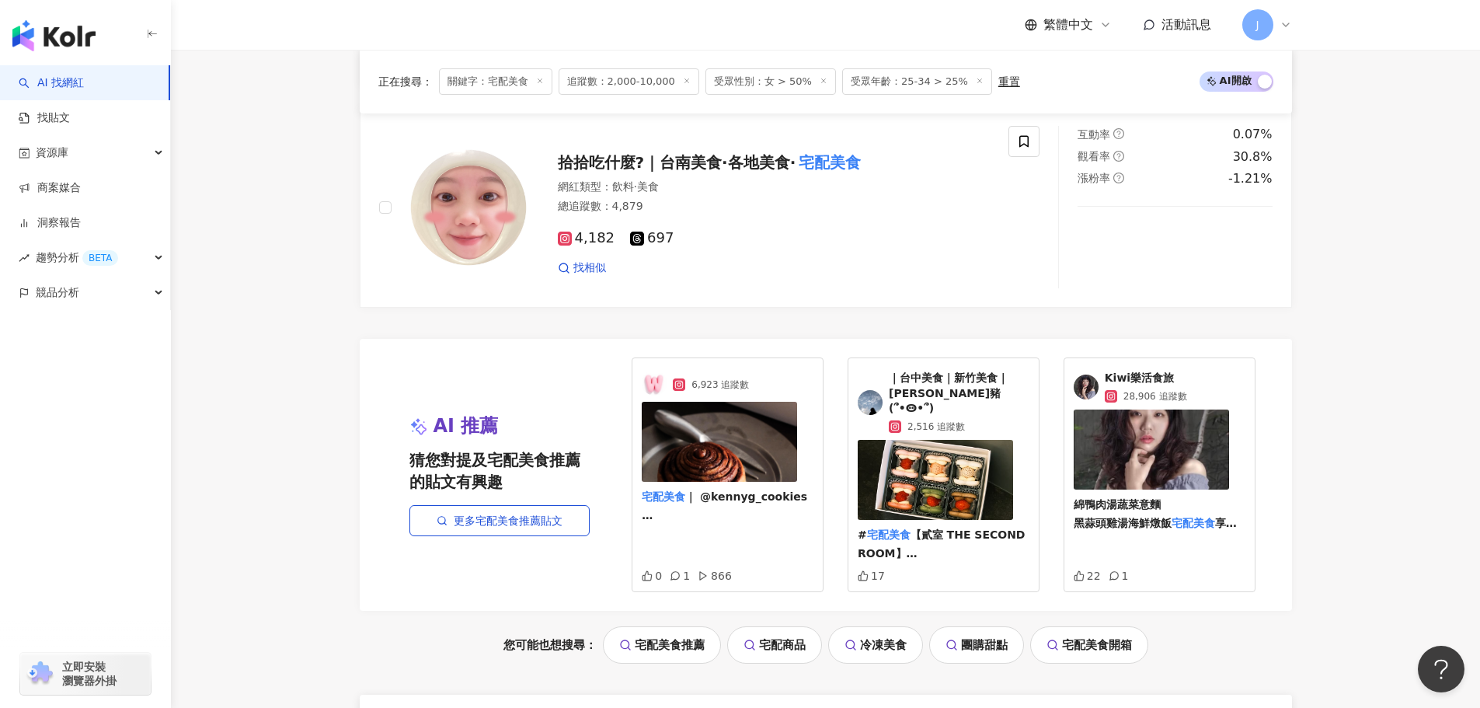
scroll to position [2788, 0]
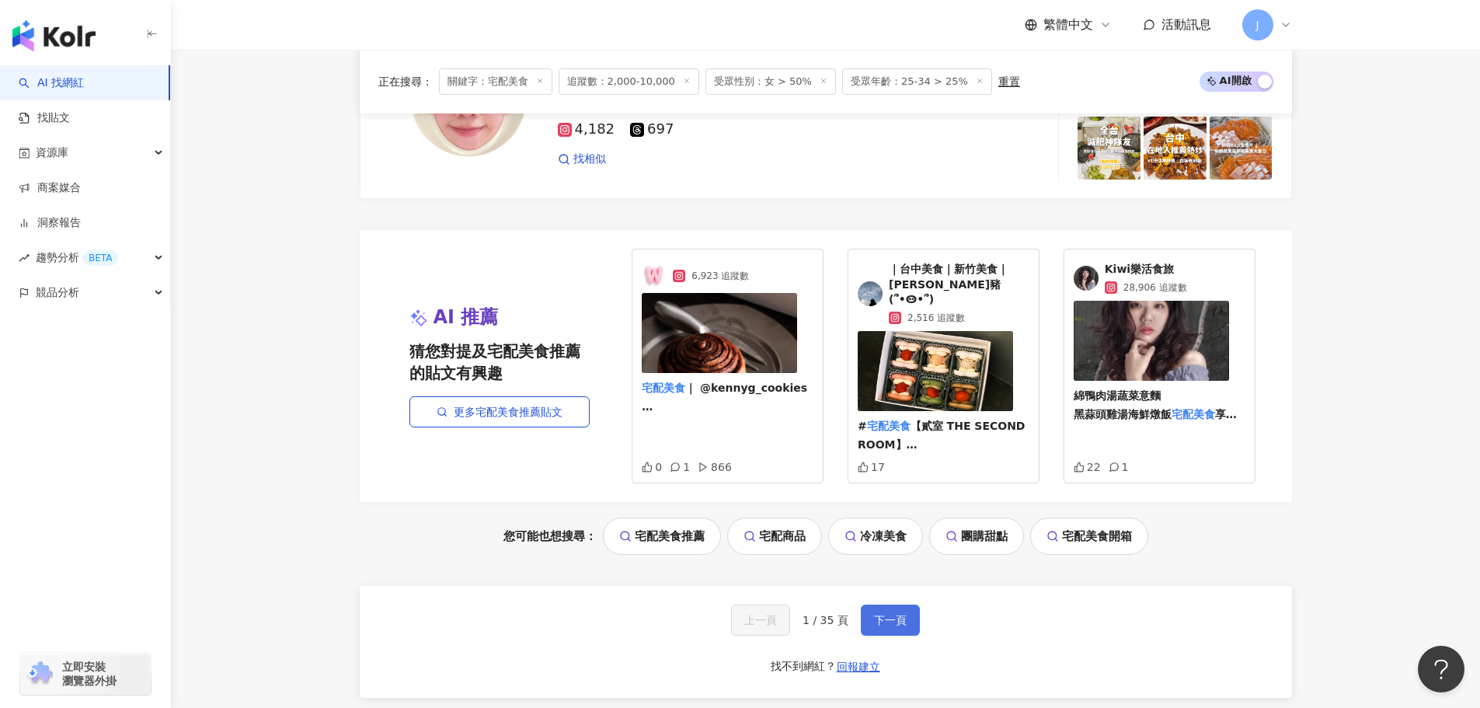
click at [895, 614] on span "下一頁" at bounding box center [890, 620] width 33 height 12
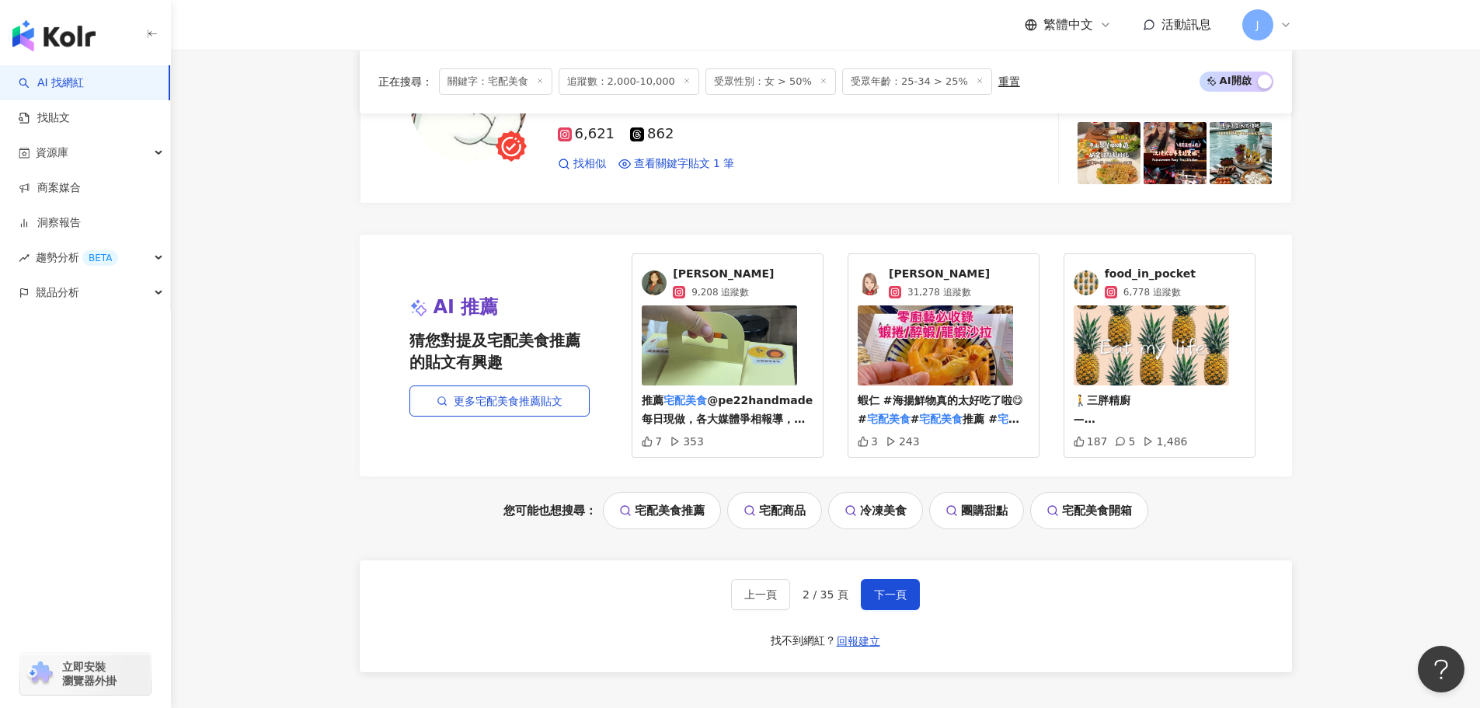
scroll to position [2797, 0]
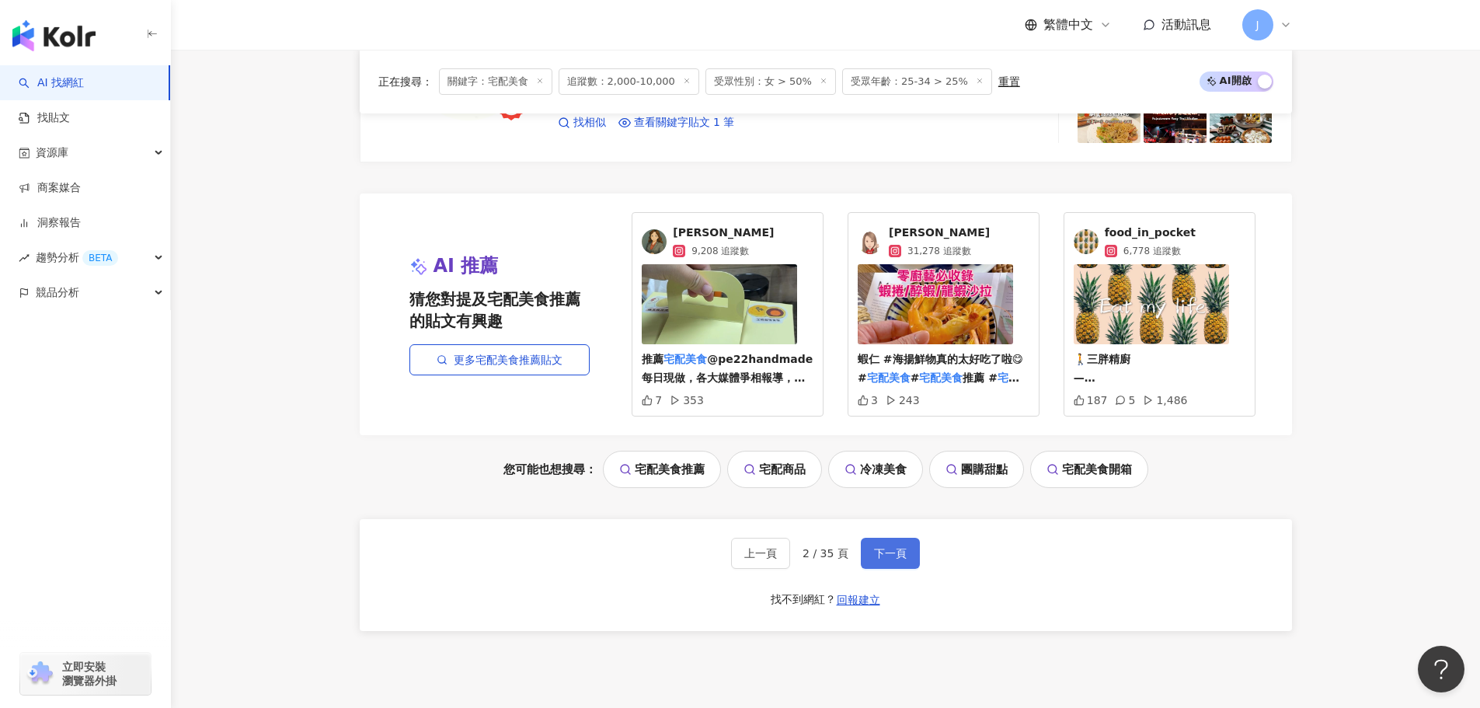
click at [896, 549] on span "下一頁" at bounding box center [890, 553] width 33 height 12
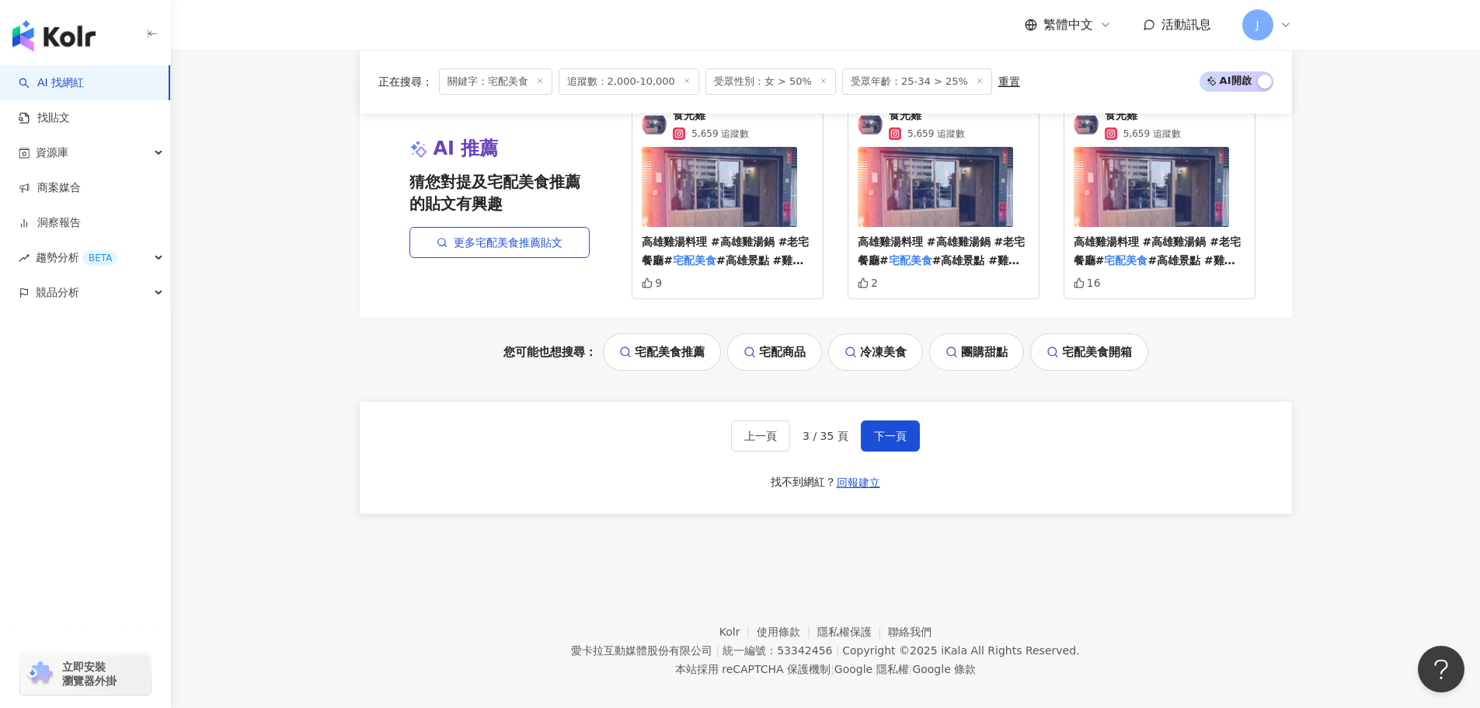
scroll to position [2918, 0]
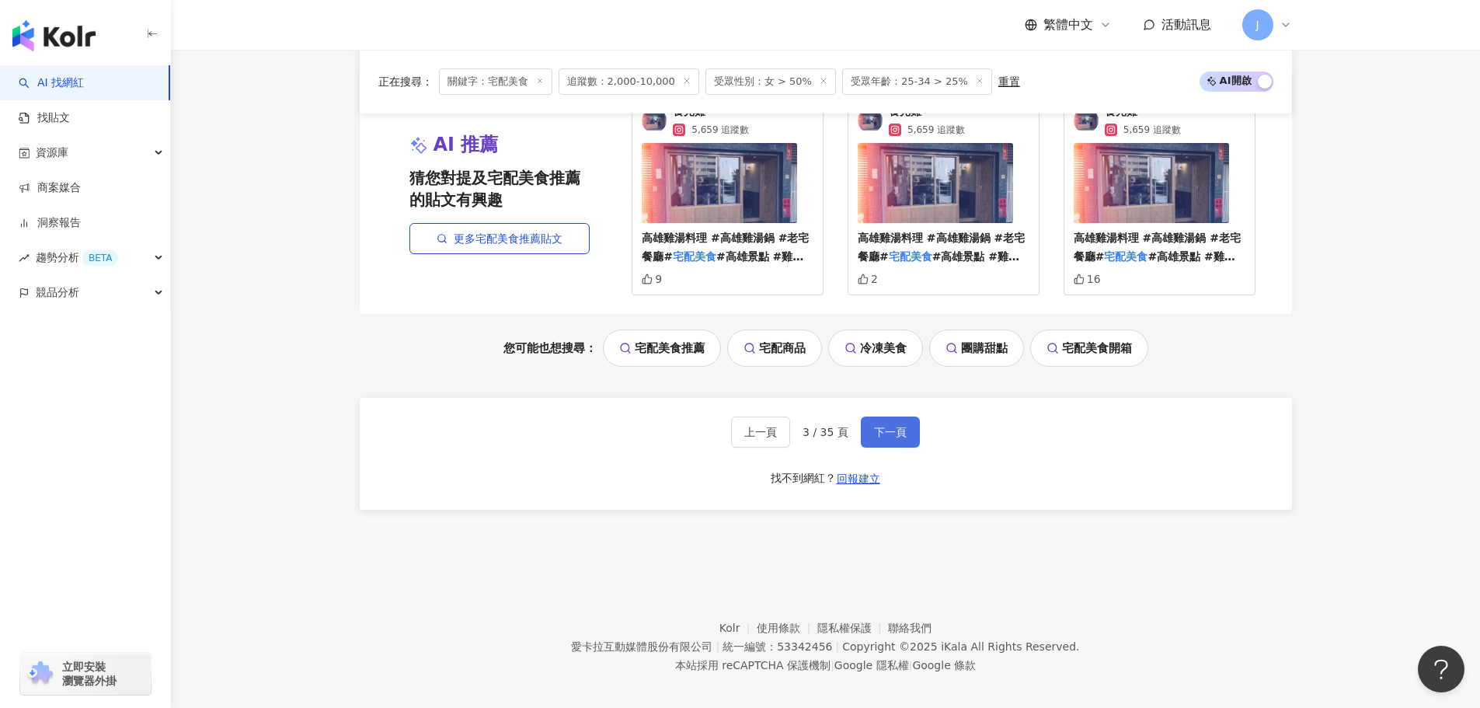
click at [882, 433] on span "下一頁" at bounding box center [890, 432] width 33 height 12
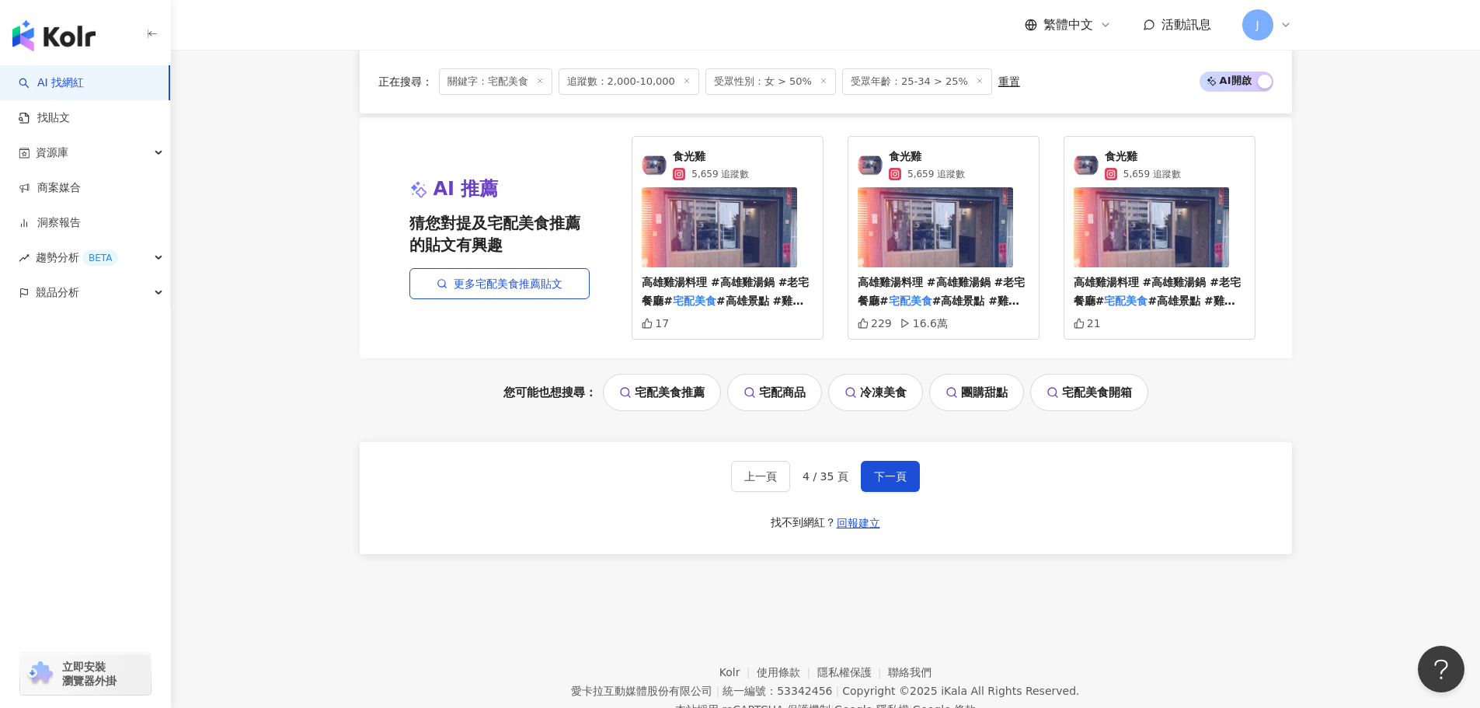
scroll to position [2931, 0]
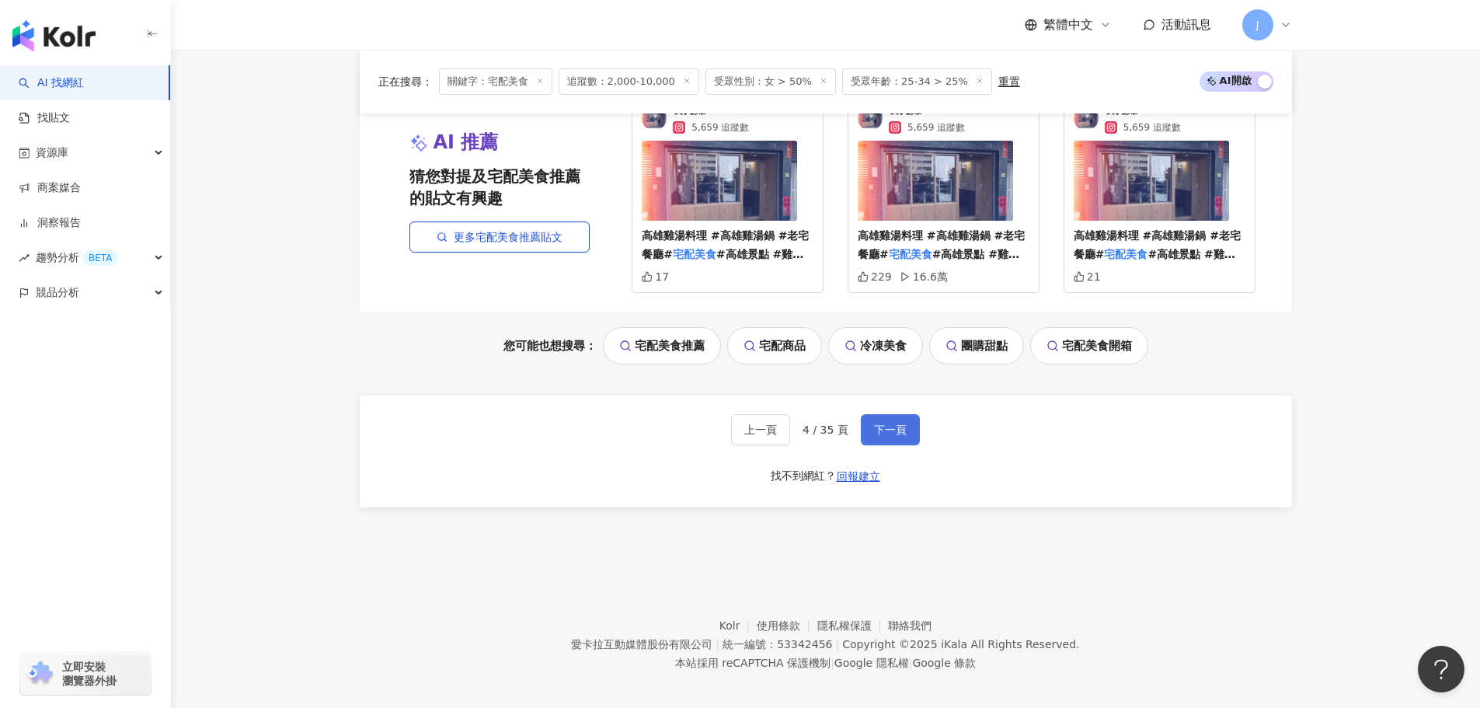
click at [889, 423] on span "下一頁" at bounding box center [890, 429] width 33 height 12
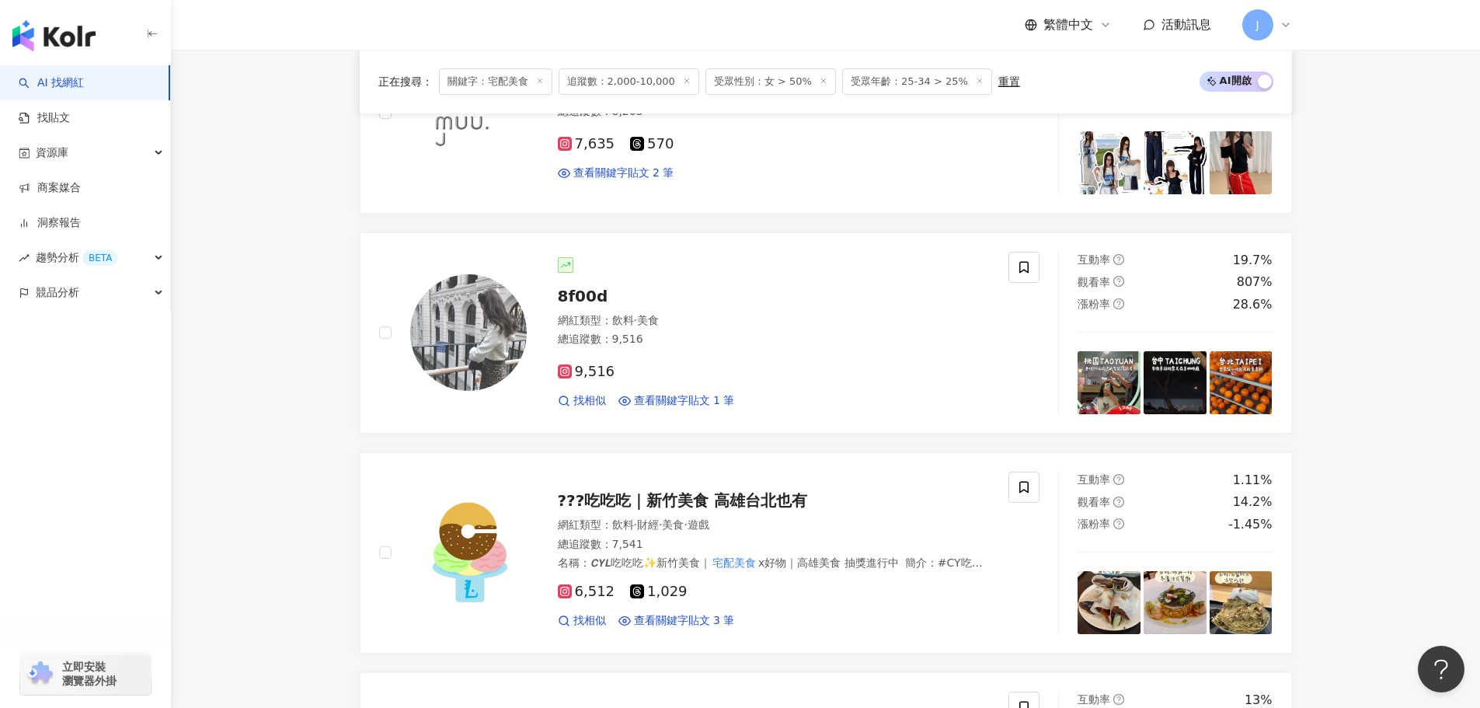
scroll to position [542, 0]
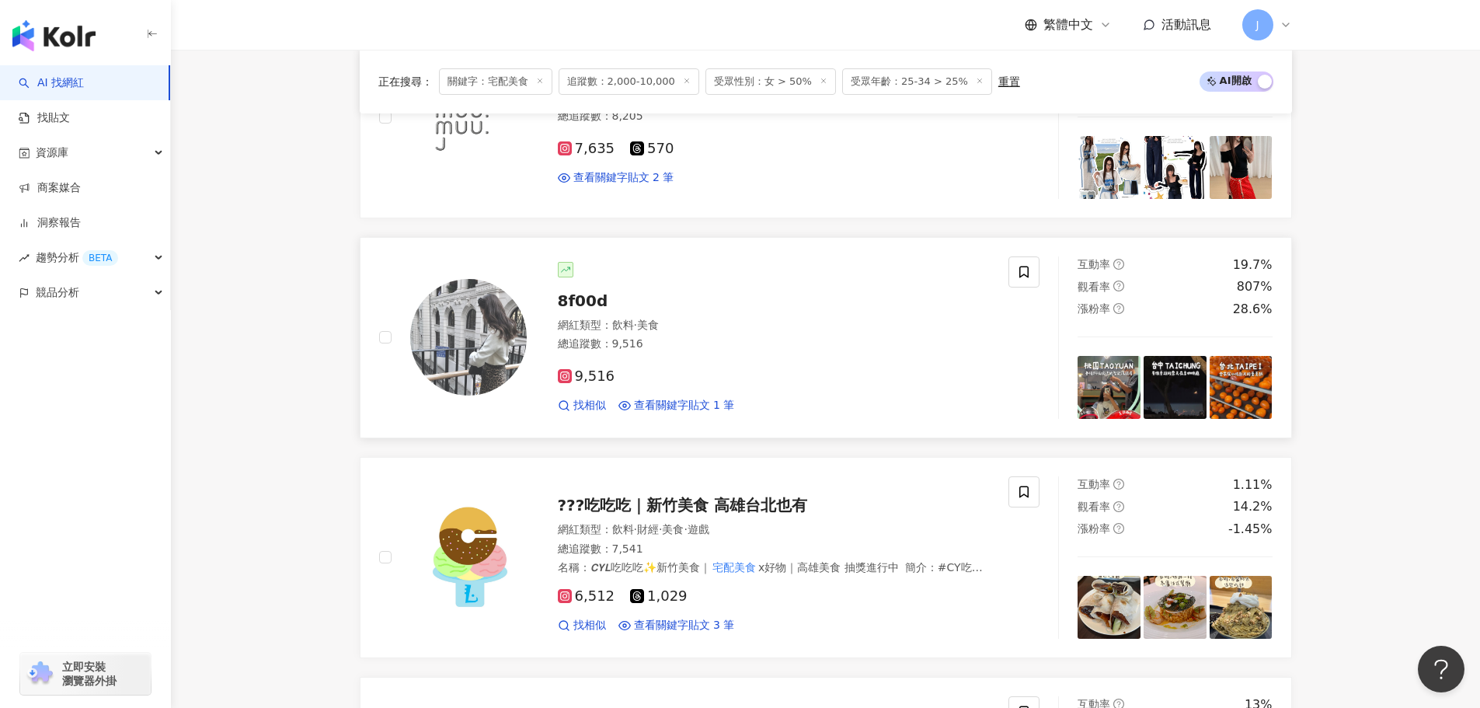
click at [577, 305] on span "8f00d" at bounding box center [583, 300] width 50 height 19
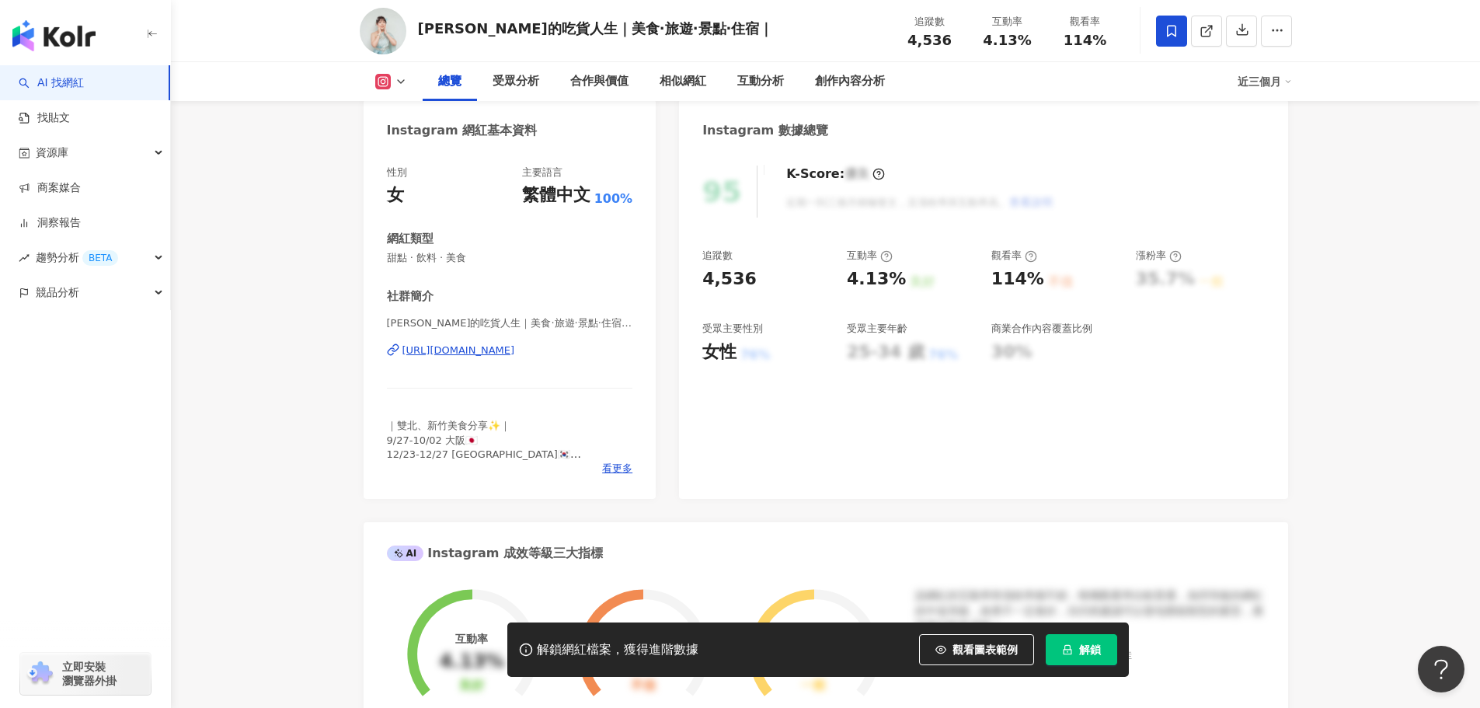
scroll to position [145, 0]
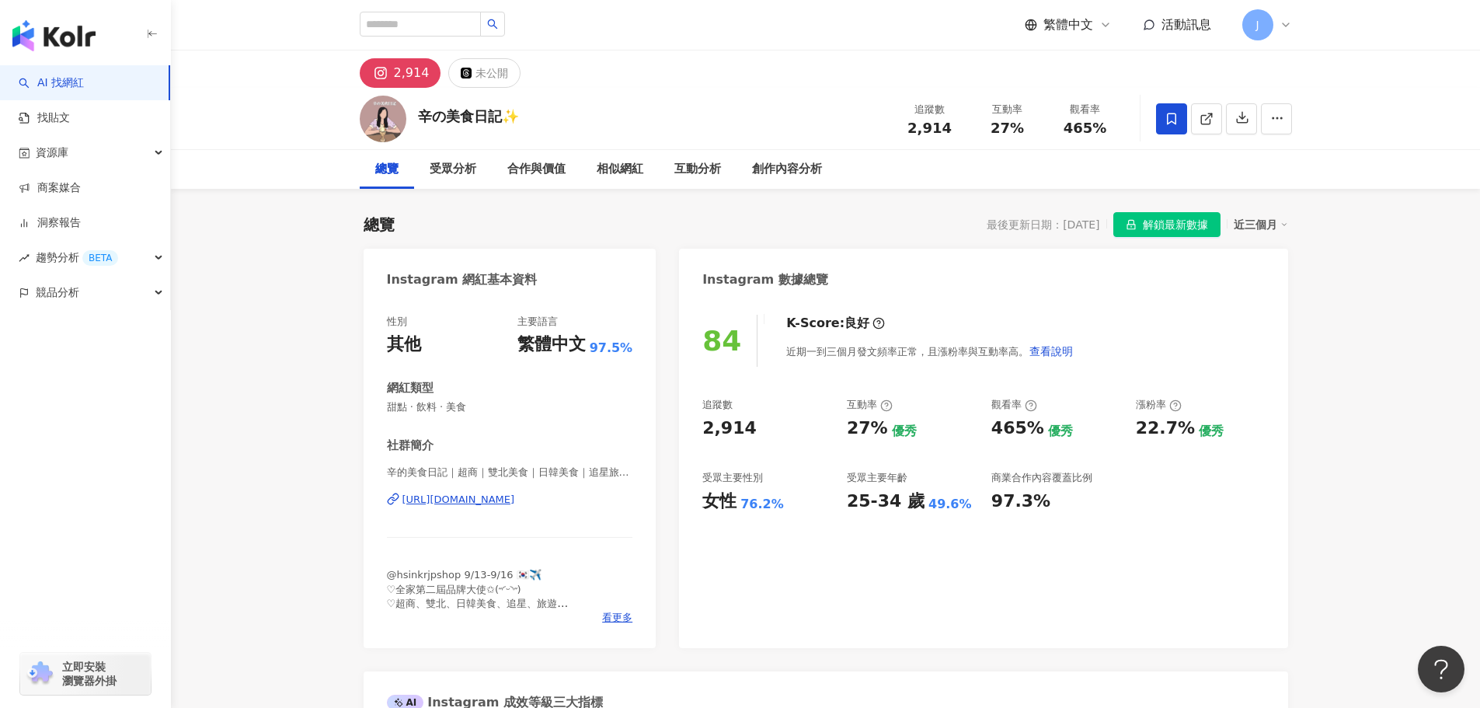
drag, startPoint x: 371, startPoint y: 496, endPoint x: 618, endPoint y: 499, distance: 247.0
click at [618, 499] on div "性別 其他 主要語言 繁體中文 97.5% 網紅類型 甜點 · 飲料 · 美食 社群簡介 辛的美食日記｜超商｜雙北美食｜日韓美食｜追星旅遊 | hsin_fo…" at bounding box center [510, 473] width 293 height 349
copy div "https://www.instagram.com/hsin_fooddiary/"
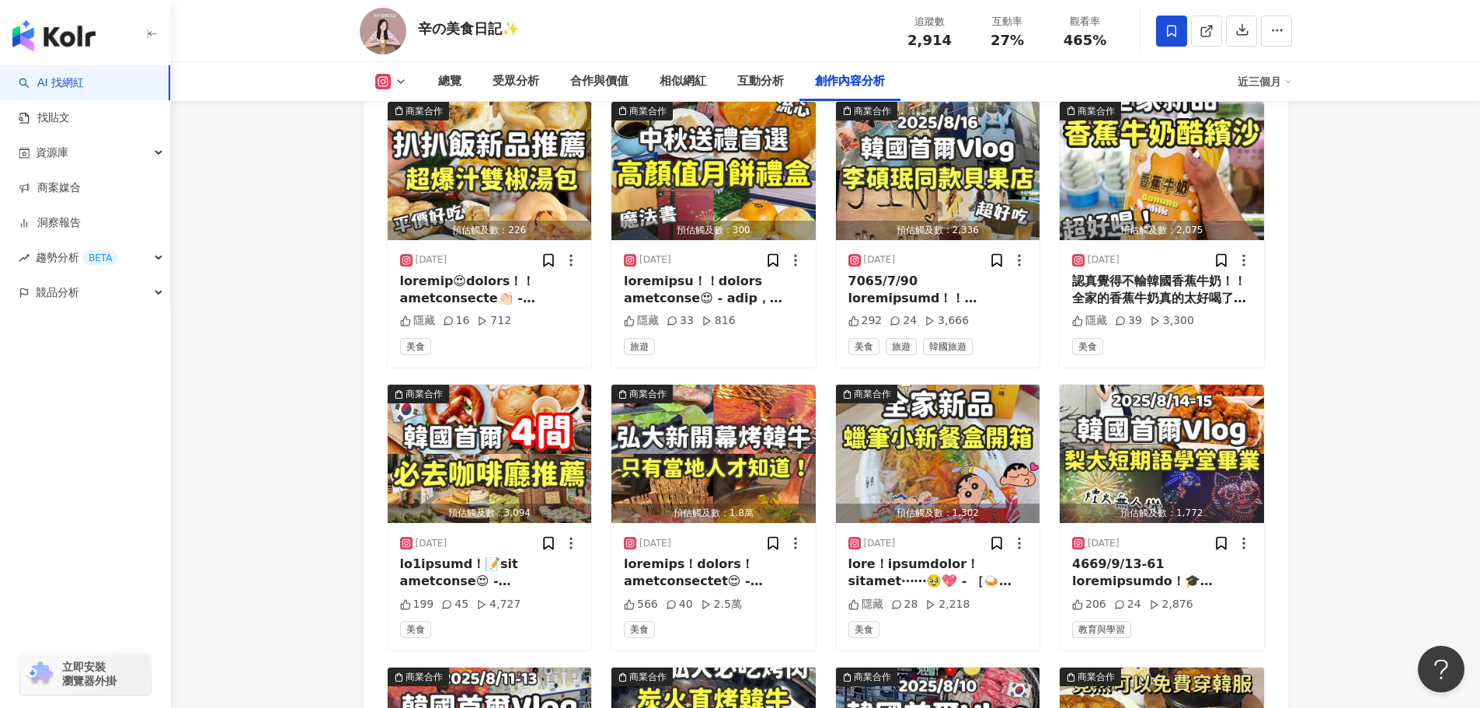
scroll to position [4354, 0]
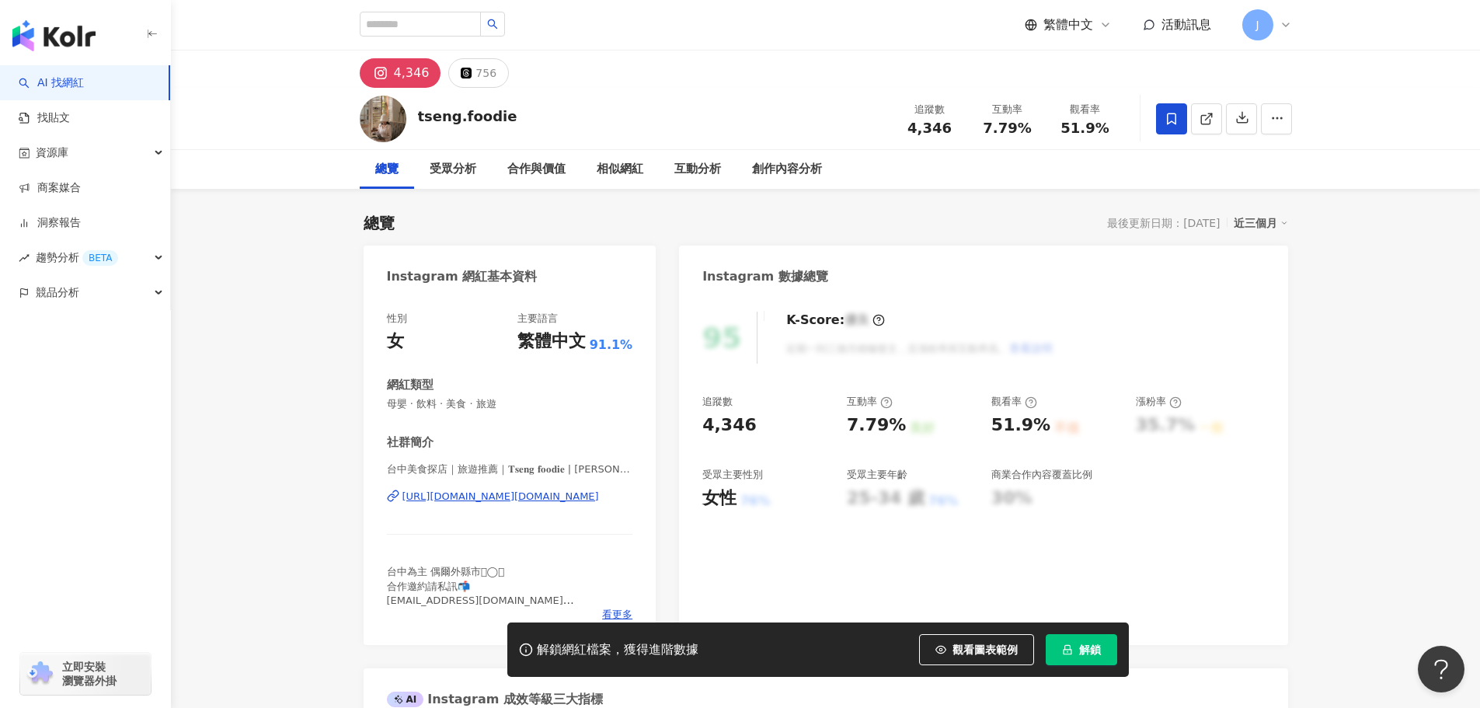
drag, startPoint x: 367, startPoint y: 496, endPoint x: 541, endPoint y: 504, distance: 173.4
click at [601, 499] on div "性別 女 主要語言 繁體中文 91.1% 網紅類型 母嬰 · 飲料 · 美食 · 旅遊 社群簡介 台中美食探店｜旅遊推薦｜𝐓𝐬𝐞𝐧𝐠 𝐟𝐨𝐨𝐝𝐢𝐞 | tse…" at bounding box center [510, 470] width 293 height 349
copy div "https://www.instagram.com/tseng.foodie/"
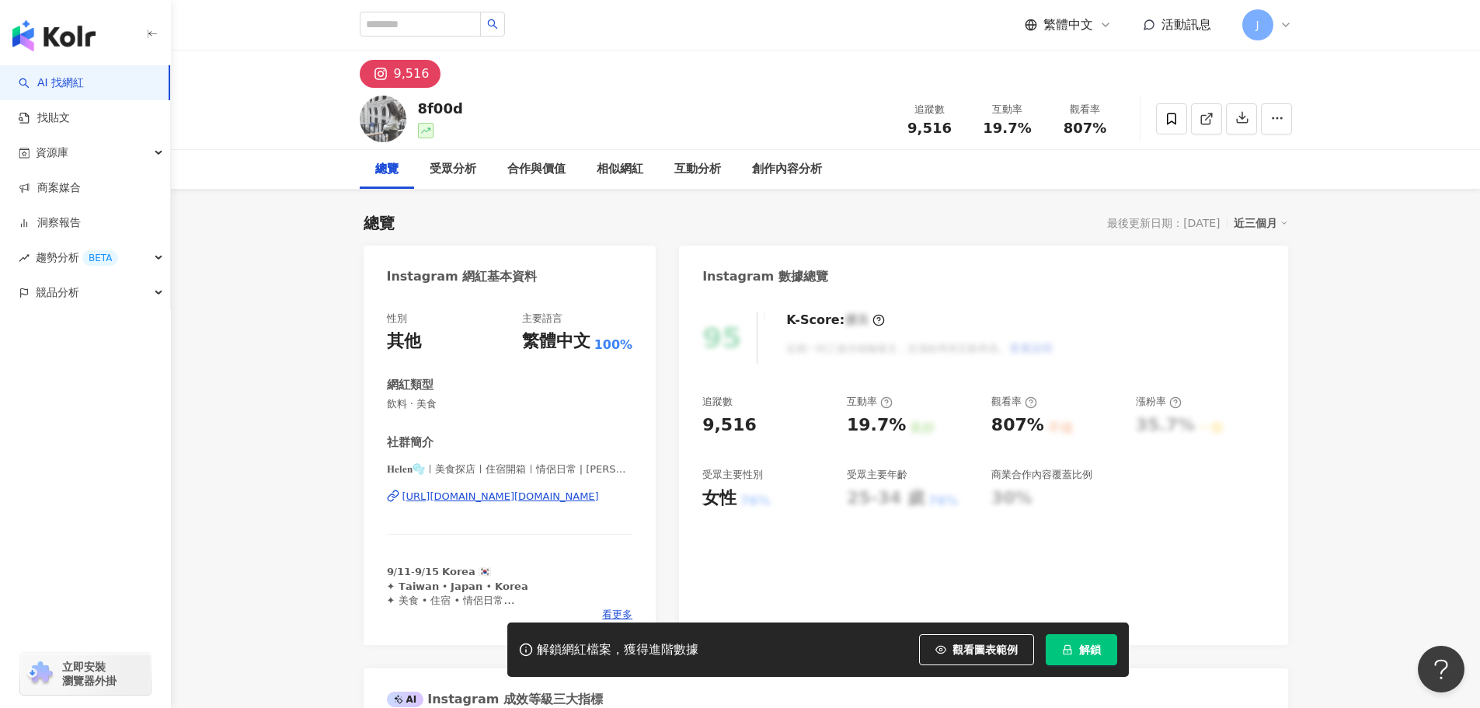
drag, startPoint x: 373, startPoint y: 494, endPoint x: 594, endPoint y: 508, distance: 221.1
click at [621, 494] on div "性別 其他 主要語言 繁體中文 100% 網紅類型 飲料 · 美食 社群簡介 𝐇𝐞𝐥𝐞𝐧🫧ㅣ美食探店ㅣ住宿開箱ㅣ情侶日常 | helen.dailyvibes…" at bounding box center [510, 470] width 293 height 349
copy div "[URL][DOMAIN_NAME][DOMAIN_NAME]"
